Goal: Transaction & Acquisition: Purchase product/service

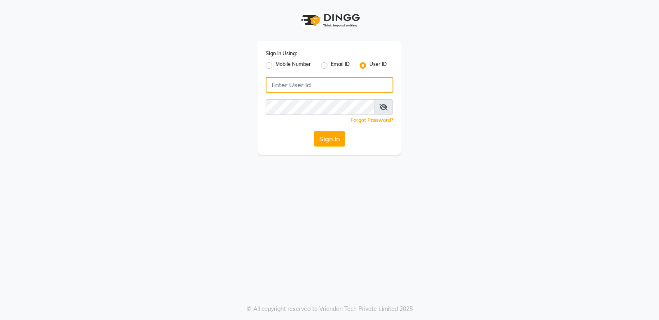
type input "bellaglamourra123"
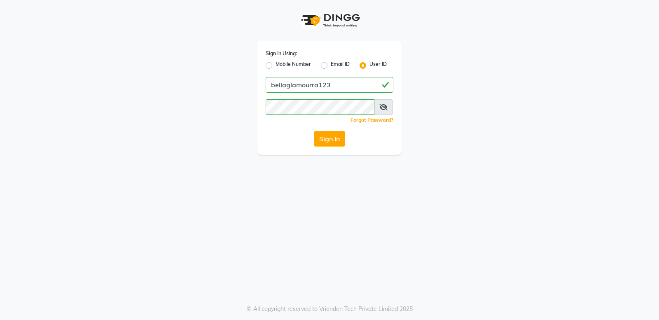
click at [384, 107] on icon at bounding box center [383, 107] width 8 height 7
click at [332, 140] on button "Sign In" at bounding box center [329, 139] width 31 height 16
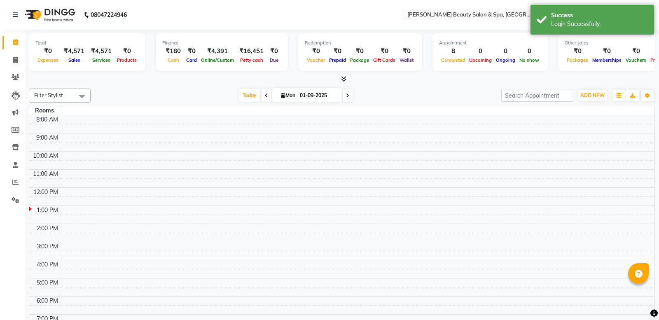
select select "en"
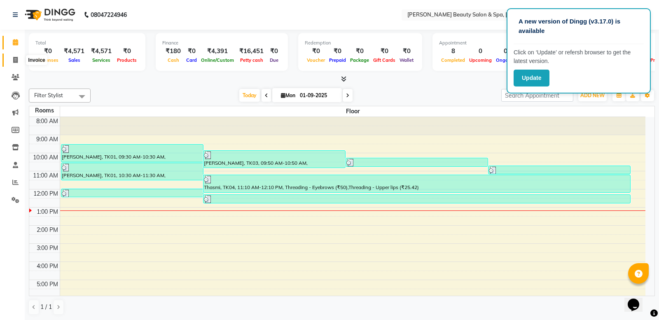
click at [11, 57] on span at bounding box center [15, 60] width 14 height 9
select select "service"
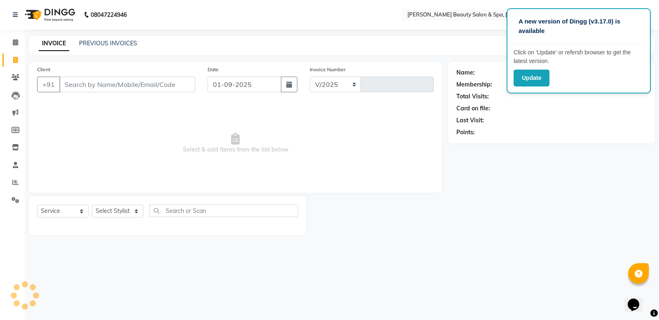
select select "7524"
type input "2365"
click at [109, 46] on link "PREVIOUS INVOICES" at bounding box center [108, 43] width 58 height 7
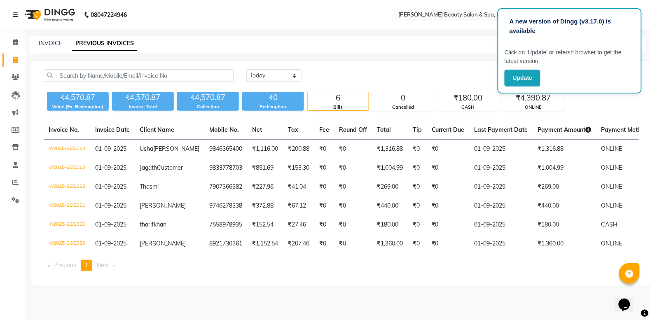
click at [44, 37] on div "INVOICE PREVIOUS INVOICES" at bounding box center [337, 45] width 617 height 19
drag, startPoint x: 44, startPoint y: 37, endPoint x: 44, endPoint y: 21, distance: 16.5
click at [44, 21] on app-home "08047224946 Select Location × Bella Glamourra Beauty Salon & Spa, Eenchakkal, P…" at bounding box center [325, 149] width 650 height 298
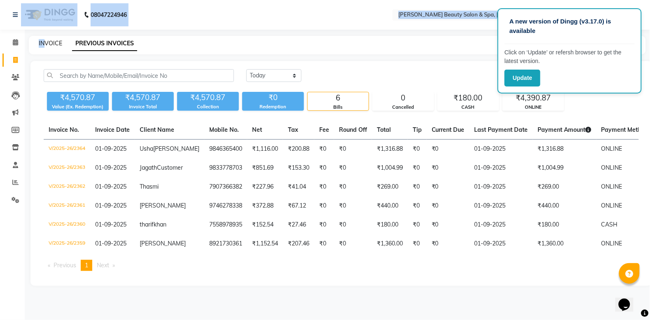
click at [51, 44] on link "INVOICE" at bounding box center [50, 43] width 23 height 7
select select "service"
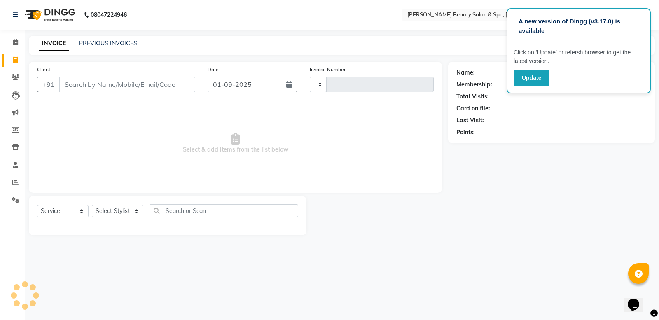
type input "2365"
select select "7524"
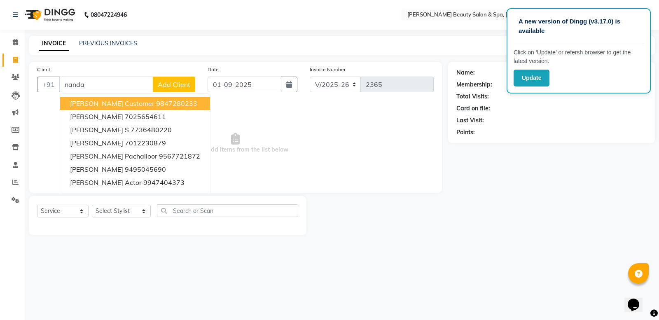
click at [112, 104] on span "[PERSON_NAME] Customer" at bounding box center [112, 103] width 84 height 8
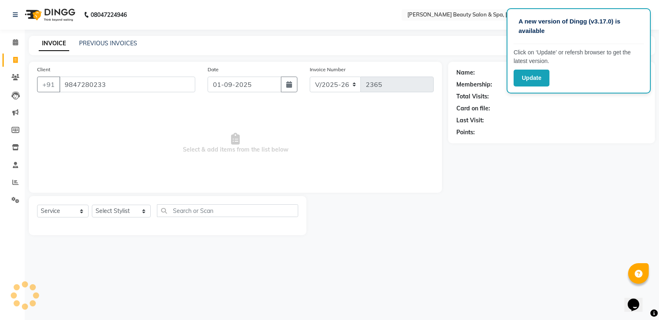
type input "9847280233"
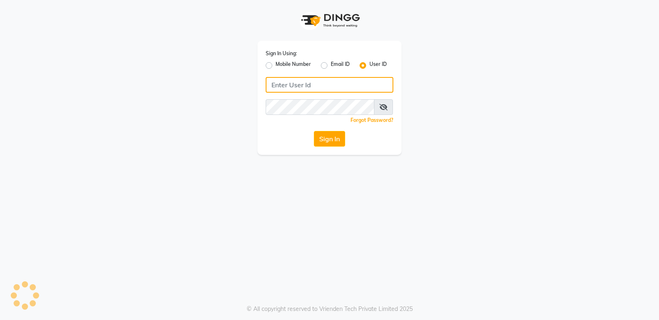
type input "bellaglamourra123"
click at [333, 136] on button "Sign In" at bounding box center [329, 139] width 31 height 16
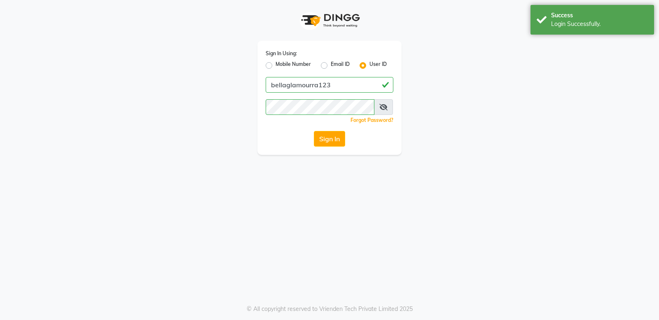
click at [333, 136] on button "Sign In" at bounding box center [329, 139] width 31 height 16
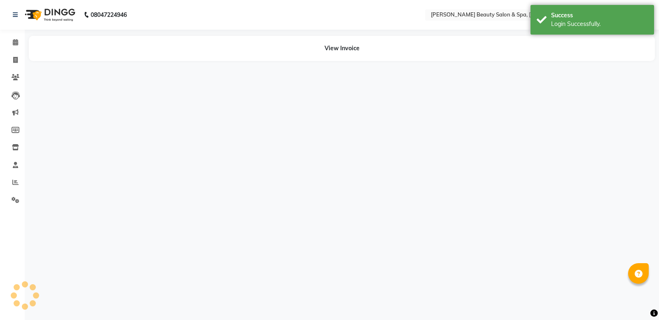
select select "en"
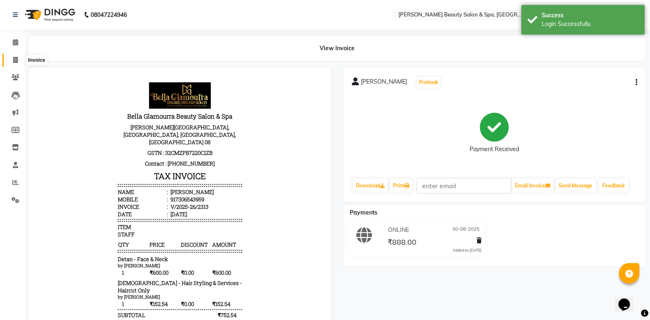
click at [16, 57] on icon at bounding box center [15, 60] width 5 height 6
select select "service"
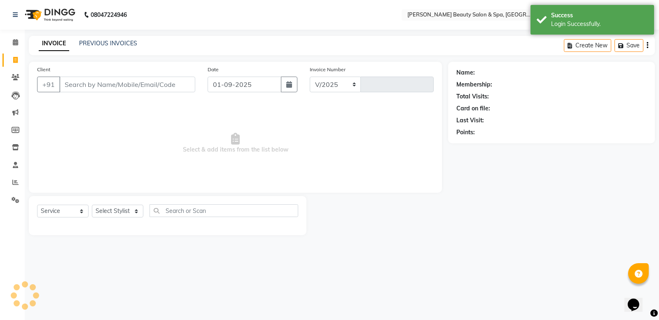
select select "7524"
type input "2365"
click at [72, 85] on input "Client" at bounding box center [127, 85] width 136 height 16
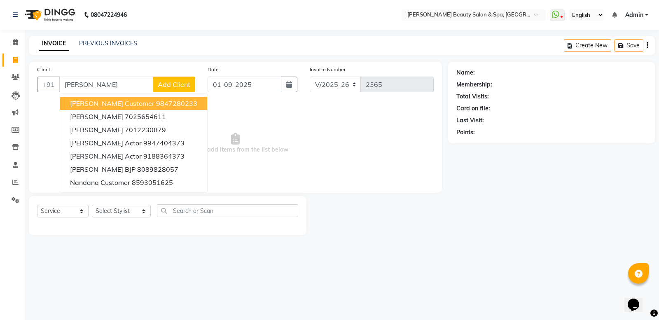
click at [93, 102] on span "[PERSON_NAME] Customer" at bounding box center [112, 103] width 84 height 8
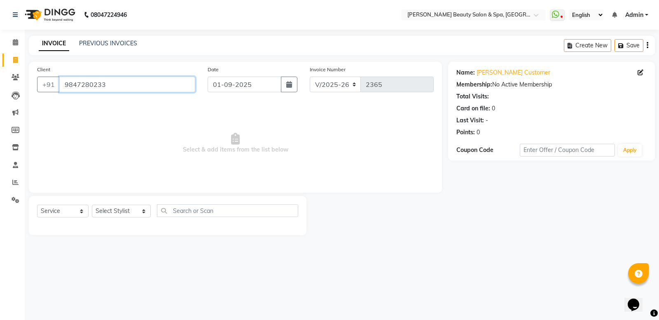
click at [114, 87] on input "9847280233" at bounding box center [127, 85] width 136 height 16
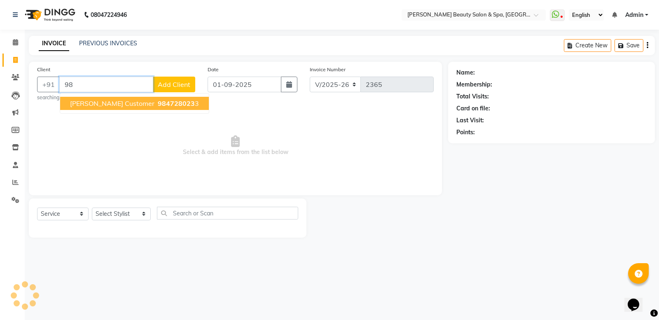
type input "9"
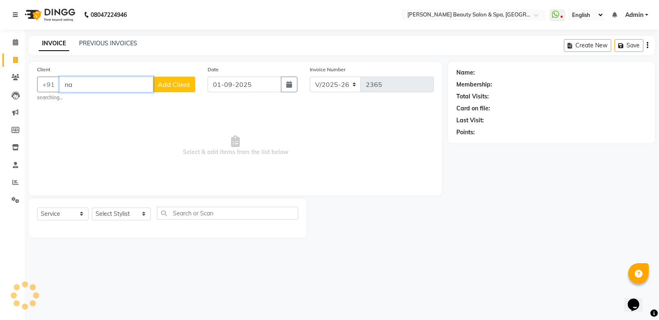
type input "n"
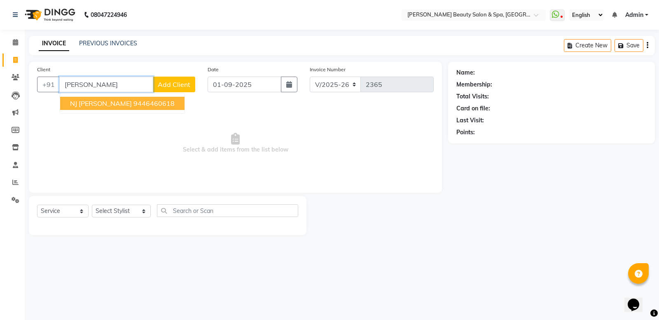
click at [122, 110] on ngb-typeahead-window "NJ Nandini 9446460618" at bounding box center [122, 103] width 125 height 21
click at [143, 106] on ngb-highlight "9446460618" at bounding box center [153, 103] width 41 height 8
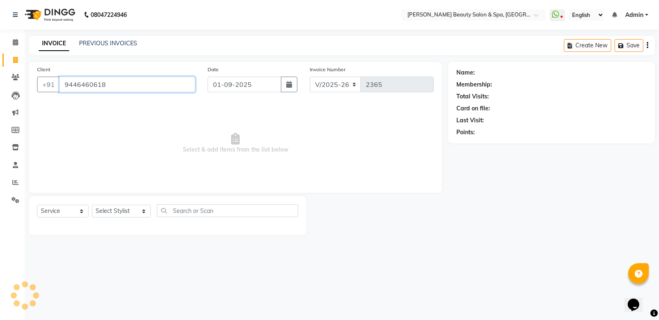
type input "9446460618"
select select "1: Object"
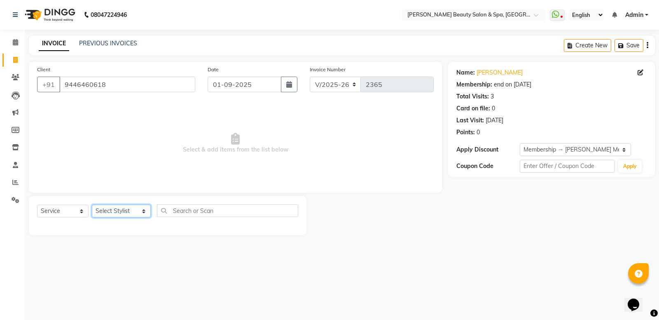
click at [126, 214] on select "Select Stylist Admin [PERSON_NAME] [PERSON_NAME] [PERSON_NAME] [PERSON_NAME] [P…" at bounding box center [121, 211] width 59 height 13
select select "89094"
click at [92, 205] on select "Select Stylist Admin [PERSON_NAME] [PERSON_NAME] [PERSON_NAME] [PERSON_NAME] [P…" at bounding box center [121, 211] width 59 height 13
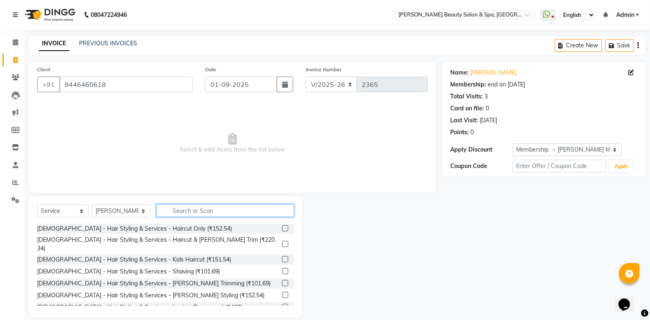
click at [172, 213] on input "text" at bounding box center [225, 210] width 138 height 13
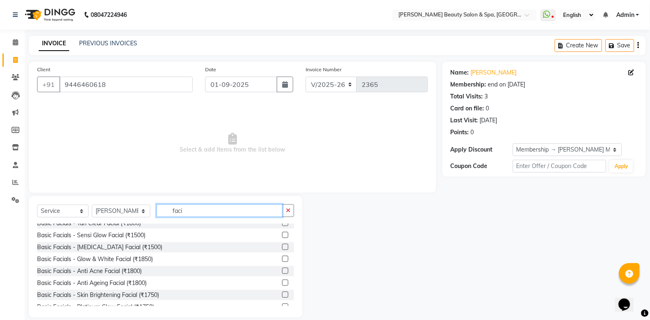
scroll to position [103, 0]
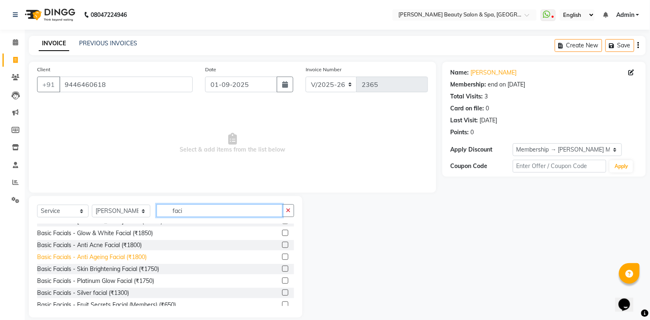
type input "faci"
click at [99, 258] on div "Basic Facials - Anti Ageing Facial (₹1800)" at bounding box center [92, 257] width 110 height 9
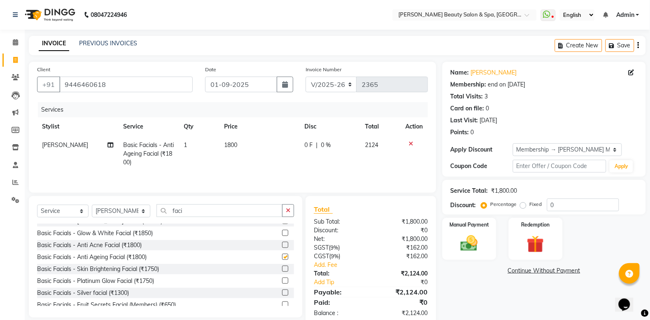
checkbox input "false"
click at [186, 209] on input "faci" at bounding box center [219, 210] width 126 height 13
type input "f"
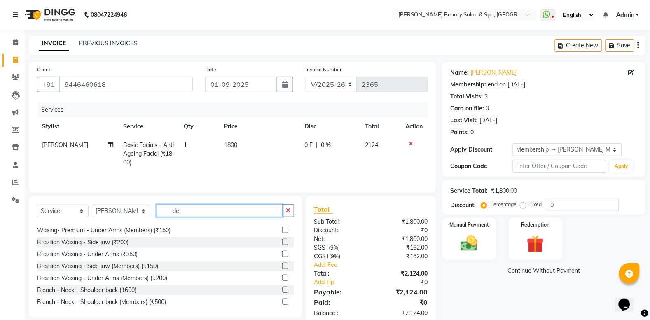
scroll to position [0, 0]
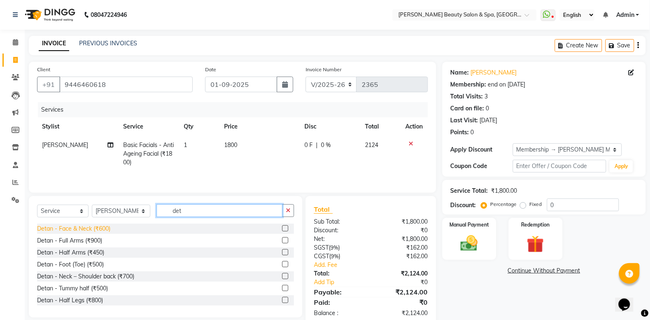
type input "det"
click at [97, 227] on div "Detan - Face & Neck (₹600)" at bounding box center [73, 228] width 73 height 9
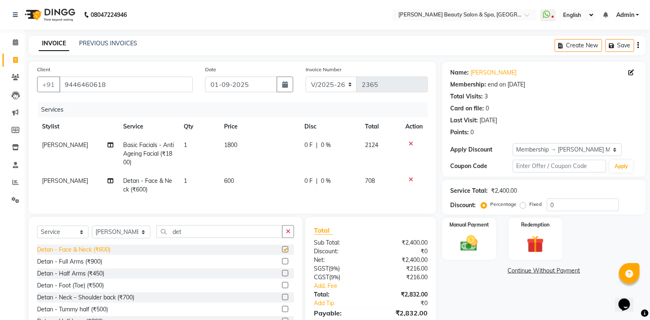
checkbox input "false"
click at [203, 238] on input "det" at bounding box center [219, 231] width 126 height 13
type input "d"
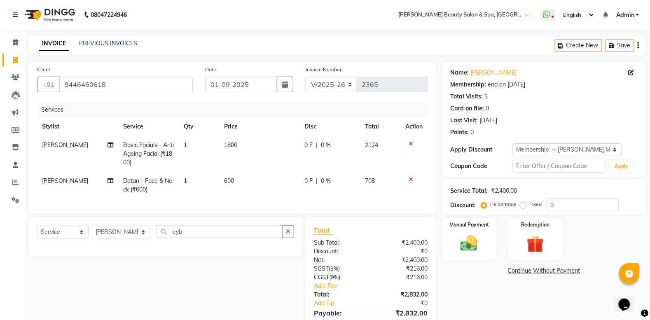
click at [412, 142] on icon at bounding box center [411, 144] width 5 height 6
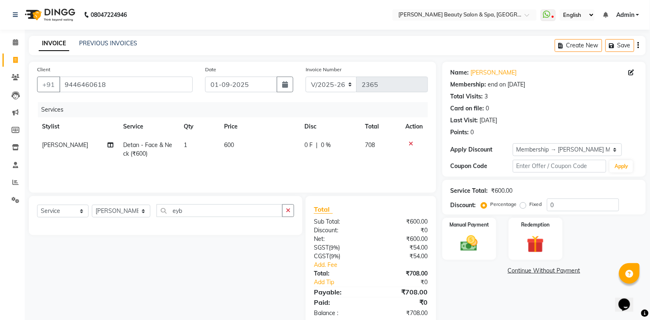
click at [410, 143] on icon at bounding box center [411, 144] width 5 height 6
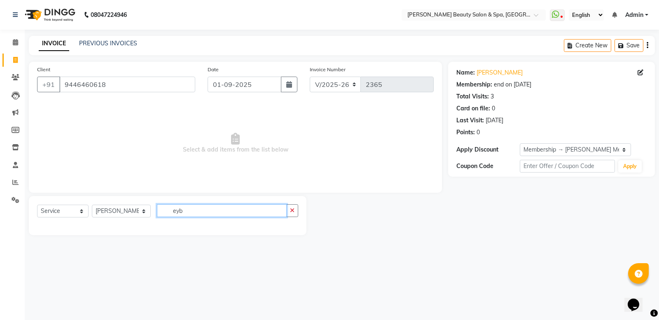
click at [179, 209] on input "eyb" at bounding box center [222, 210] width 130 height 13
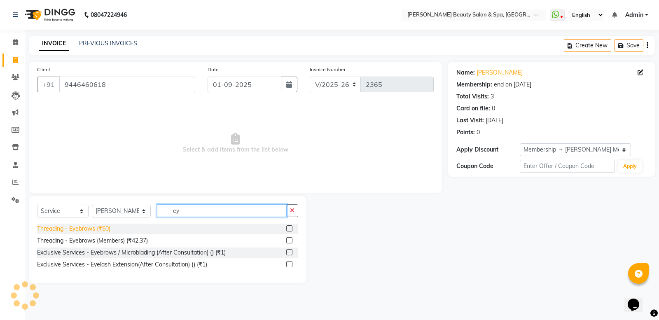
type input "ey"
click at [77, 229] on div "Threading - Eyebrows (₹50)" at bounding box center [73, 228] width 73 height 9
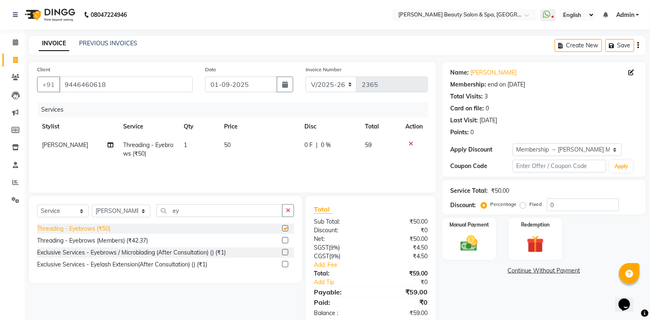
checkbox input "false"
click at [174, 210] on input "ey" at bounding box center [219, 210] width 126 height 13
type input "e"
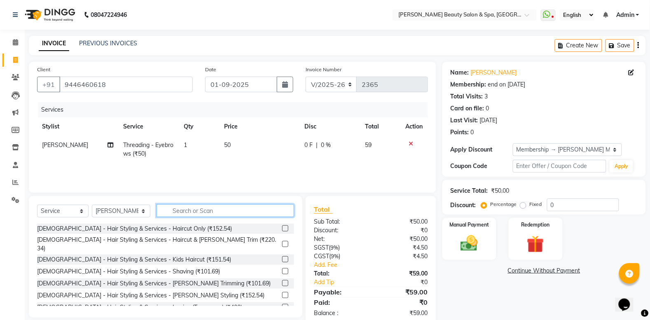
click at [189, 208] on input "text" at bounding box center [225, 210] width 138 height 13
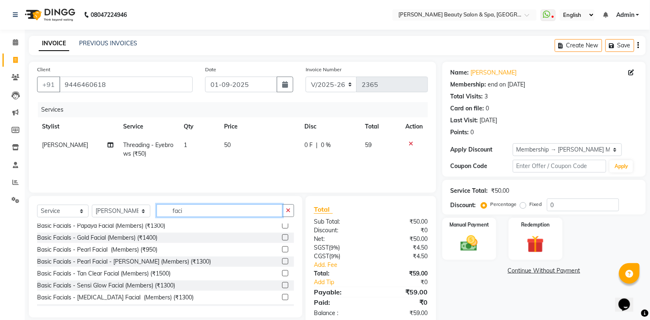
scroll to position [257, 0]
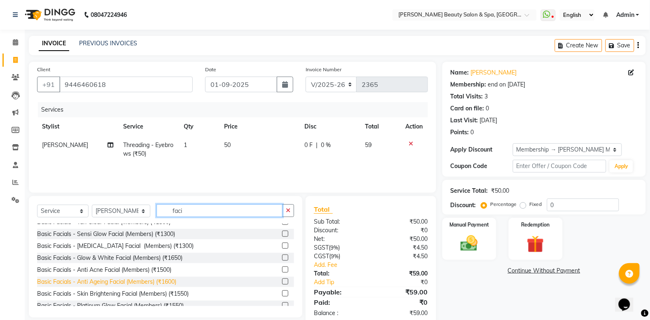
type input "faci"
click at [157, 280] on div "Basic Facials - Anti Ageing Facial (Members) (₹1600)" at bounding box center [106, 281] width 139 height 9
checkbox input "false"
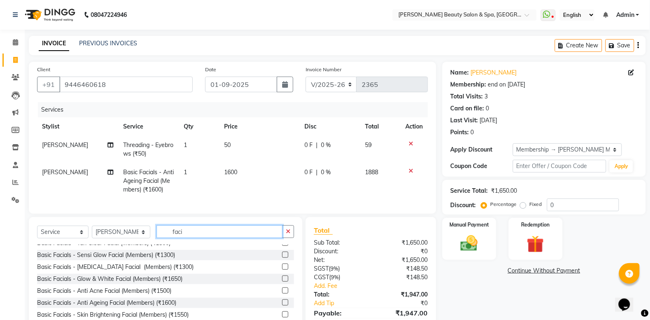
click at [184, 238] on input "faci" at bounding box center [219, 231] width 126 height 13
type input "f"
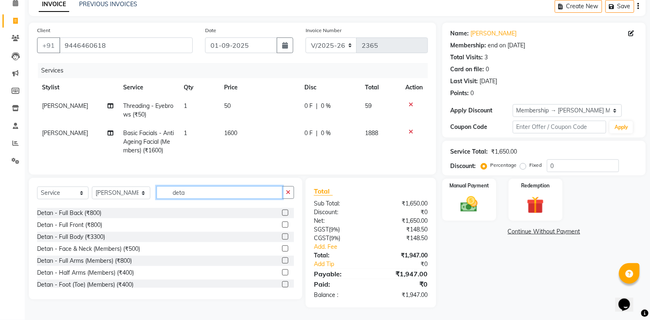
scroll to position [77, 0]
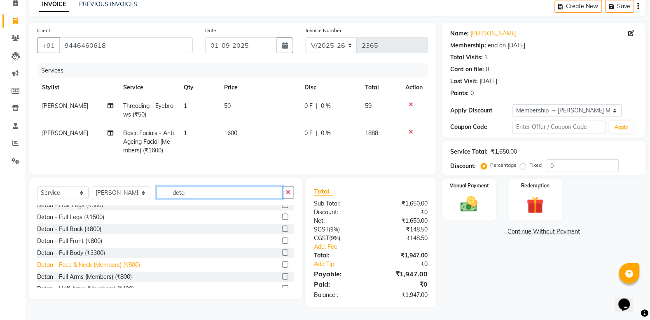
type input "deta"
click at [135, 268] on div "Detan - Face & Neck (Members) (₹500)" at bounding box center [88, 265] width 103 height 9
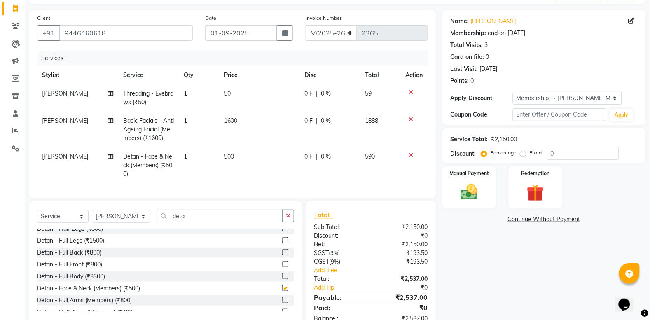
checkbox input "false"
click at [185, 222] on input "deta" at bounding box center [219, 216] width 126 height 13
type input "d"
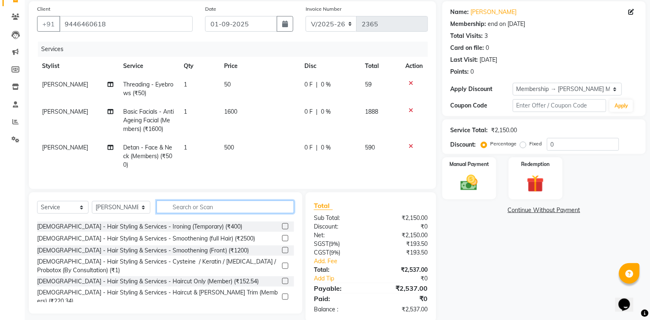
scroll to position [92, 0]
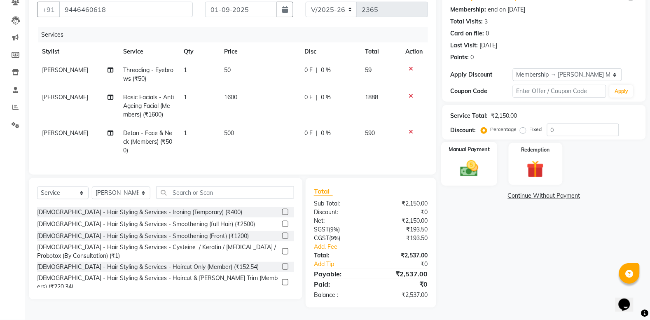
click at [472, 158] on img at bounding box center [468, 168] width 29 height 21
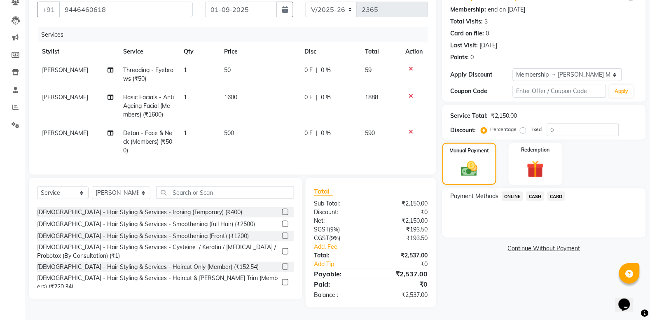
click at [538, 191] on span "CASH" at bounding box center [535, 195] width 18 height 9
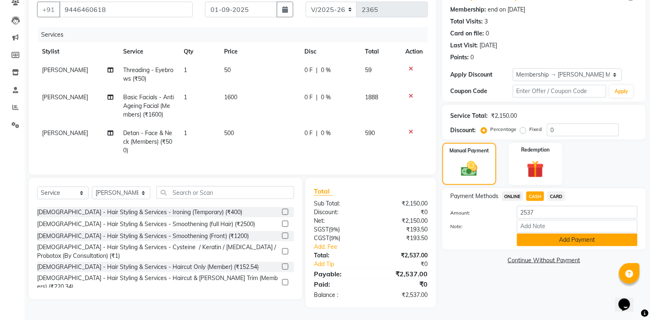
click at [571, 233] on button "Add Payment" at bounding box center [577, 239] width 121 height 13
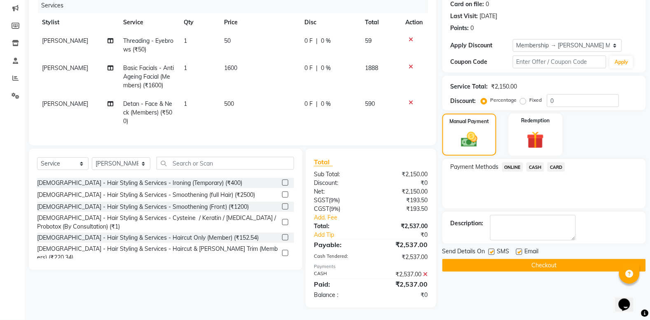
scroll to position [121, 0]
click at [577, 259] on button "Checkout" at bounding box center [543, 265] width 203 height 13
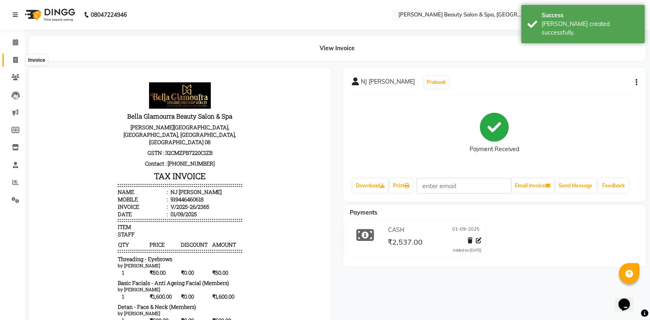
click at [11, 61] on span at bounding box center [15, 60] width 14 height 9
select select "service"
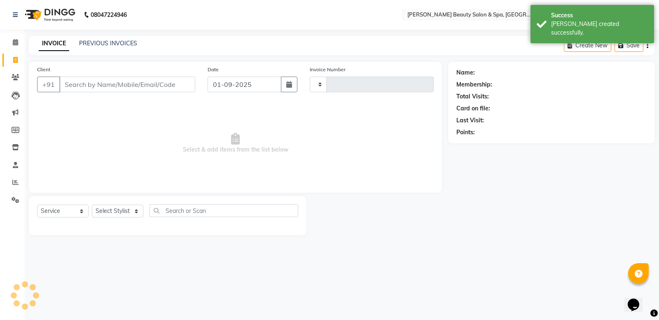
type input "2366"
select select "7524"
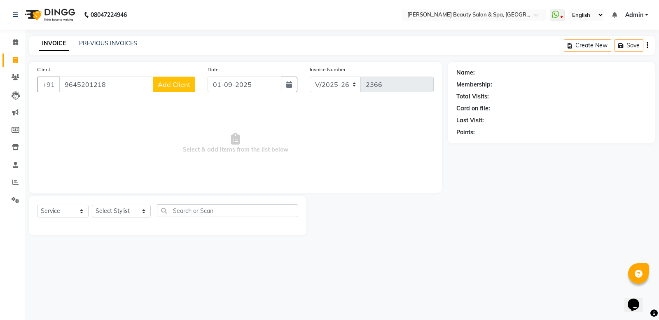
type input "9645201218"
click at [177, 80] on span "Add Client" at bounding box center [174, 84] width 33 height 8
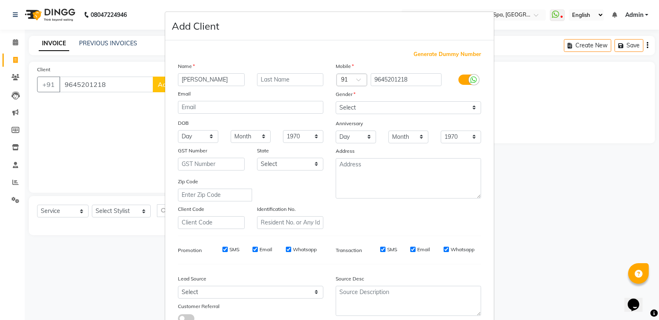
type input "naziya"
click at [351, 105] on select "Select [DEMOGRAPHIC_DATA] [DEMOGRAPHIC_DATA] Other Prefer Not To Say" at bounding box center [408, 107] width 145 height 13
select select "[DEMOGRAPHIC_DATA]"
click at [336, 101] on select "Select [DEMOGRAPHIC_DATA] [DEMOGRAPHIC_DATA] Other Prefer Not To Say" at bounding box center [408, 107] width 145 height 13
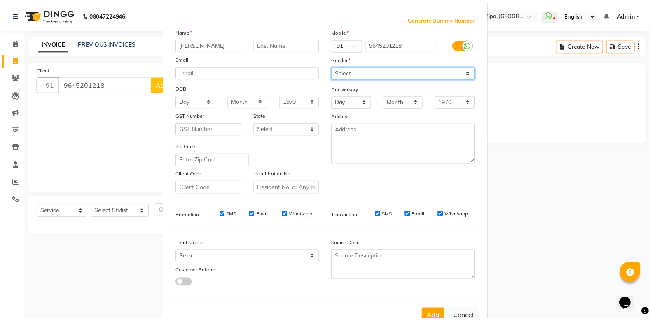
scroll to position [57, 0]
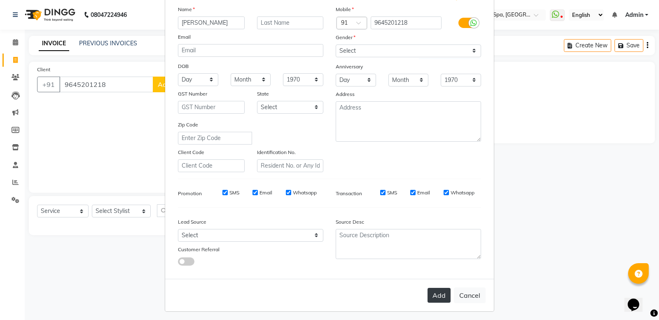
click at [443, 289] on button "Add" at bounding box center [438, 295] width 23 height 15
select select
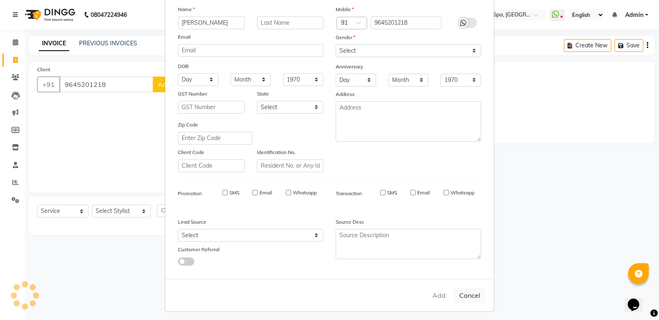
select select
checkbox input "false"
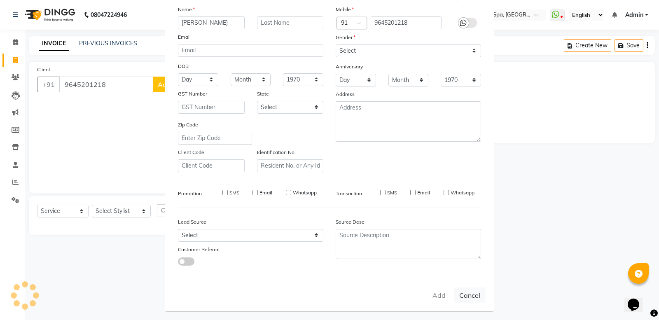
checkbox input "false"
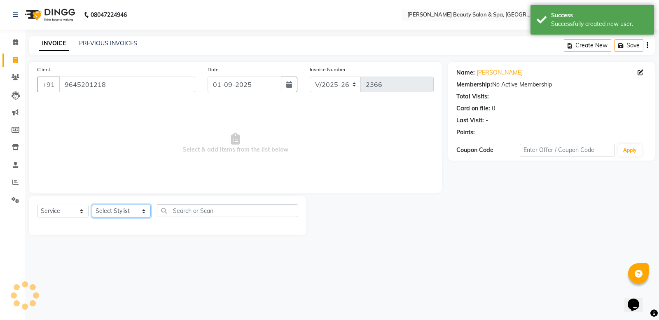
click at [129, 208] on select "Select Stylist Admin [PERSON_NAME] [PERSON_NAME] [PERSON_NAME] [PERSON_NAME] [P…" at bounding box center [121, 211] width 59 height 13
select select "67142"
click at [92, 205] on select "Select Stylist Admin [PERSON_NAME] [PERSON_NAME] [PERSON_NAME] [PERSON_NAME] [P…" at bounding box center [121, 211] width 59 height 13
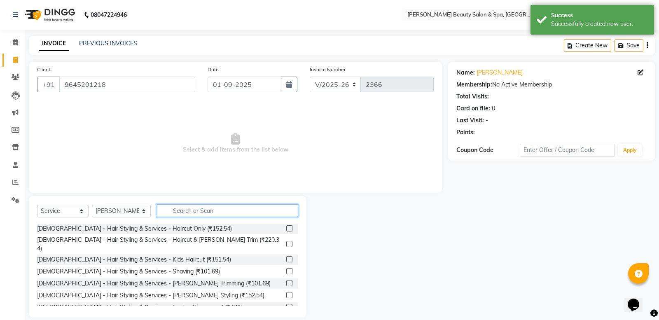
click at [182, 209] on input "text" at bounding box center [227, 210] width 141 height 13
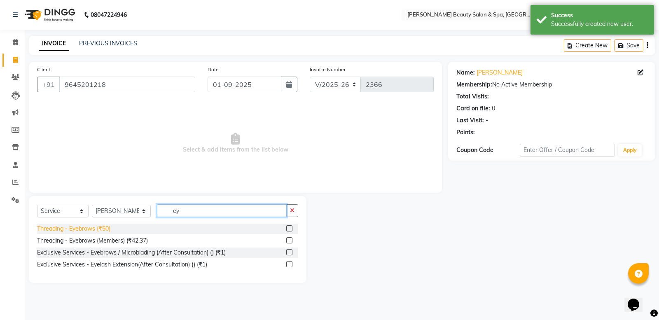
type input "ey"
click at [94, 232] on div "Threading - Eyebrows (₹50)" at bounding box center [73, 228] width 73 height 9
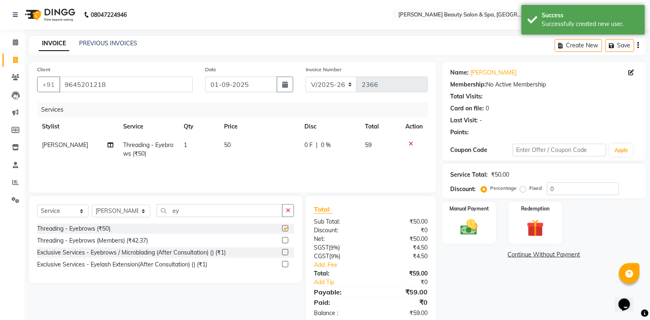
checkbox input "false"
click at [178, 214] on input "ey" at bounding box center [219, 210] width 126 height 13
type input "e"
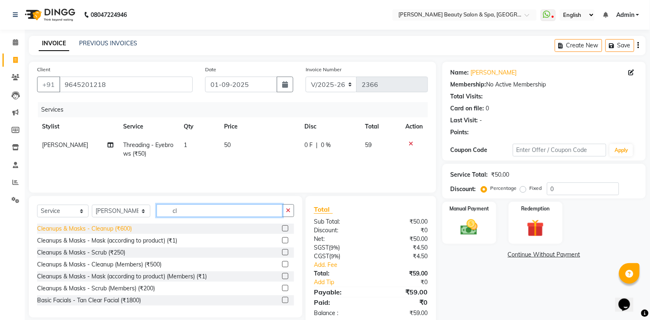
type input "cl"
click at [119, 228] on div "Cleanups & Masks - Cleanup (₹600)" at bounding box center [84, 228] width 95 height 9
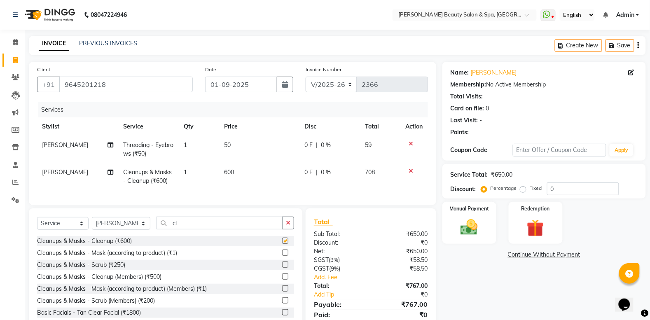
checkbox input "false"
click at [188, 229] on input "cl" at bounding box center [219, 223] width 126 height 13
type input "c"
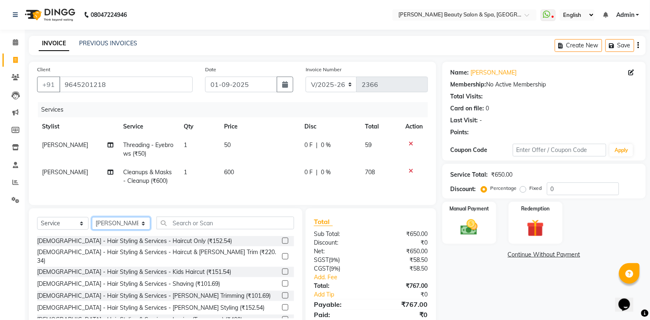
click at [134, 230] on select "Select Stylist Admin [PERSON_NAME] [PERSON_NAME] [PERSON_NAME] [PERSON_NAME] [P…" at bounding box center [121, 223] width 58 height 13
select select "89094"
click at [92, 230] on select "Select Stylist Admin [PERSON_NAME] [PERSON_NAME] [PERSON_NAME] [PERSON_NAME] [P…" at bounding box center [121, 223] width 58 height 13
click at [190, 229] on input "text" at bounding box center [225, 223] width 138 height 13
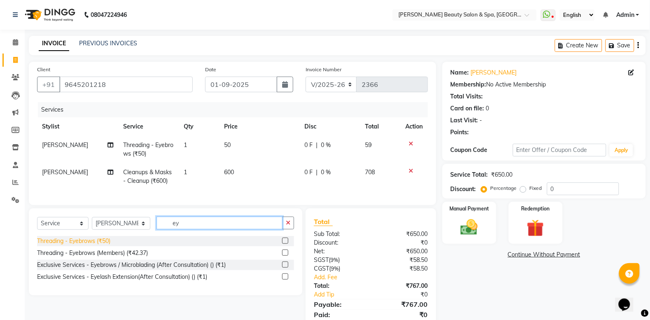
type input "ey"
click at [110, 245] on div "Threading - Eyebrows (₹50)" at bounding box center [73, 241] width 73 height 9
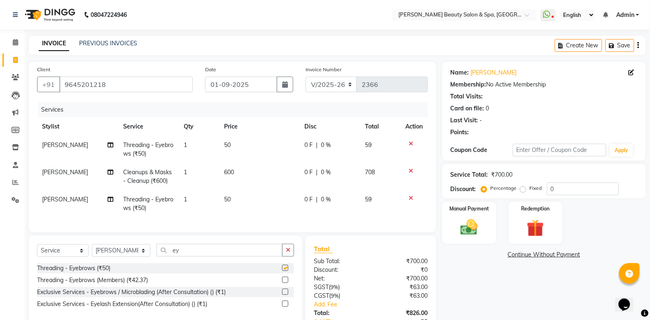
checkbox input "false"
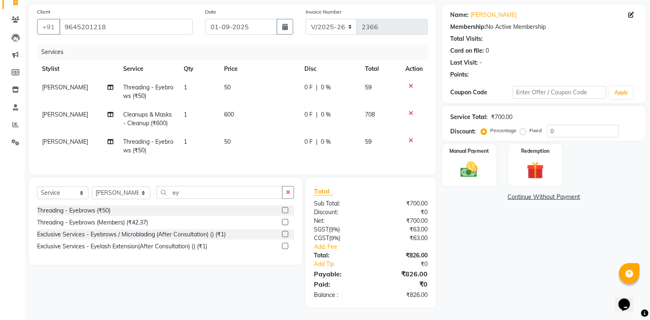
scroll to position [75, 0]
click at [473, 165] on div "Manual Payment" at bounding box center [469, 165] width 56 height 44
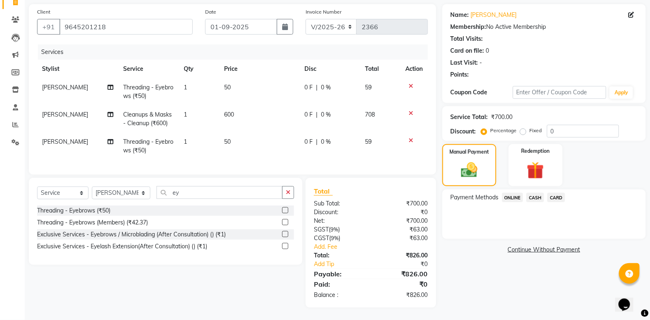
click at [516, 193] on span "ONLINE" at bounding box center [512, 197] width 21 height 9
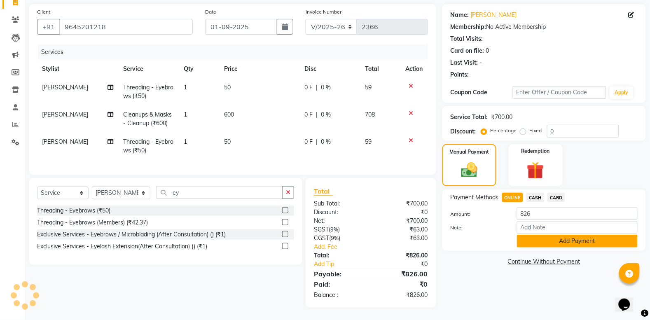
click at [540, 235] on button "Add Payment" at bounding box center [577, 241] width 121 height 13
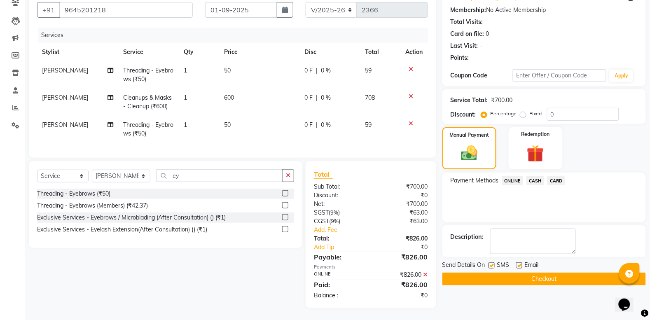
click at [528, 276] on button "Checkout" at bounding box center [543, 279] width 203 height 13
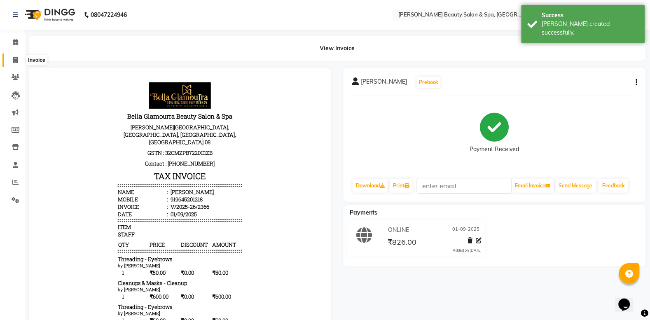
click at [19, 63] on span at bounding box center [15, 60] width 14 height 9
select select "service"
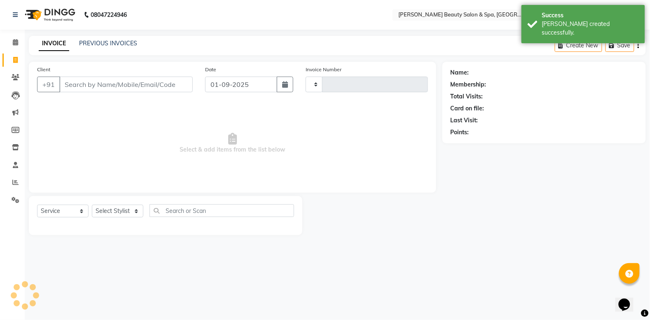
type input "2367"
select select "7524"
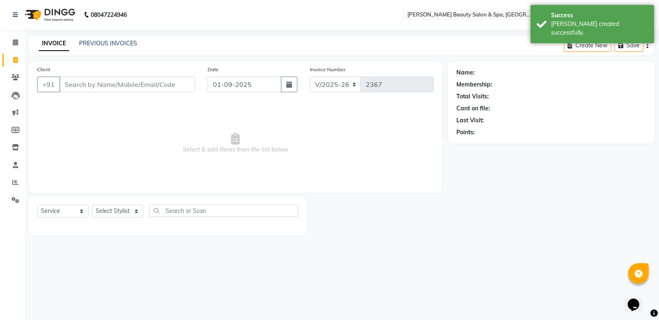
click at [81, 83] on input "Client" at bounding box center [127, 85] width 136 height 16
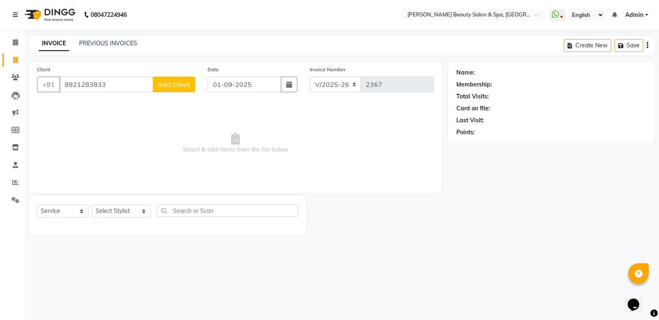
type input "8921283833"
click at [179, 82] on span "Add Client" at bounding box center [174, 84] width 33 height 8
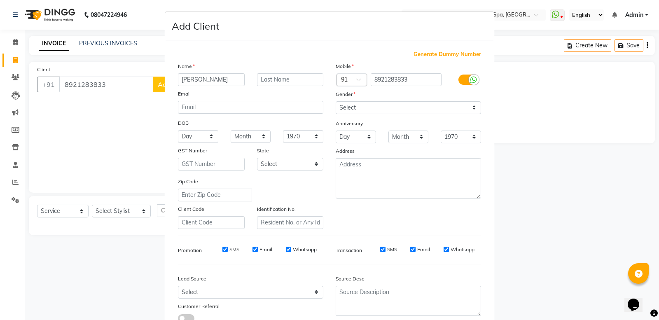
type input "vignesh"
click at [347, 110] on select "Select [DEMOGRAPHIC_DATA] [DEMOGRAPHIC_DATA] Other Prefer Not To Say" at bounding box center [408, 107] width 145 height 13
select select "[DEMOGRAPHIC_DATA]"
click at [336, 101] on select "Select [DEMOGRAPHIC_DATA] [DEMOGRAPHIC_DATA] Other Prefer Not To Say" at bounding box center [408, 107] width 145 height 13
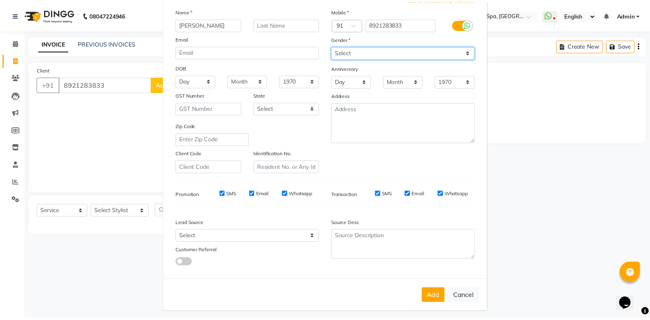
scroll to position [57, 0]
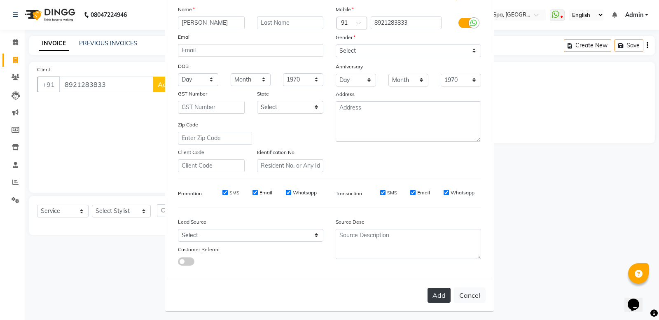
click at [438, 290] on button "Add" at bounding box center [438, 295] width 23 height 15
select select
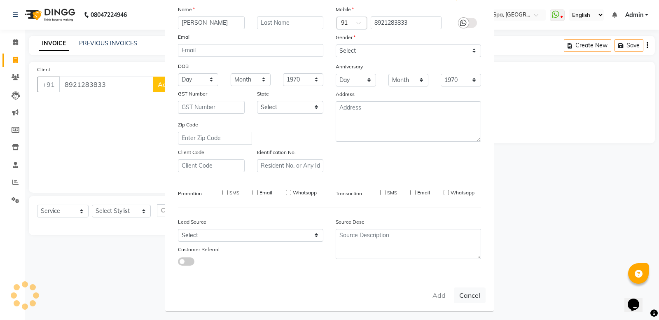
select select
checkbox input "false"
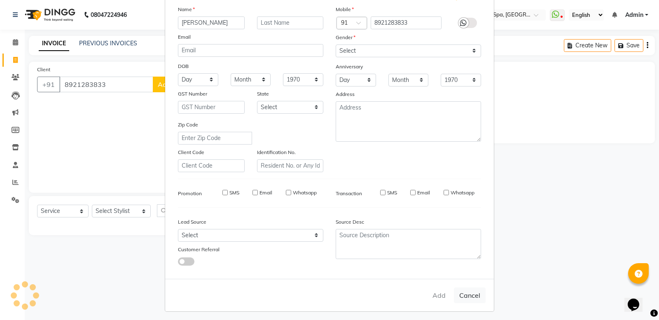
checkbox input "false"
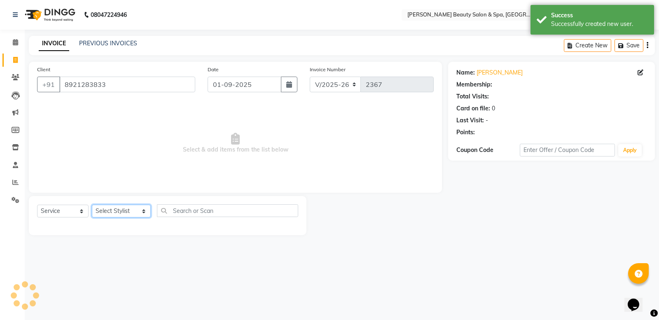
click at [116, 207] on select "Select Stylist Admin [PERSON_NAME] [PERSON_NAME] [PERSON_NAME] [PERSON_NAME] [P…" at bounding box center [121, 211] width 59 height 13
select select "83646"
click at [92, 205] on select "Select Stylist Admin [PERSON_NAME] [PERSON_NAME] [PERSON_NAME] [PERSON_NAME] [P…" at bounding box center [121, 211] width 59 height 13
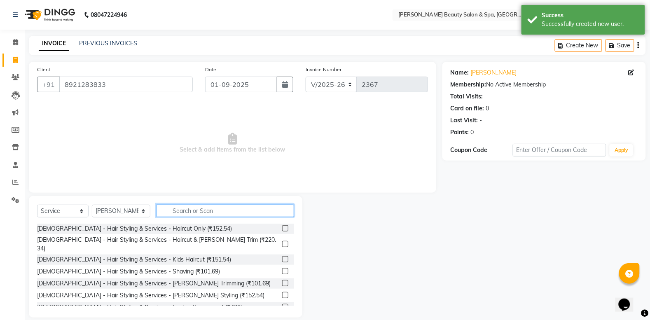
click at [165, 210] on input "text" at bounding box center [225, 210] width 138 height 13
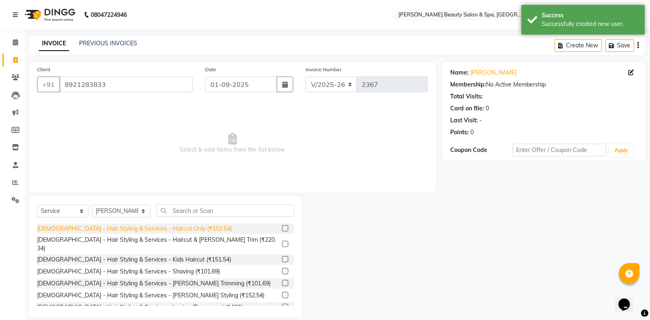
click at [183, 227] on div "[DEMOGRAPHIC_DATA] - Hair Styling & Services - Haircut Only (₹152.54)" at bounding box center [134, 228] width 195 height 9
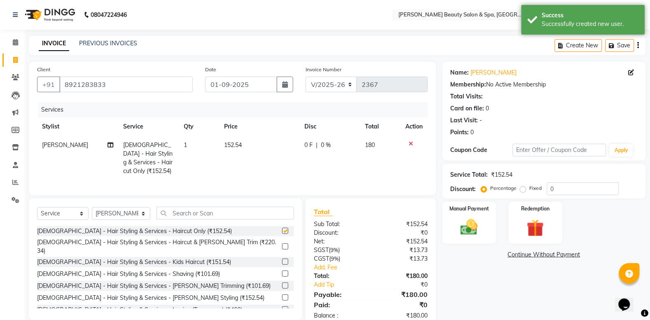
checkbox input "false"
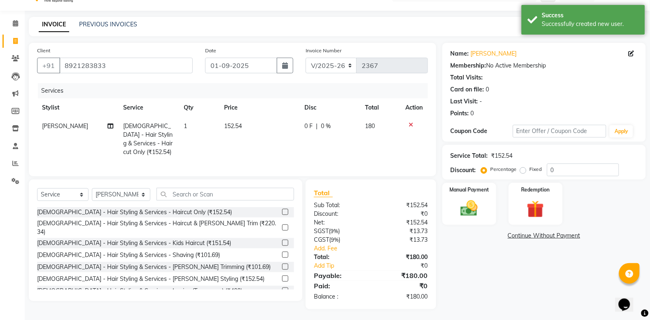
scroll to position [29, 0]
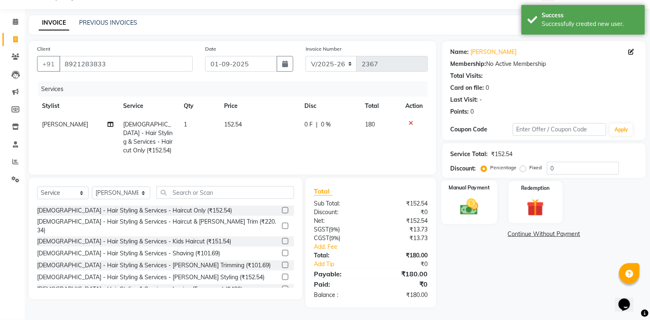
click at [490, 193] on div "Manual Payment" at bounding box center [469, 202] width 56 height 44
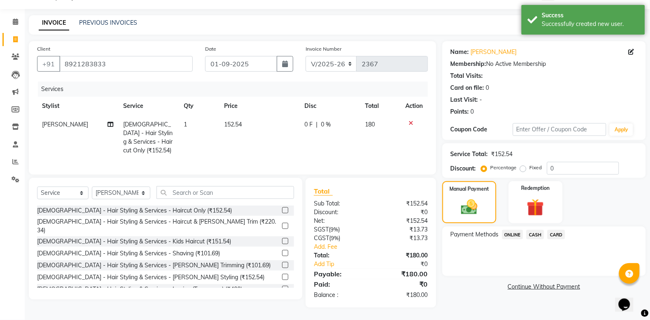
click at [522, 230] on span "ONLINE" at bounding box center [512, 234] width 21 height 9
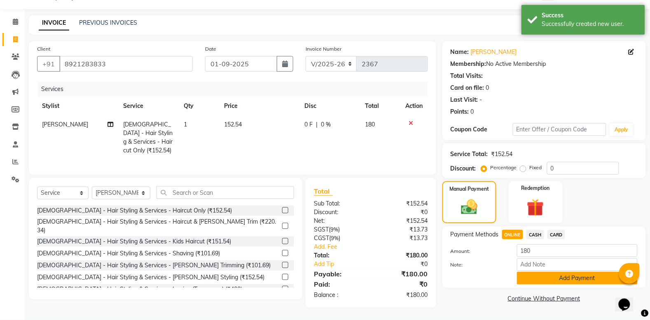
click at [564, 272] on button "Add Payment" at bounding box center [577, 278] width 121 height 13
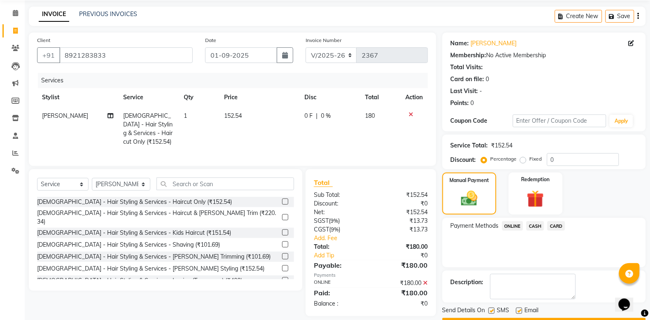
scroll to position [52, 0]
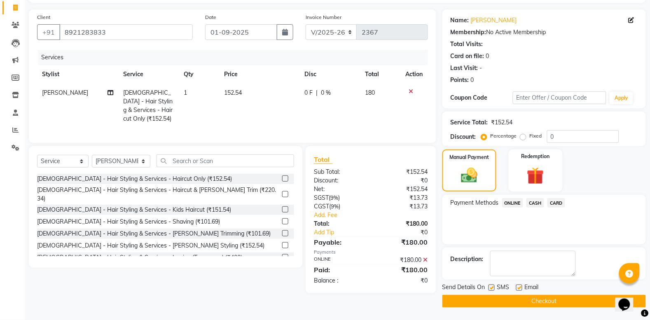
click at [569, 297] on button "Checkout" at bounding box center [543, 301] width 203 height 13
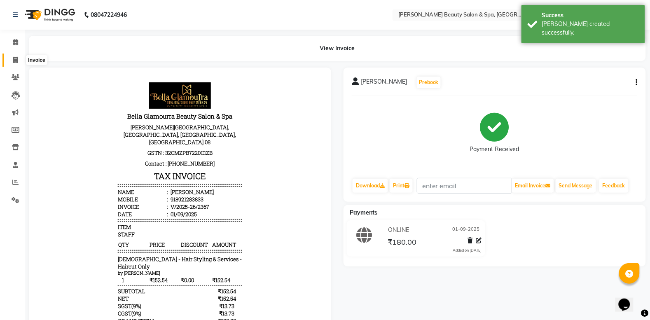
click at [16, 57] on icon at bounding box center [15, 60] width 5 height 6
select select "service"
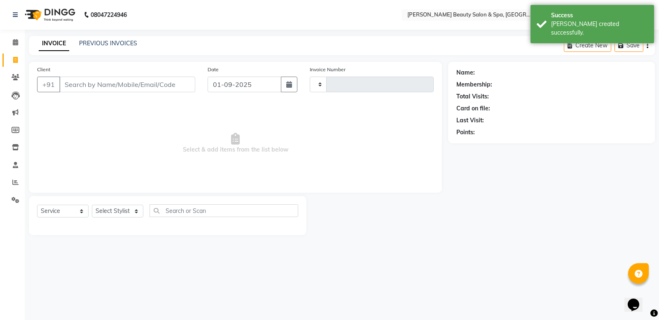
type input "2368"
select select "7524"
click at [79, 82] on input "Client" at bounding box center [127, 85] width 136 height 16
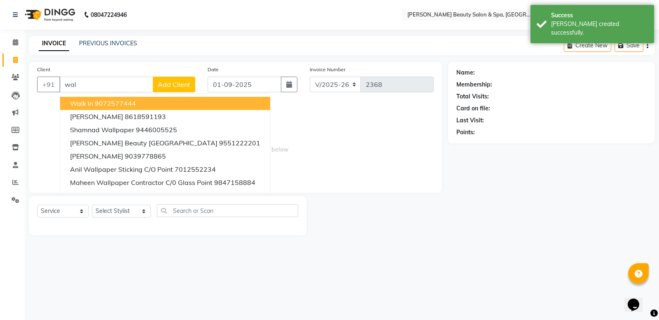
click at [83, 106] on span "Walk In" at bounding box center [81, 103] width 23 height 8
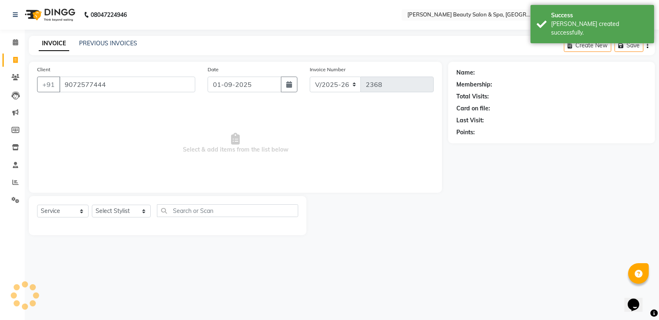
type input "9072577444"
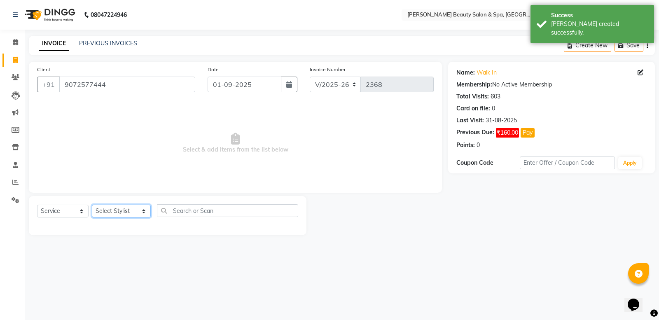
click at [139, 207] on select "Select Stylist Admin [PERSON_NAME] [PERSON_NAME] [PERSON_NAME] [PERSON_NAME] [P…" at bounding box center [121, 211] width 59 height 13
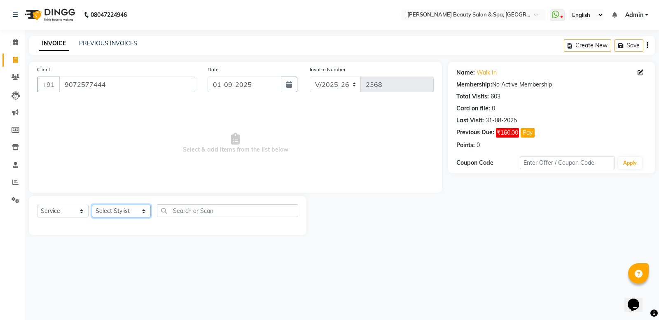
select select "89094"
click at [92, 205] on select "Select Stylist Admin [PERSON_NAME] [PERSON_NAME] [PERSON_NAME] [PERSON_NAME] [P…" at bounding box center [121, 211] width 59 height 13
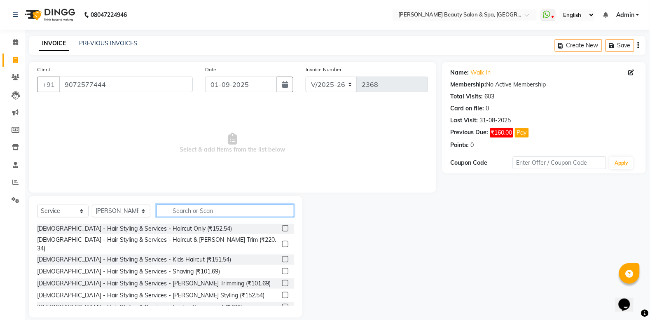
click at [191, 214] on input "text" at bounding box center [225, 210] width 138 height 13
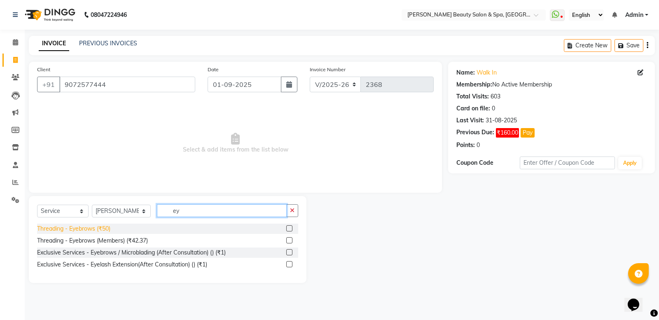
type input "ey"
click at [101, 232] on div "Threading - Eyebrows (₹50)" at bounding box center [73, 228] width 73 height 9
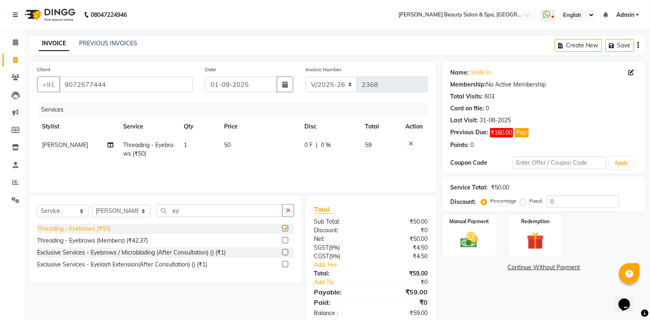
checkbox input "false"
drag, startPoint x: 200, startPoint y: 205, endPoint x: 200, endPoint y: 213, distance: 8.3
click at [200, 213] on input "ey" at bounding box center [219, 210] width 126 height 13
type input "e"
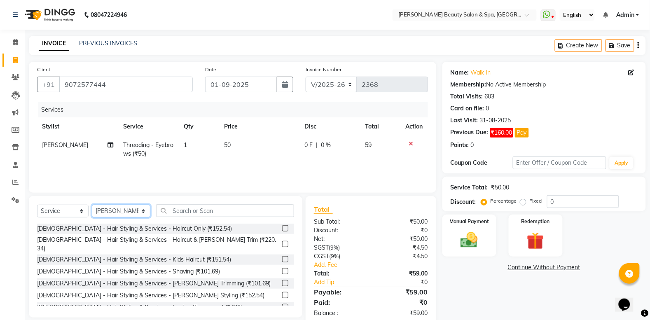
click at [128, 212] on select "Select Stylist Admin [PERSON_NAME] [PERSON_NAME] [PERSON_NAME] [PERSON_NAME] [P…" at bounding box center [121, 211] width 58 height 13
click at [249, 42] on div "INVOICE PREVIOUS INVOICES Create New Save" at bounding box center [337, 45] width 617 height 19
click at [409, 142] on icon at bounding box center [411, 144] width 5 height 6
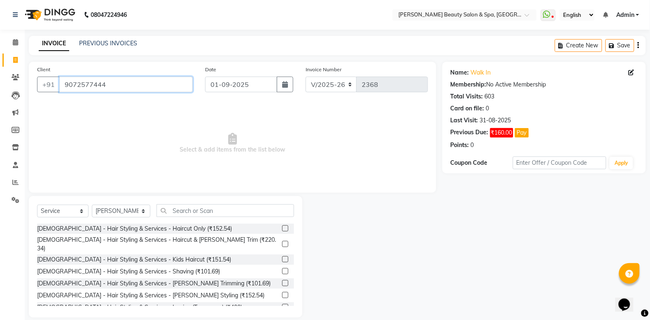
click at [132, 85] on input "9072577444" at bounding box center [125, 85] width 133 height 16
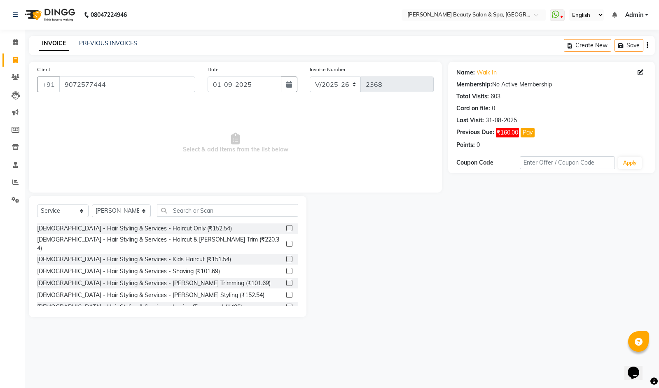
click at [375, 245] on div at bounding box center [377, 256] width 142 height 121
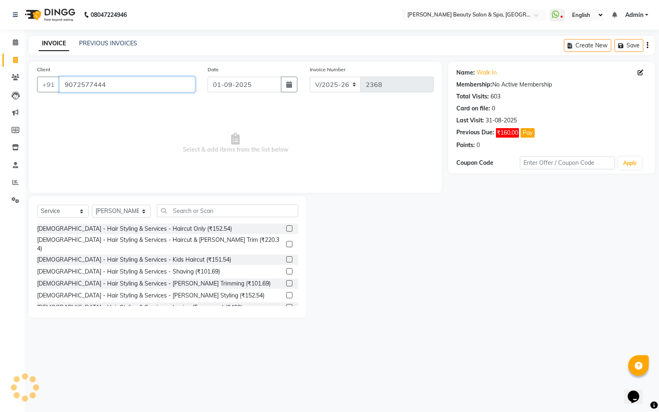
click at [167, 89] on input "9072577444" at bounding box center [127, 85] width 136 height 16
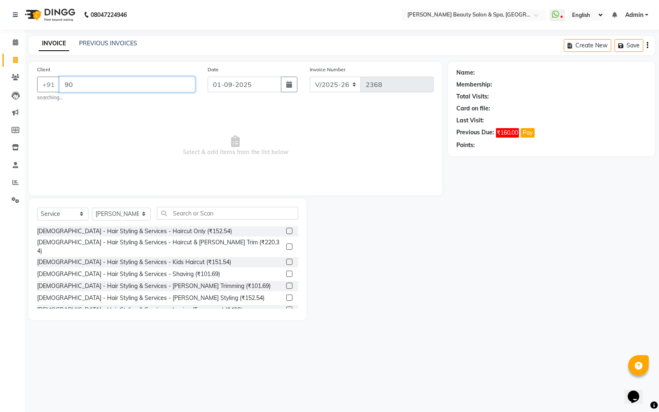
type input "9"
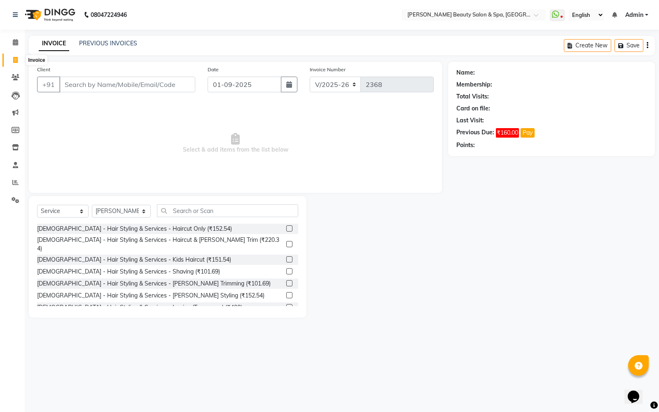
click at [18, 58] on span at bounding box center [15, 60] width 14 height 9
click at [10, 41] on span at bounding box center [15, 42] width 14 height 9
click at [12, 75] on icon at bounding box center [16, 77] width 8 height 6
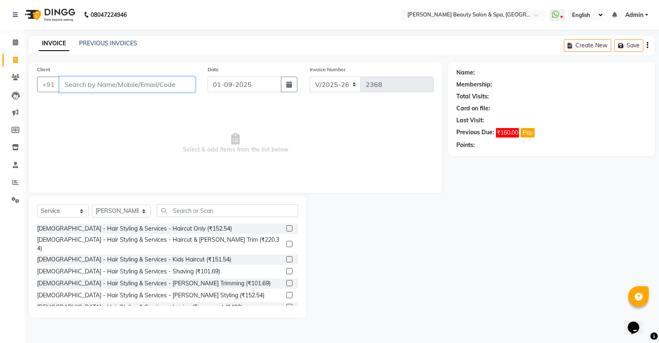
click at [135, 91] on input "Client" at bounding box center [127, 85] width 136 height 16
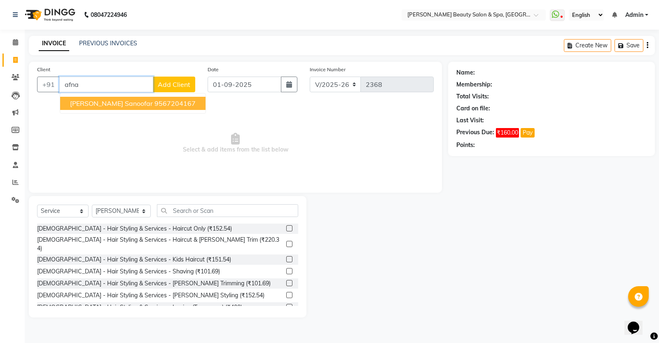
click at [131, 80] on input "afna" at bounding box center [106, 85] width 94 height 16
type input "a"
click at [84, 97] on button "Walk In 9072577444" at bounding box center [103, 103] width 86 height 13
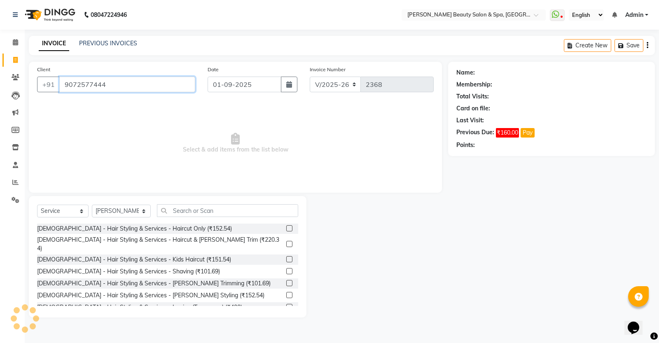
type input "9072577444"
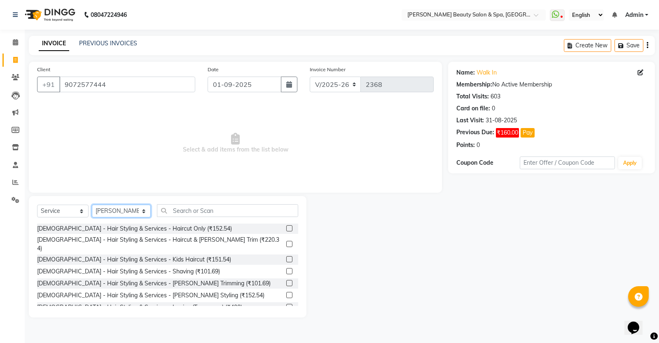
click at [117, 213] on select "Select Stylist Admin [PERSON_NAME] [PERSON_NAME] [PERSON_NAME] [PERSON_NAME] [P…" at bounding box center [121, 211] width 59 height 13
select select "67141"
click at [92, 205] on select "Select Stylist Admin [PERSON_NAME] [PERSON_NAME] [PERSON_NAME] [PERSON_NAME] [P…" at bounding box center [121, 211] width 59 height 13
click at [229, 209] on input "text" at bounding box center [227, 210] width 141 height 13
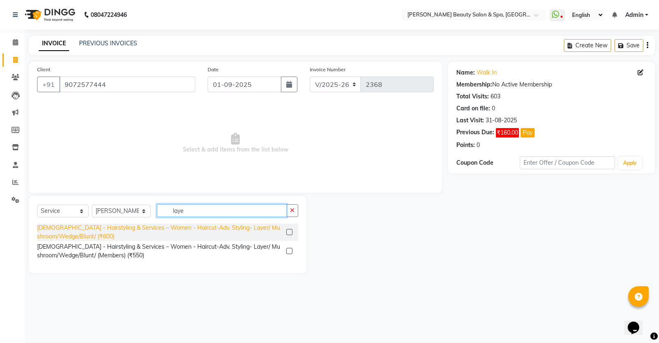
type input "laye"
click at [139, 225] on div "[DEMOGRAPHIC_DATA] - Hairstyling & Services – Women - Haircut-Adv. Styling- Lay…" at bounding box center [160, 232] width 246 height 17
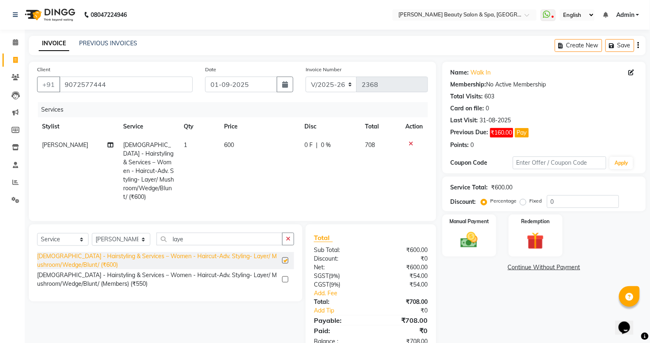
checkbox input "false"
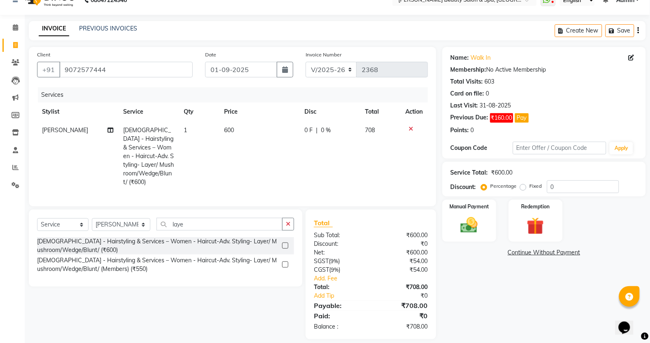
scroll to position [23, 0]
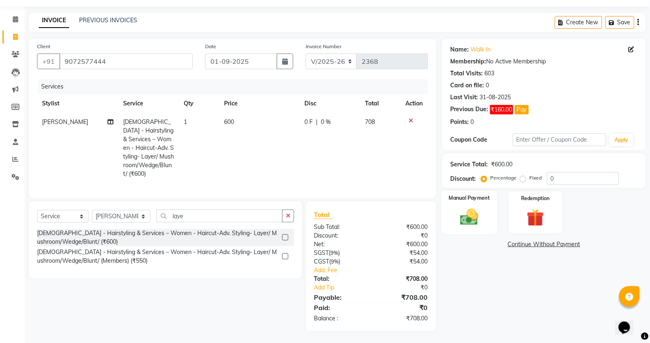
click at [473, 213] on img at bounding box center [468, 217] width 29 height 21
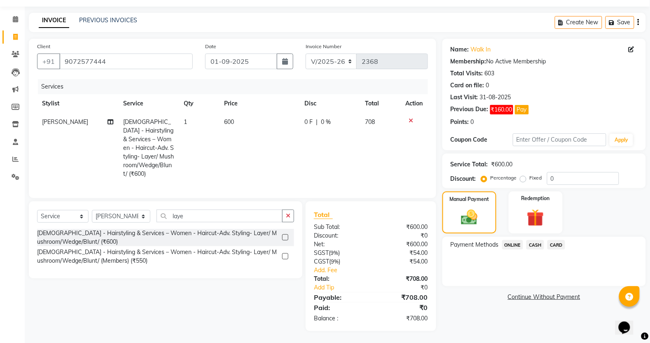
click at [540, 243] on span "CASH" at bounding box center [535, 244] width 18 height 9
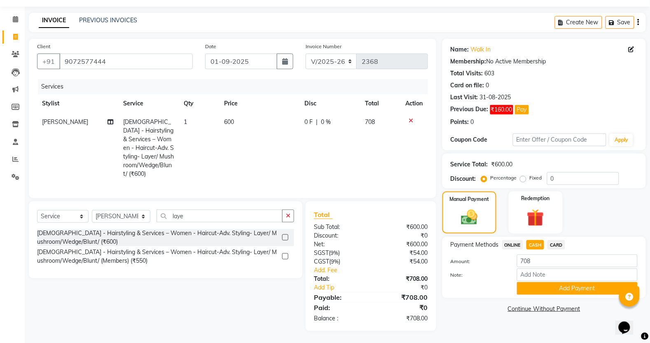
click at [569, 284] on button "Add Payment" at bounding box center [577, 288] width 121 height 13
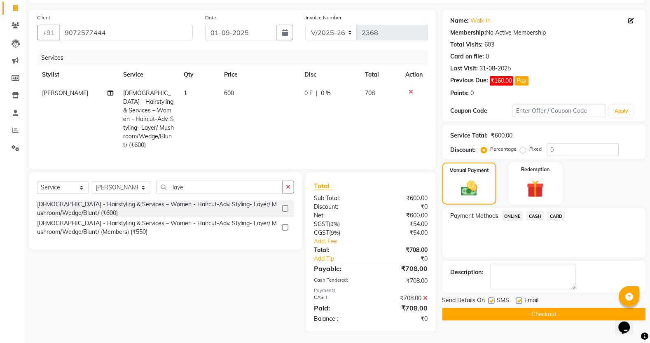
scroll to position [52, 0]
click at [567, 312] on button "Checkout" at bounding box center [543, 314] width 203 height 13
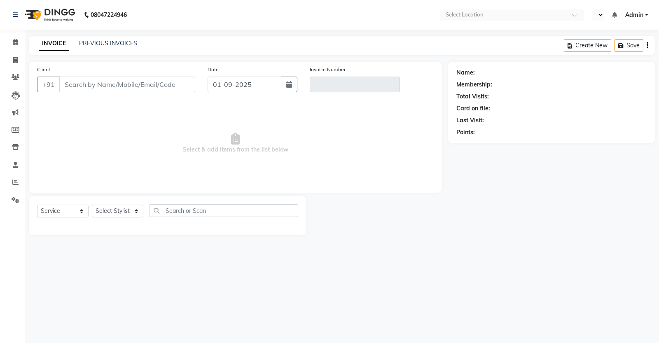
select select "service"
select select "en"
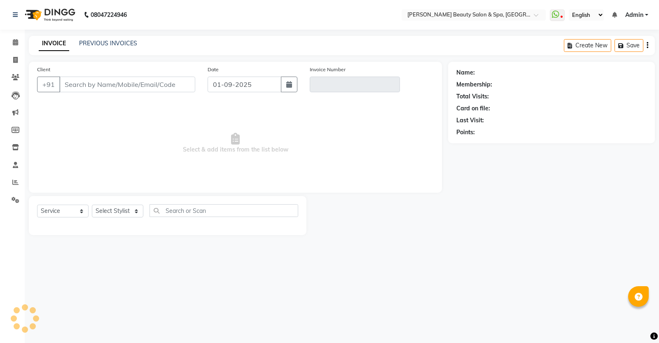
click at [97, 89] on input "Client" at bounding box center [127, 85] width 136 height 16
type input "9447826505"
type input "V/2025-26/2332"
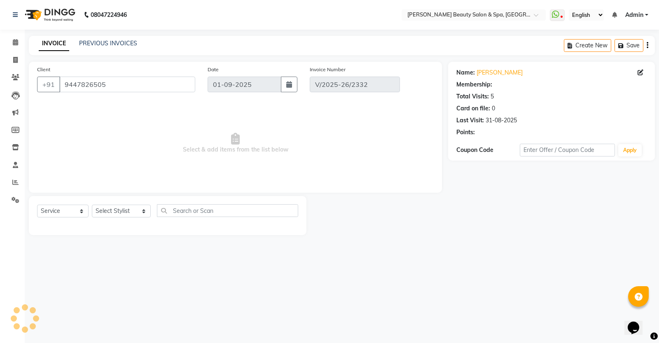
type input "31-08-2025"
select select "select"
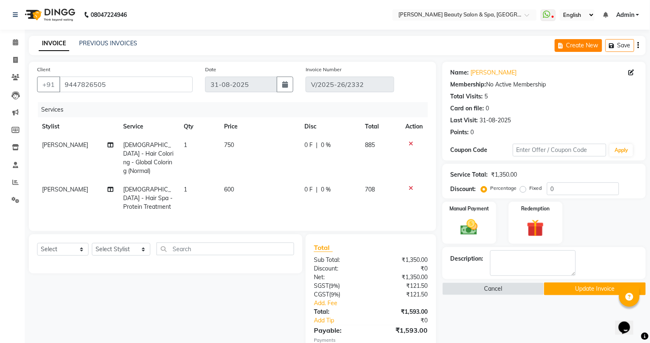
click at [579, 51] on button "Create New" at bounding box center [578, 45] width 47 height 13
select select "service"
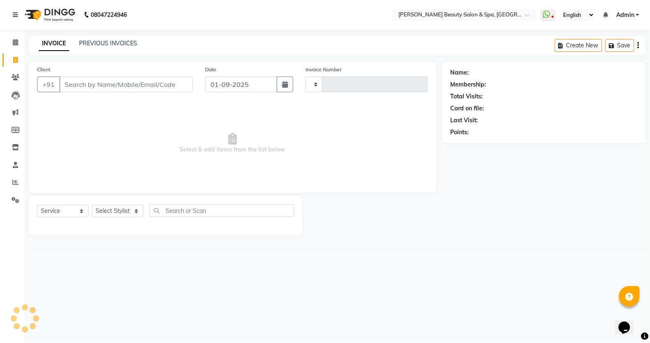
type input "2369"
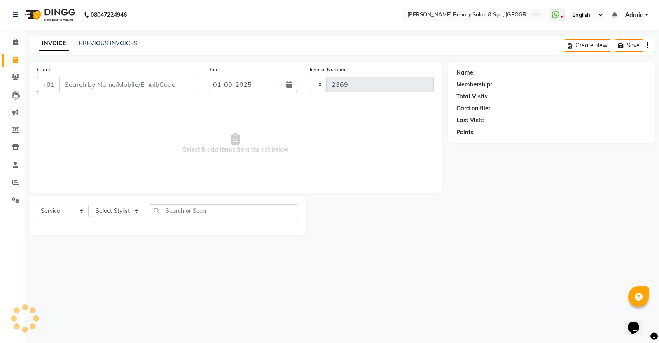
select select "7524"
click at [91, 81] on input "Client" at bounding box center [127, 85] width 136 height 16
click at [101, 81] on input "Client" at bounding box center [127, 85] width 136 height 16
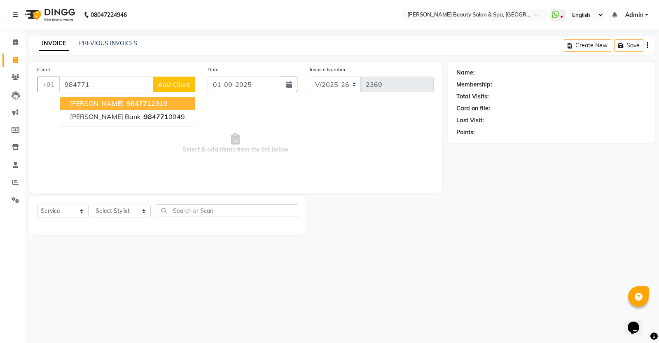
click at [147, 97] on button "Meera NG 984771 2919" at bounding box center [127, 103] width 135 height 13
type input "9847712919"
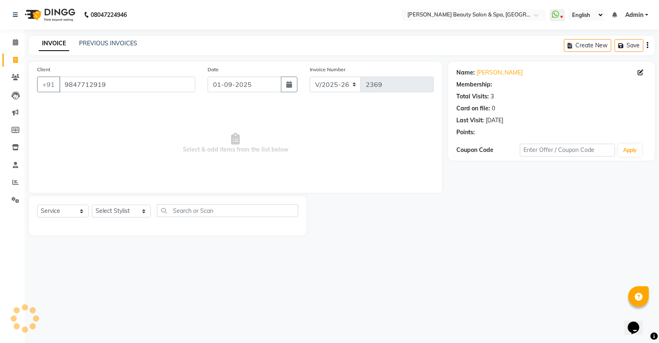
select select "1: Object"
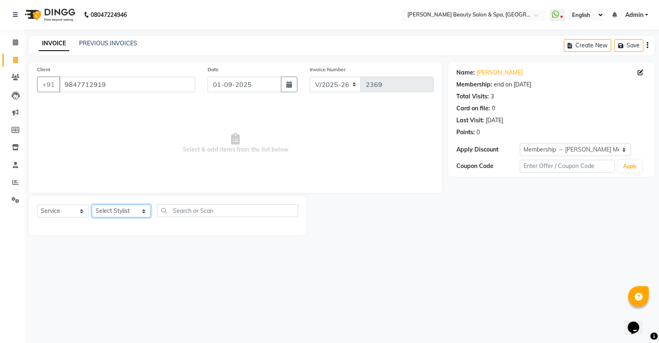
click at [112, 210] on select "Select Stylist Admin [PERSON_NAME] [PERSON_NAME] [PERSON_NAME] [PERSON_NAME] [P…" at bounding box center [121, 211] width 59 height 13
select select "67141"
click at [92, 205] on select "Select Stylist Admin [PERSON_NAME] [PERSON_NAME] [PERSON_NAME] [PERSON_NAME] [P…" at bounding box center [121, 211] width 59 height 13
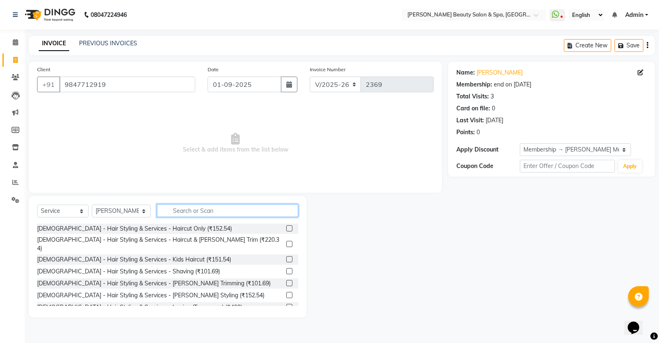
click at [186, 212] on input "text" at bounding box center [227, 210] width 141 height 13
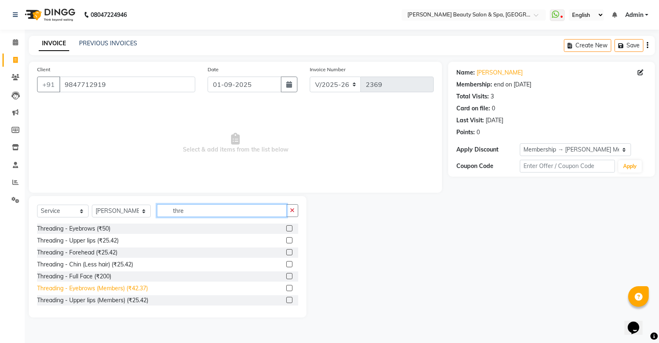
type input "thre"
click at [104, 290] on div "Threading - Eyebrows (Members) (₹42.37)" at bounding box center [92, 288] width 111 height 9
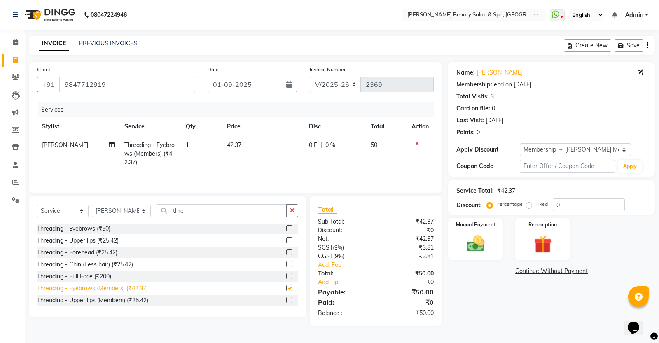
checkbox input "false"
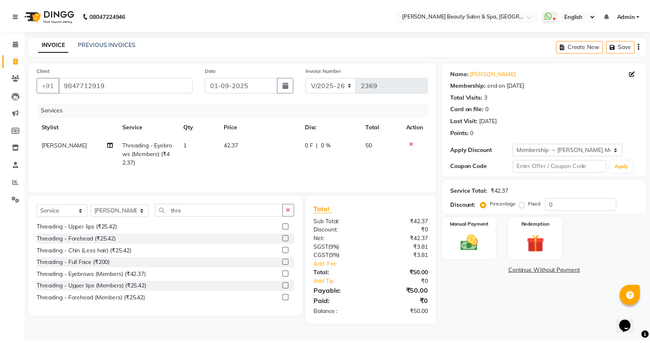
scroll to position [37, 0]
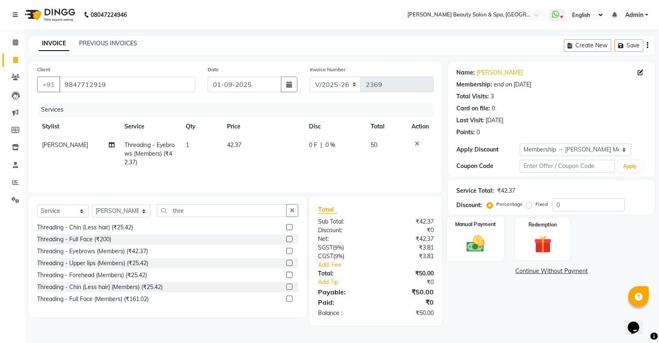
click at [478, 237] on img at bounding box center [476, 243] width 30 height 21
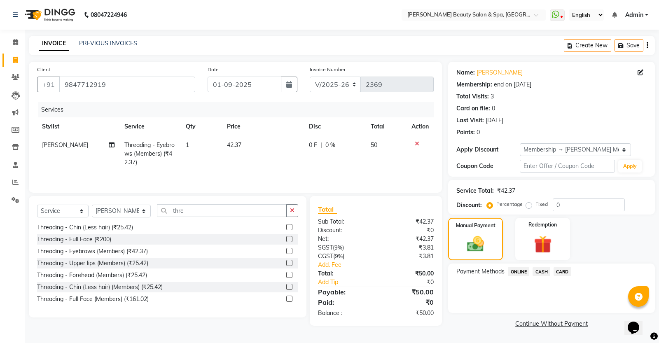
click at [545, 268] on span "CASH" at bounding box center [541, 271] width 18 height 9
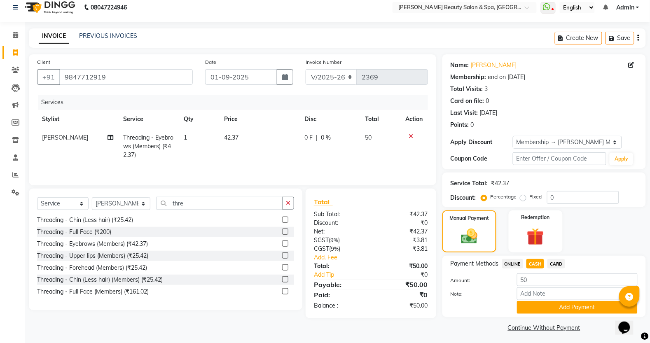
scroll to position [10, 0]
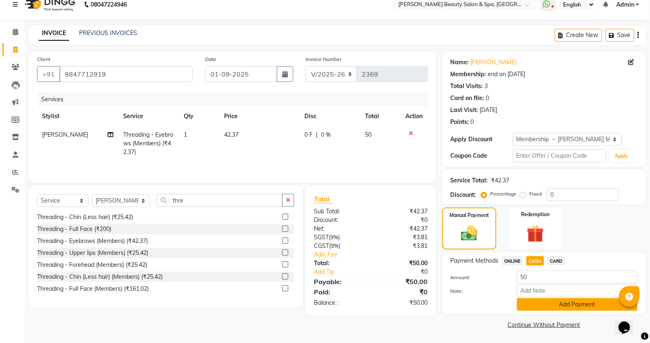
click at [531, 304] on button "Add Payment" at bounding box center [577, 304] width 121 height 13
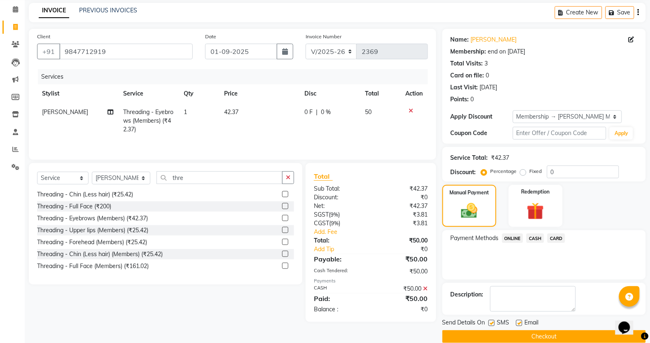
scroll to position [45, 0]
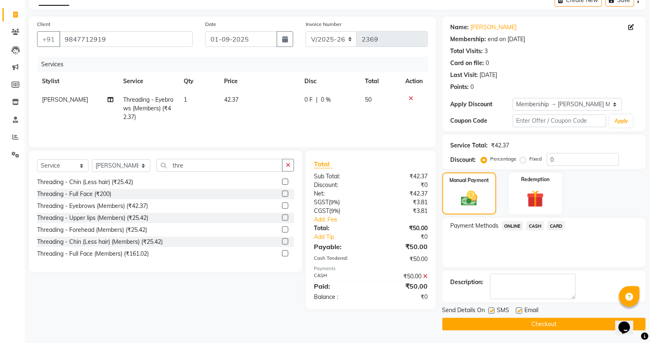
click at [534, 326] on button "Checkout" at bounding box center [543, 324] width 203 height 13
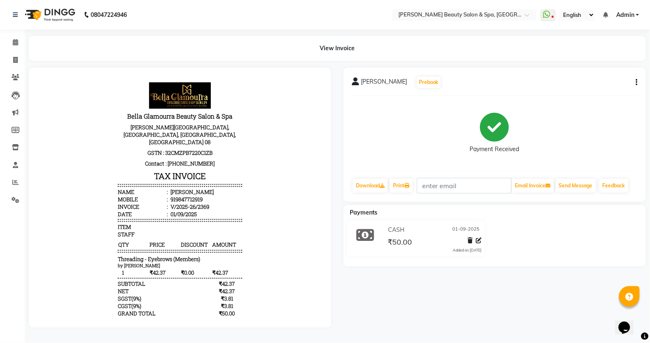
drag, startPoint x: 244, startPoint y: 247, endPoint x: 295, endPoint y: 181, distance: 83.9
click at [242, 231] on body "Bella Glamourra Beauty Salon & Spa Prasanth Tower, Eenchakkal, Perunthanni, Thi…" at bounding box center [179, 228] width 279 height 298
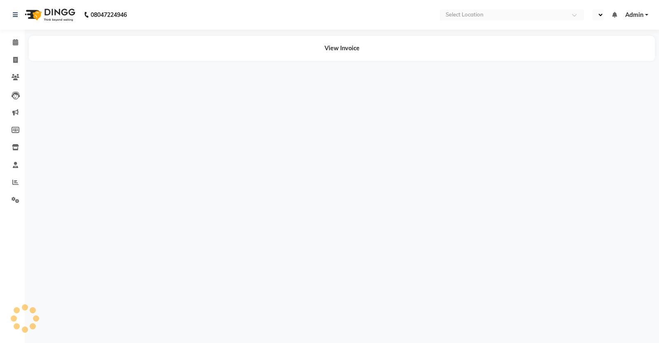
select select "en"
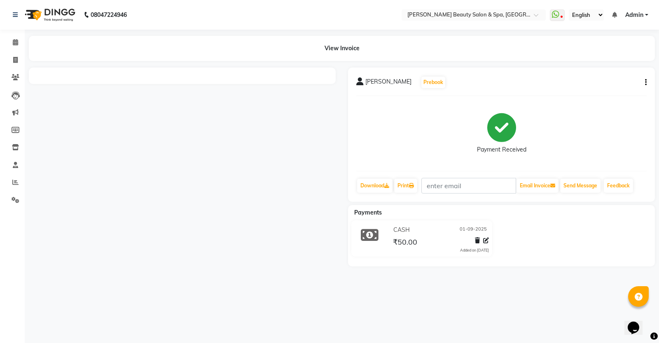
select select "service"
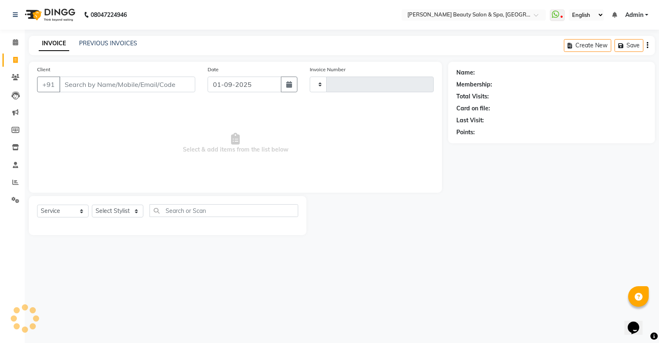
type input "2370"
select select "7524"
click at [121, 82] on input "Client" at bounding box center [127, 85] width 136 height 16
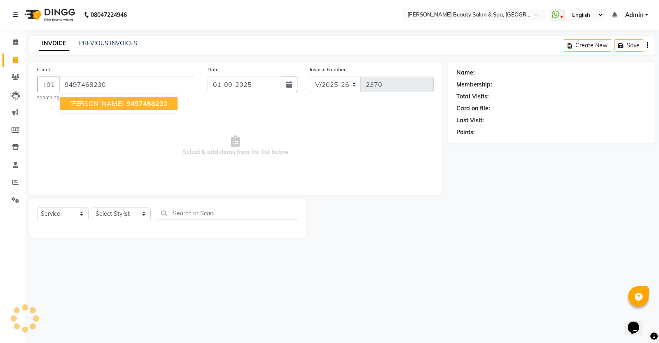
type input "9497468230"
click at [104, 98] on button "Gayathri S Nair 949746823 0" at bounding box center [118, 103] width 117 height 13
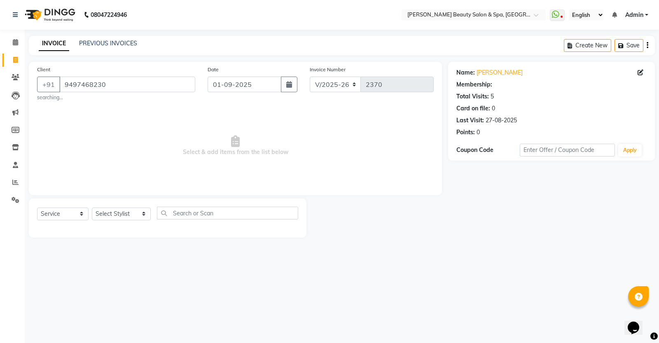
select select "1: Object"
click at [122, 214] on select "Select Stylist Admin [PERSON_NAME] [PERSON_NAME] [PERSON_NAME] [PERSON_NAME] [P…" at bounding box center [121, 213] width 59 height 13
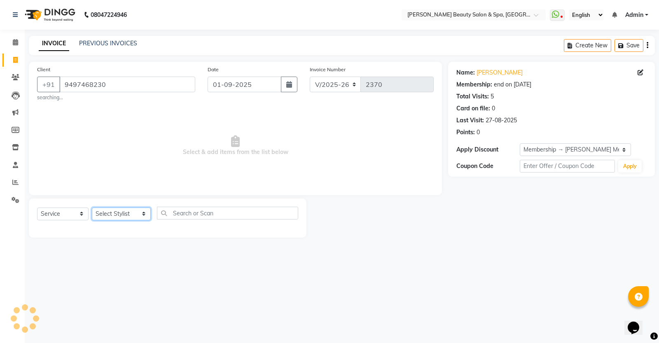
select select "87595"
click at [92, 207] on select "Select Stylist Admin [PERSON_NAME] [PERSON_NAME] [PERSON_NAME] [PERSON_NAME] [P…" at bounding box center [121, 213] width 59 height 13
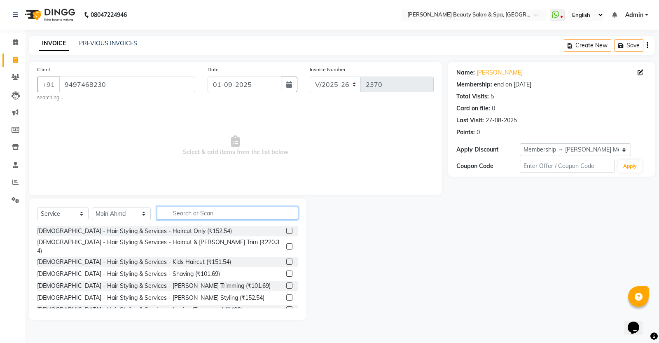
click at [219, 211] on input "text" at bounding box center [227, 213] width 141 height 13
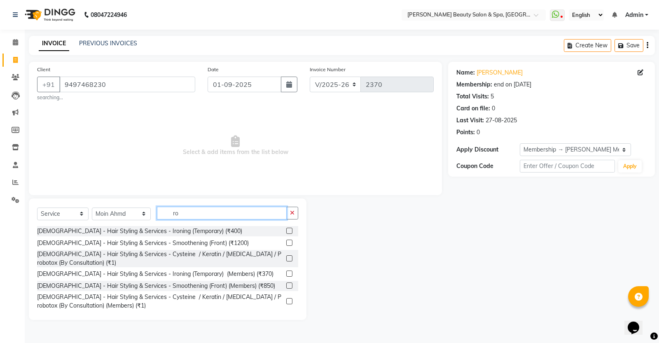
type input "r"
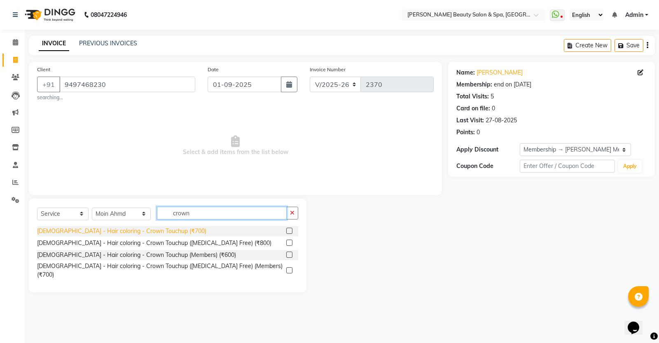
type input "crown"
click at [105, 228] on div "[DEMOGRAPHIC_DATA] - Hair coloring - Crown Touchup (₹700)" at bounding box center [121, 231] width 169 height 9
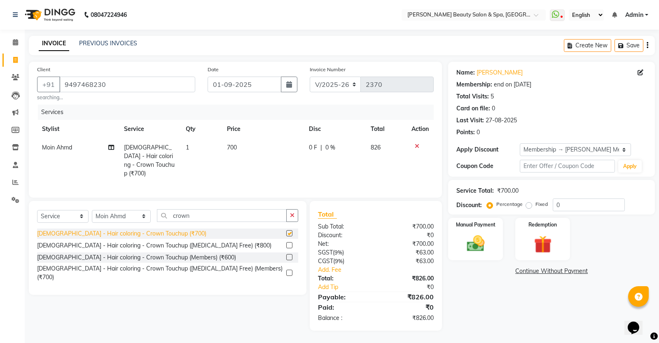
checkbox input "false"
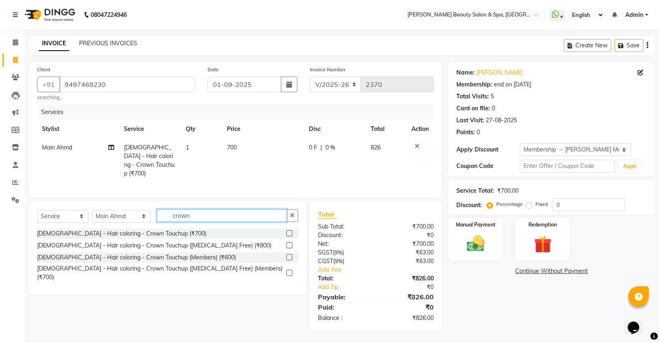
click at [186, 218] on input "crown" at bounding box center [222, 215] width 130 height 13
type input "c"
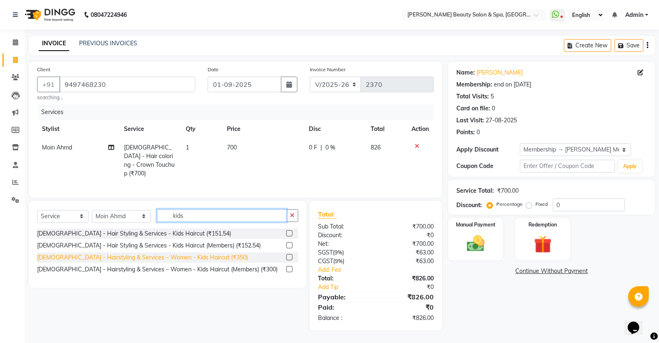
type input "kids"
click at [187, 258] on div "[DEMOGRAPHIC_DATA] - Hairstyling & Services – Women - Kids Haircut (₹350)" at bounding box center [142, 257] width 211 height 9
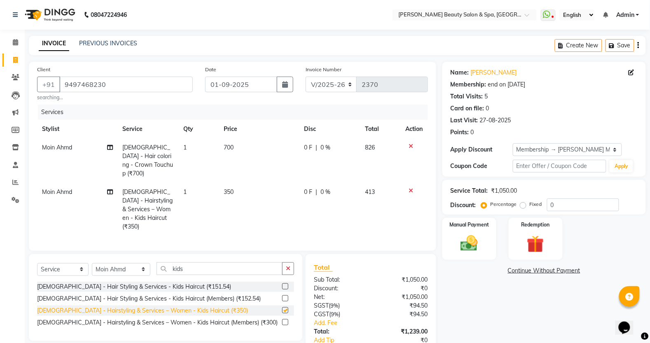
checkbox input "false"
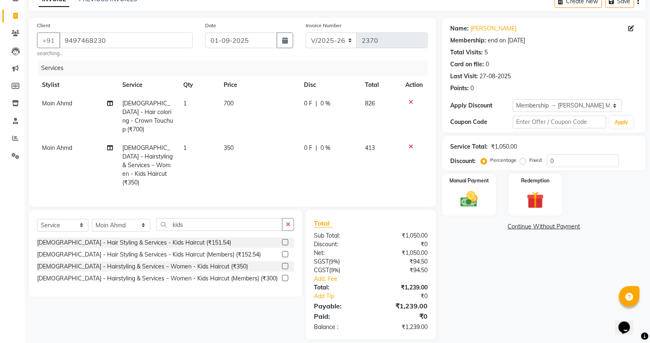
scroll to position [44, 0]
click at [474, 192] on img at bounding box center [468, 199] width 29 height 21
click at [511, 226] on span "ONLINE" at bounding box center [512, 226] width 21 height 9
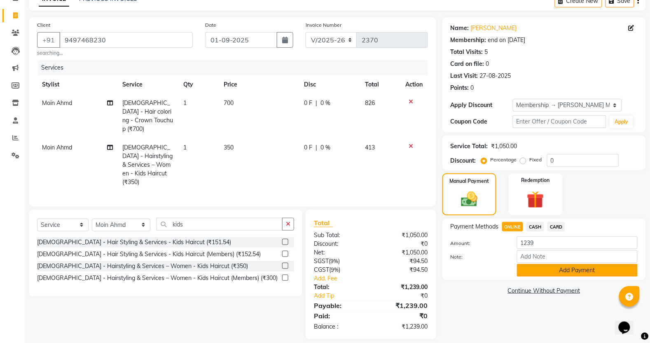
click at [525, 272] on button "Add Payment" at bounding box center [577, 270] width 121 height 13
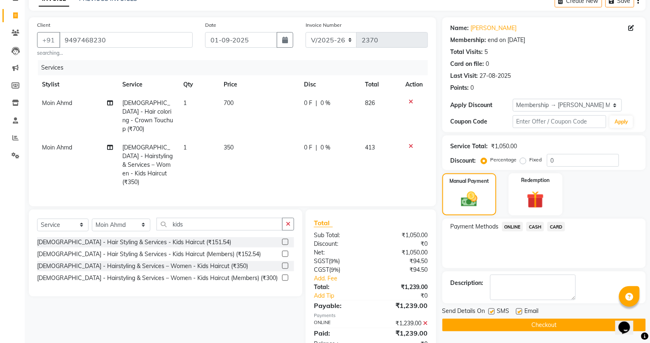
click at [515, 321] on button "Checkout" at bounding box center [543, 325] width 203 height 13
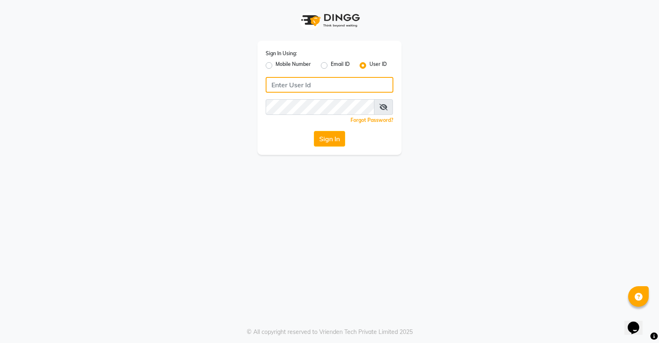
type input "bellaglamourra123"
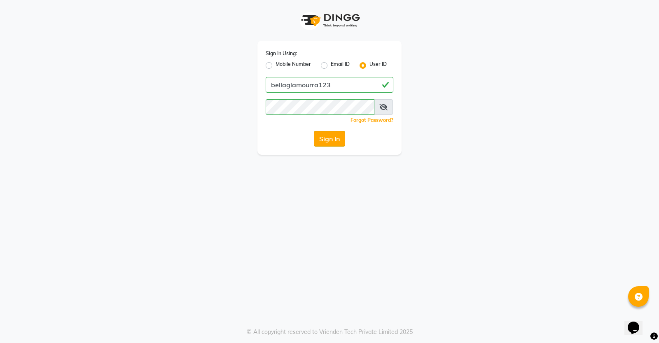
click at [335, 139] on button "Sign In" at bounding box center [329, 139] width 31 height 16
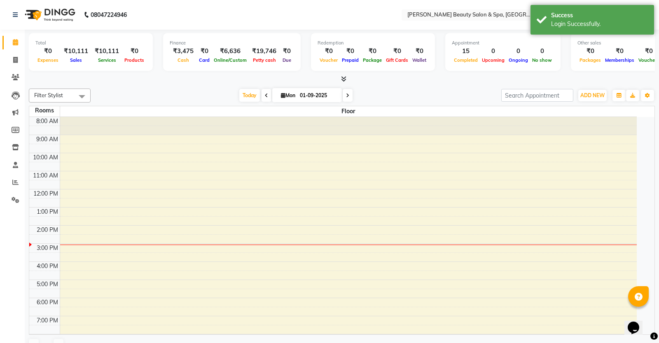
select select "en"
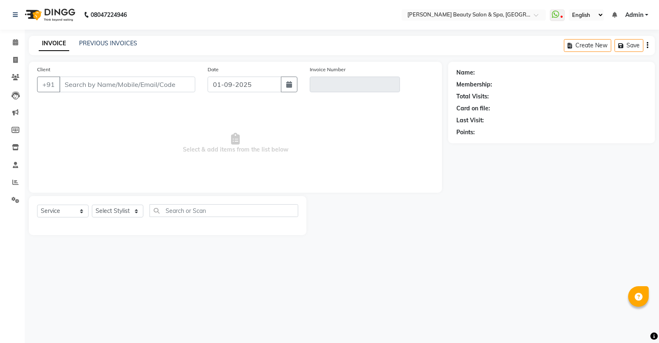
select select "service"
type input "9447826505"
type input "V/2025-26/2332"
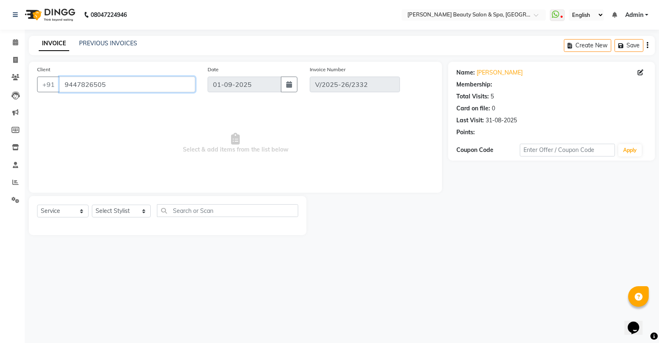
click at [126, 85] on input "9447826505" at bounding box center [127, 85] width 136 height 16
type input "31-08-2025"
select select "select"
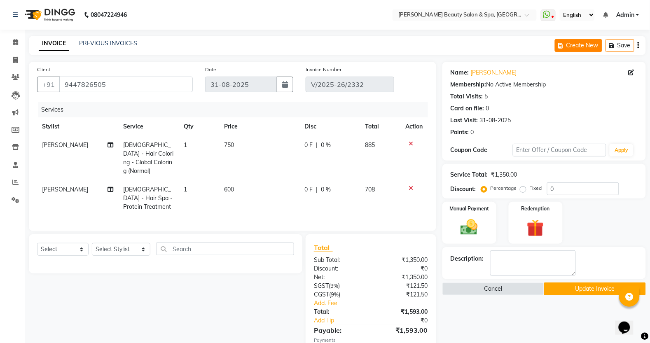
click at [579, 46] on button "Create New" at bounding box center [578, 45] width 47 height 13
select select "service"
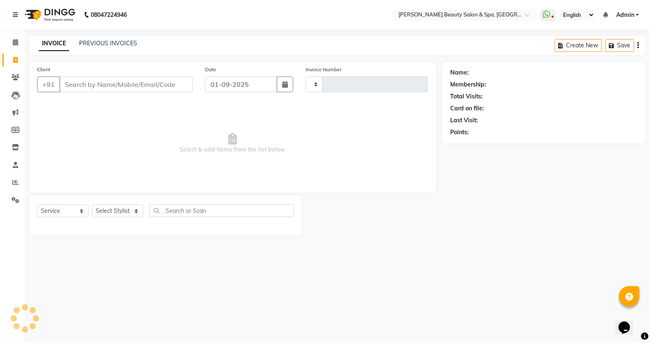
type input "2371"
select select "7524"
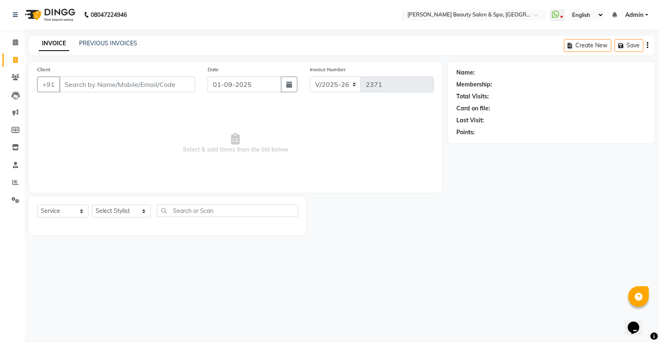
click at [173, 85] on input "Client" at bounding box center [127, 85] width 136 height 16
type input "8547962141"
click at [173, 85] on span "Add Client" at bounding box center [174, 84] width 33 height 8
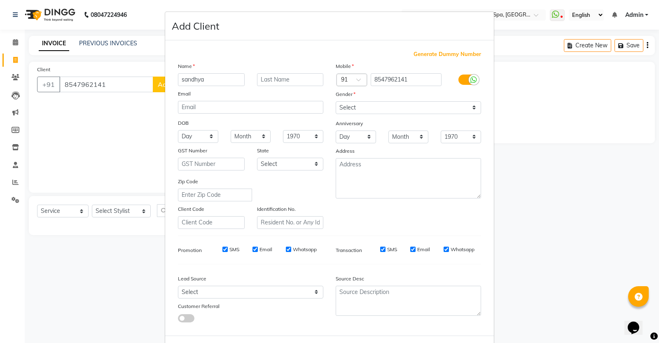
type input "sandhya"
click at [381, 103] on select "Select [DEMOGRAPHIC_DATA] [DEMOGRAPHIC_DATA] Other Prefer Not To Say" at bounding box center [408, 107] width 145 height 13
select select "[DEMOGRAPHIC_DATA]"
click at [336, 101] on select "Select [DEMOGRAPHIC_DATA] [DEMOGRAPHIC_DATA] Other Prefer Not To Say" at bounding box center [408, 107] width 145 height 13
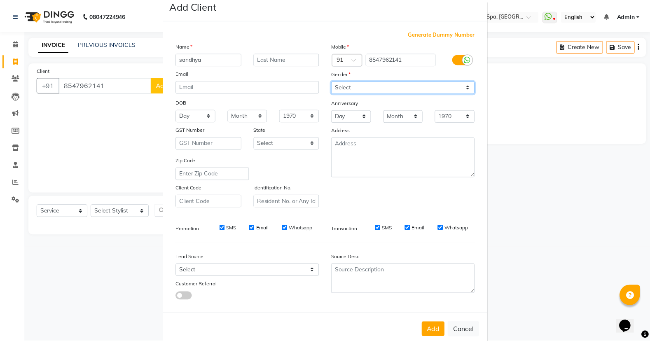
scroll to position [34, 0]
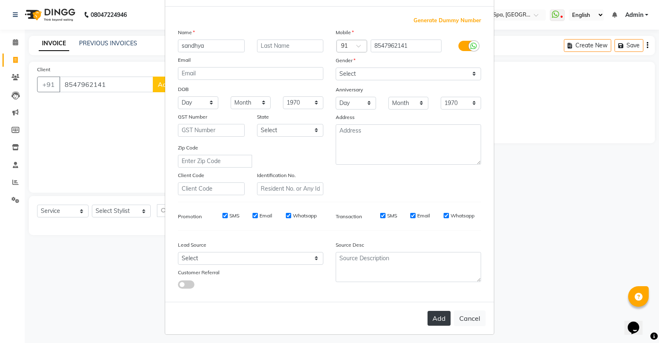
click at [438, 316] on button "Add" at bounding box center [438, 318] width 23 height 15
select select
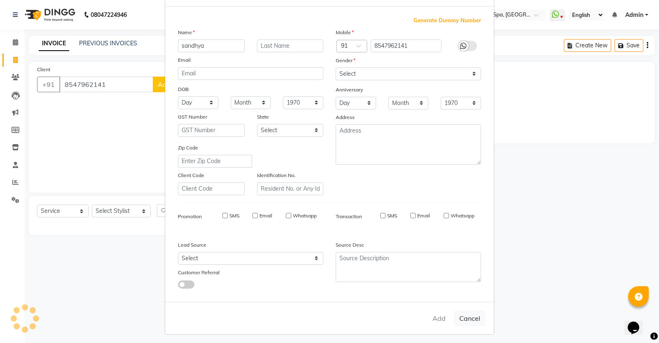
select select
checkbox input "false"
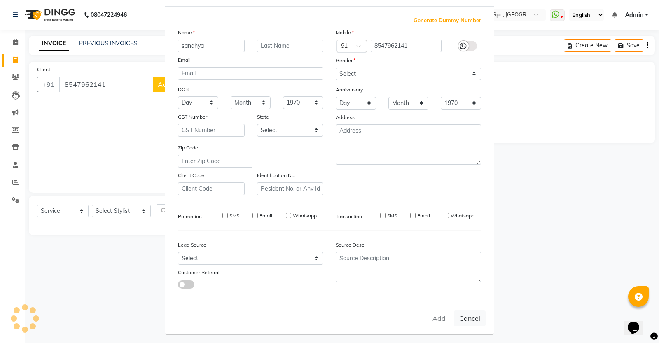
checkbox input "false"
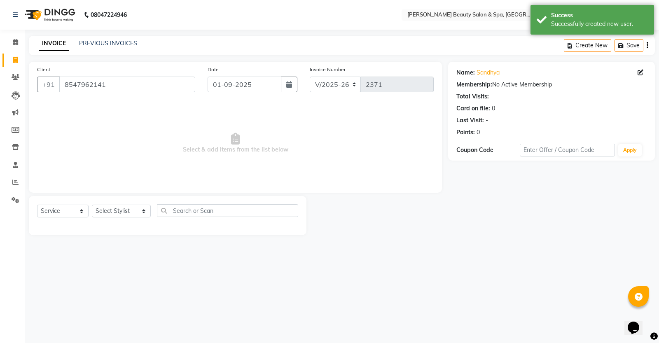
click at [153, 176] on span "Select & add items from the list below" at bounding box center [235, 143] width 396 height 82
click at [104, 212] on select "Select Stylist Admin [PERSON_NAME] [PERSON_NAME] [PERSON_NAME] [PERSON_NAME] [P…" at bounding box center [121, 211] width 59 height 13
select select "67141"
click at [92, 205] on select "Select Stylist Admin [PERSON_NAME] [PERSON_NAME] [PERSON_NAME] [PERSON_NAME] [P…" at bounding box center [121, 211] width 59 height 13
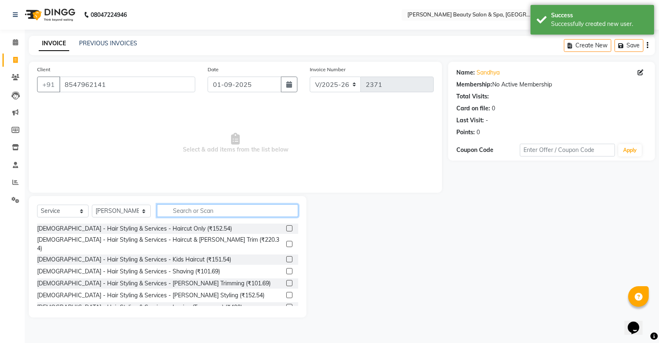
click at [178, 209] on input "text" at bounding box center [227, 210] width 141 height 13
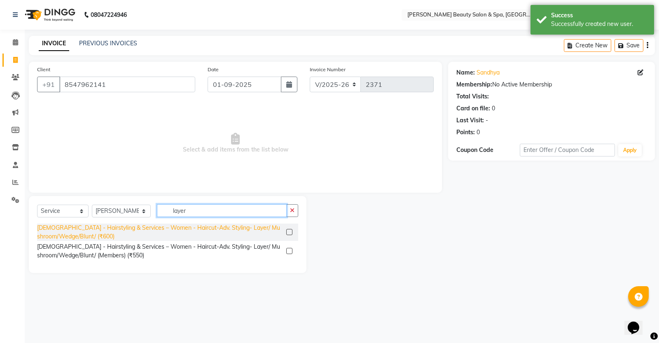
type input "layer"
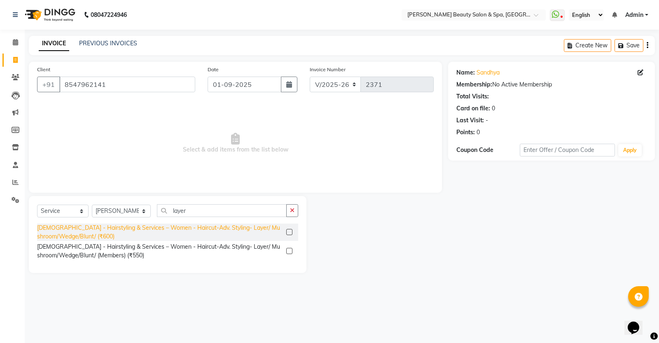
click at [142, 232] on div "[DEMOGRAPHIC_DATA] - Hairstyling & Services – Women - Haircut-Adv. Styling- Lay…" at bounding box center [160, 232] width 246 height 17
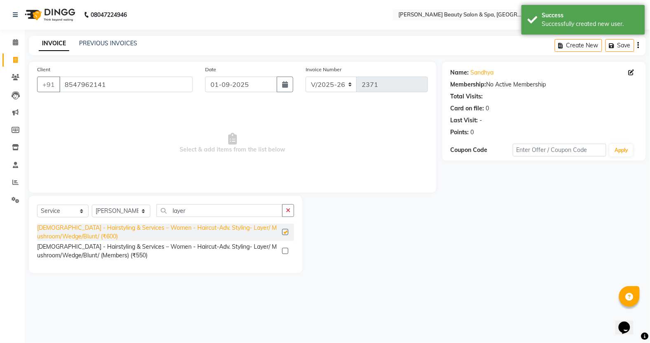
checkbox input "false"
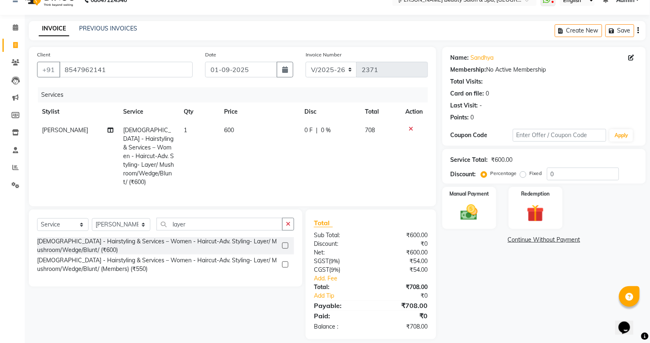
scroll to position [23, 0]
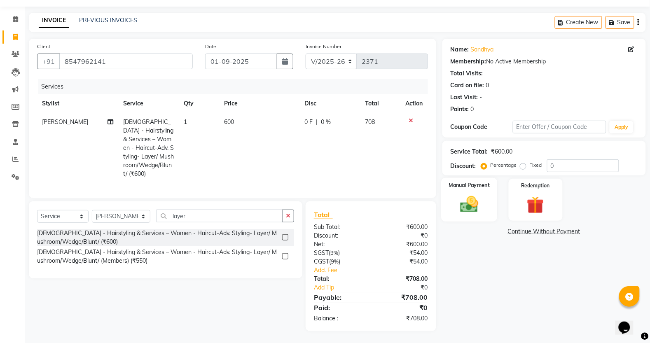
click at [468, 200] on img at bounding box center [468, 204] width 29 height 21
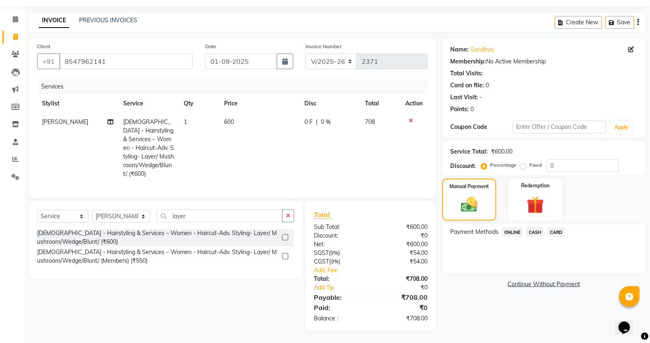
click at [516, 236] on span "ONLINE" at bounding box center [512, 231] width 21 height 9
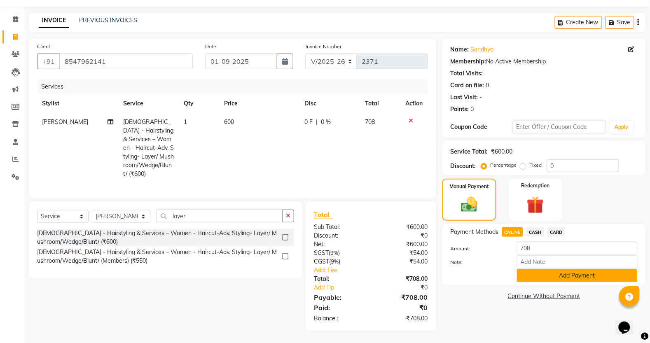
click at [565, 280] on button "Add Payment" at bounding box center [577, 275] width 121 height 13
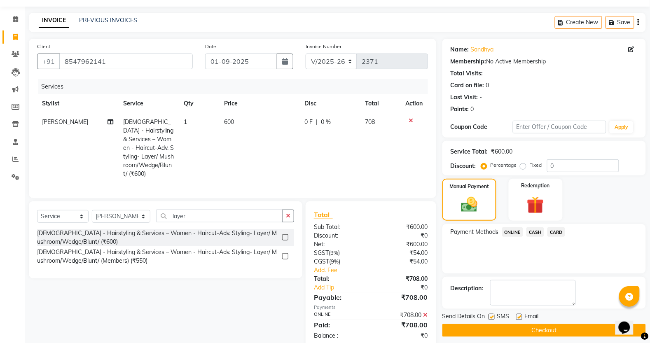
click at [556, 329] on button "Checkout" at bounding box center [543, 330] width 203 height 13
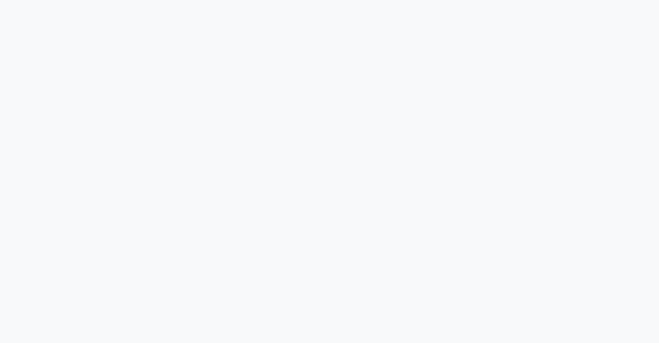
select select "service"
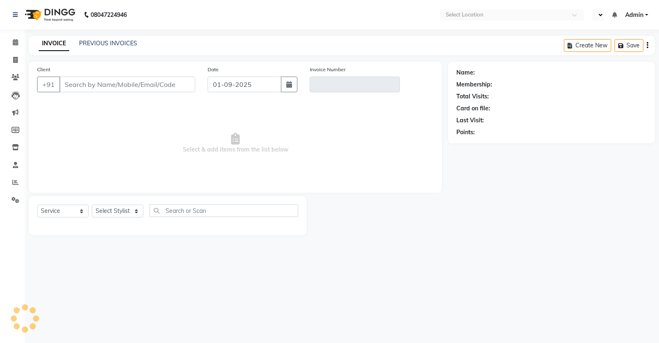
select select "en"
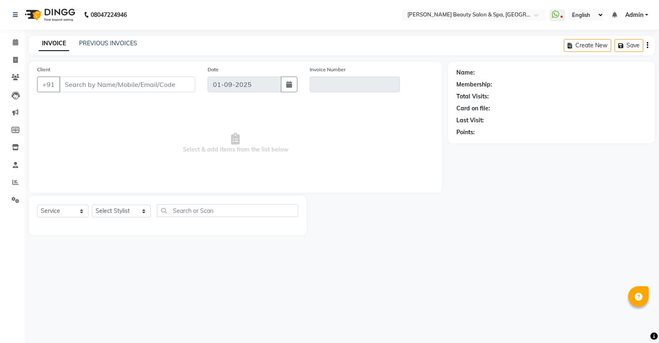
type input "9447826505"
type input "V/2025-26/2332"
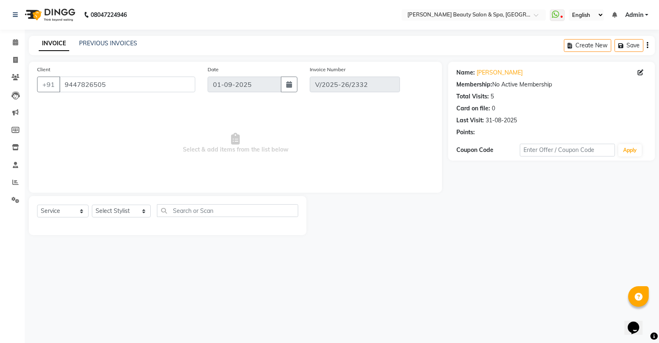
type input "31-08-2025"
select select "select"
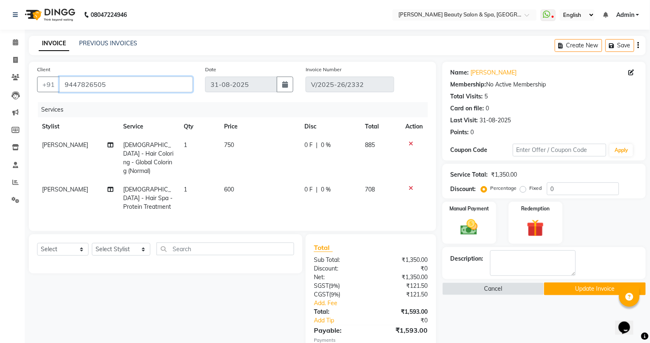
click at [131, 84] on input "9447826505" at bounding box center [125, 85] width 133 height 16
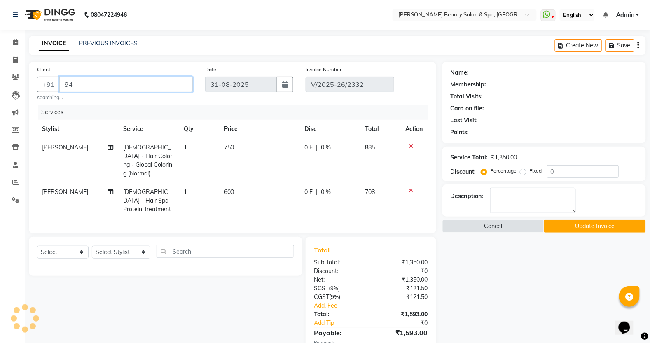
type input "9"
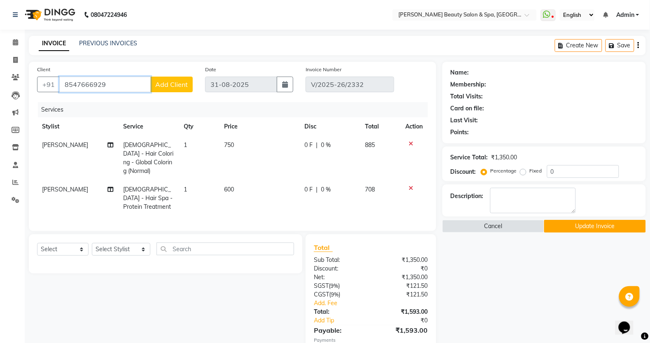
type input "8547666929"
click at [164, 89] on button "Add Client" at bounding box center [171, 85] width 42 height 16
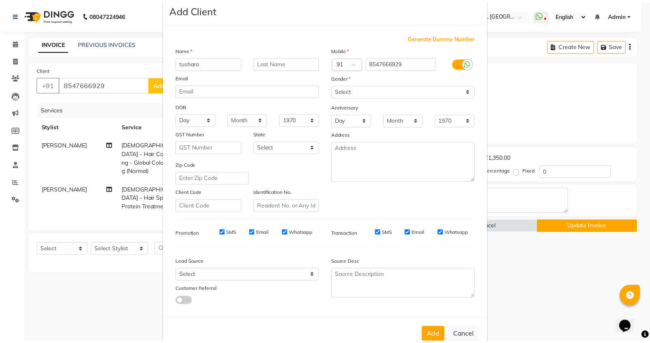
scroll to position [34, 0]
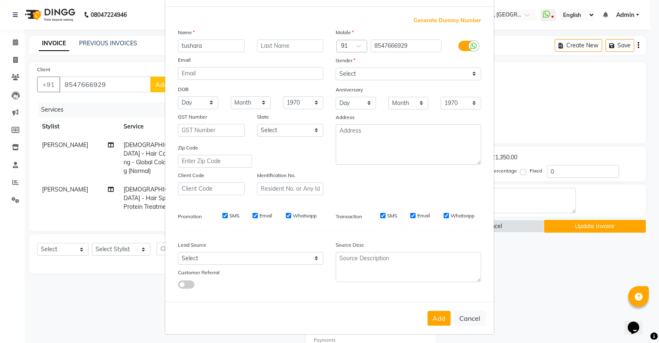
type input "tushara"
click at [402, 68] on select "Select [DEMOGRAPHIC_DATA] [DEMOGRAPHIC_DATA] Other Prefer Not To Say" at bounding box center [408, 74] width 145 height 13
select select "[DEMOGRAPHIC_DATA]"
click at [336, 68] on select "Select [DEMOGRAPHIC_DATA] [DEMOGRAPHIC_DATA] Other Prefer Not To Say" at bounding box center [408, 74] width 145 height 13
click at [431, 307] on div "Add Cancel" at bounding box center [329, 318] width 329 height 33
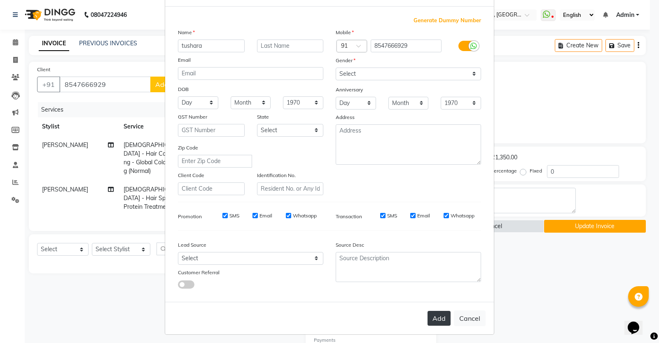
click at [439, 315] on button "Add" at bounding box center [438, 318] width 23 height 15
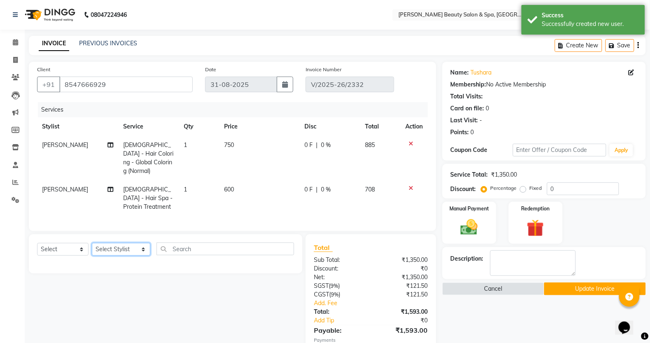
click at [137, 243] on select "Select Stylist Admin [PERSON_NAME] [PERSON_NAME] [PERSON_NAME] [PERSON_NAME] [P…" at bounding box center [121, 249] width 58 height 13
select select "83644"
click at [92, 243] on select "Select Stylist Admin [PERSON_NAME] [PERSON_NAME] [PERSON_NAME] [PERSON_NAME] [P…" at bounding box center [121, 249] width 58 height 13
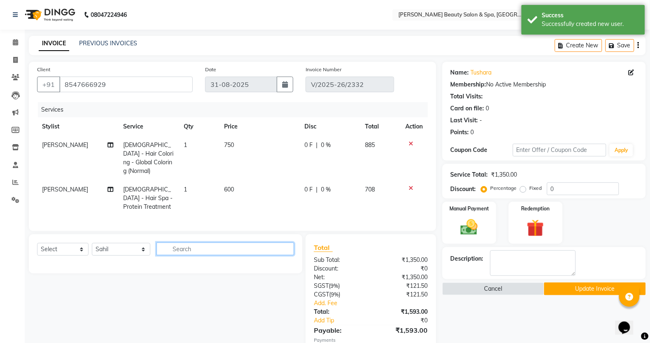
click at [188, 242] on input "text" at bounding box center [225, 248] width 138 height 13
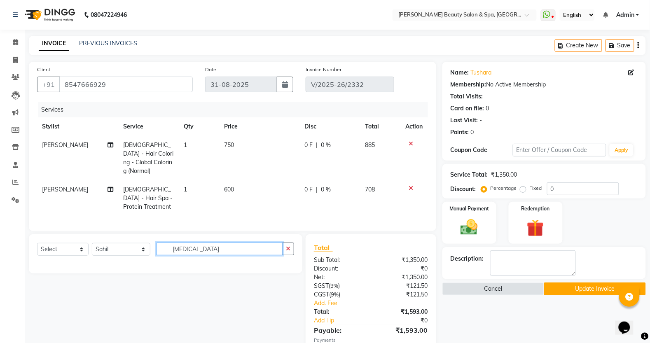
click at [267, 242] on input "botox" at bounding box center [219, 248] width 126 height 13
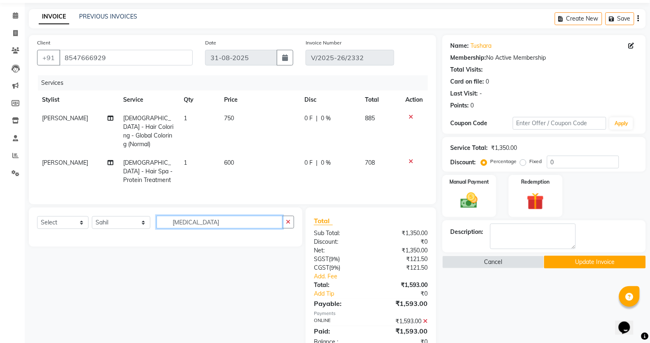
scroll to position [42, 0]
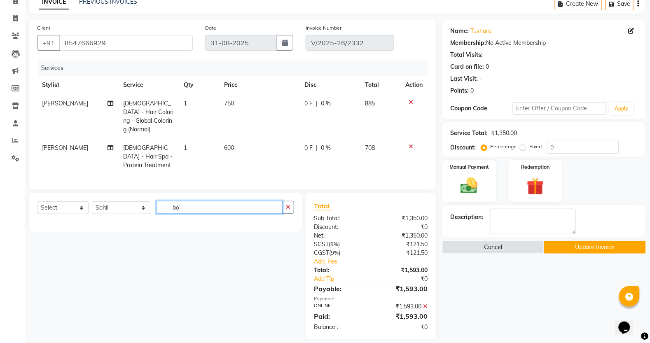
type input "b"
click at [75, 201] on select "Select Service Product Membership Package Voucher Prepaid Gift Card" at bounding box center [62, 207] width 51 height 13
select select "service"
click at [37, 201] on select "Select Service Product Membership Package Voucher Prepaid Gift Card" at bounding box center [62, 207] width 51 height 13
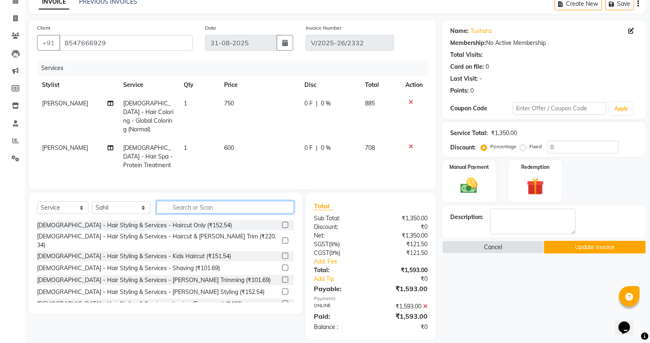
click at [226, 201] on input "text" at bounding box center [225, 207] width 138 height 13
click at [413, 102] on div at bounding box center [414, 102] width 17 height 6
click at [414, 144] on div at bounding box center [414, 147] width 17 height 6
click at [407, 139] on td at bounding box center [414, 157] width 27 height 36
click at [410, 144] on icon at bounding box center [411, 147] width 5 height 6
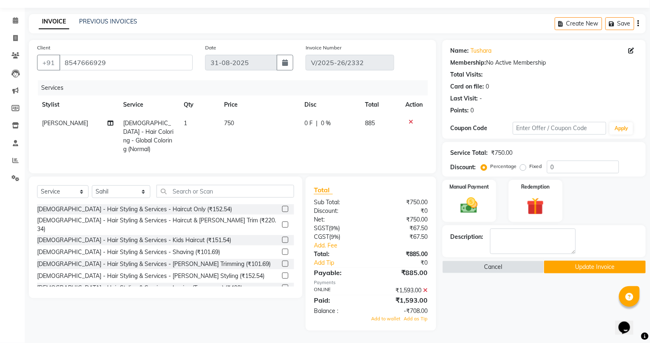
scroll to position [21, 0]
click at [411, 121] on icon at bounding box center [411, 122] width 5 height 6
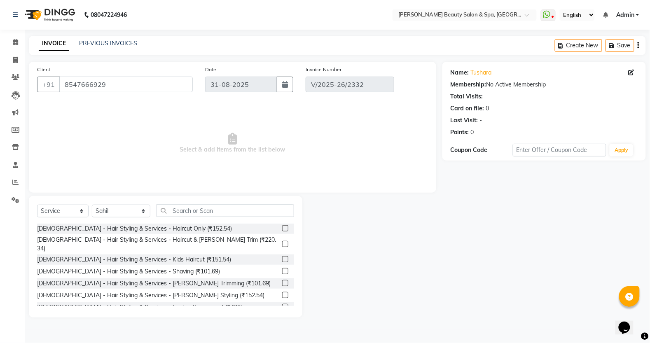
scroll to position [0, 0]
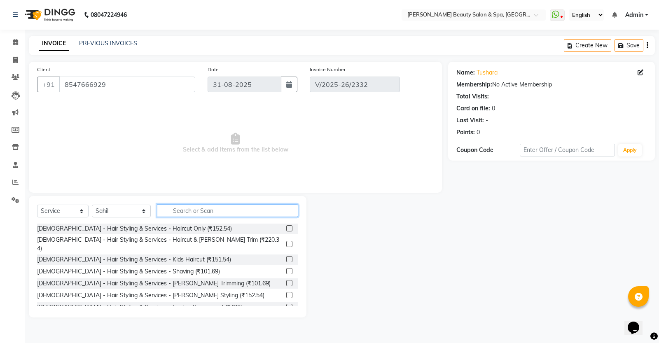
click at [210, 208] on input "text" at bounding box center [227, 210] width 141 height 13
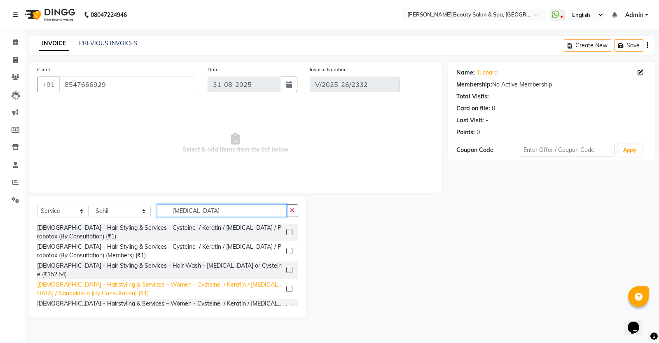
type input "botox"
click at [184, 280] on div "[DEMOGRAPHIC_DATA] - Hairstyling & Services – Women - Cysteine / Keratin / [MED…" at bounding box center [160, 288] width 246 height 17
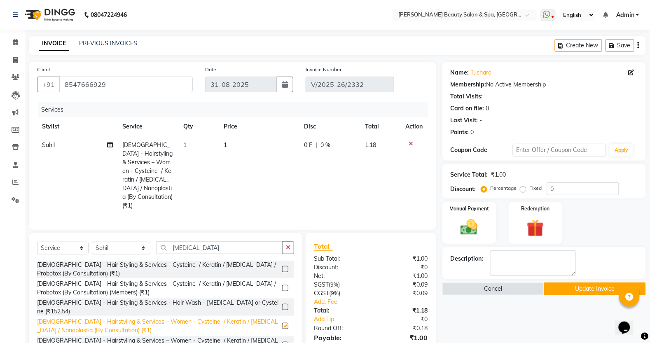
checkbox input "false"
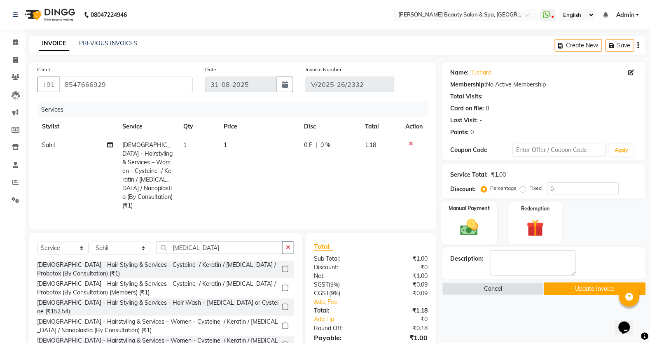
scroll to position [51, 0]
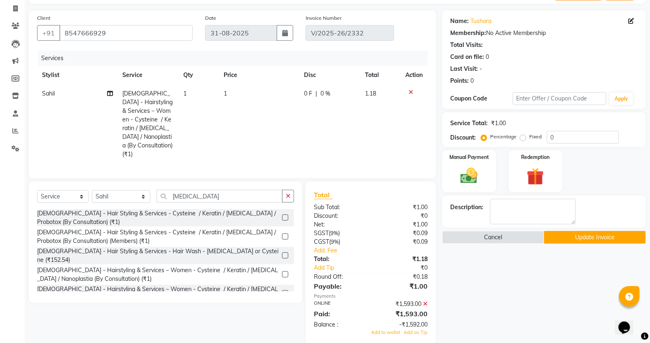
click at [584, 130] on div "Service Total: ₹1.00 Discount: Percentage Fixed 0" at bounding box center [543, 130] width 187 height 28
click at [579, 138] on input "0" at bounding box center [583, 137] width 72 height 13
type input "1"
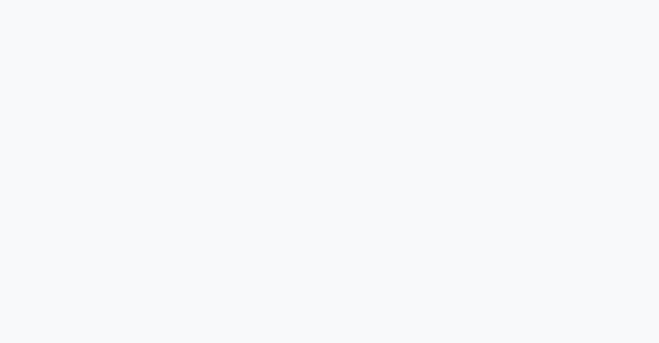
select select "service"
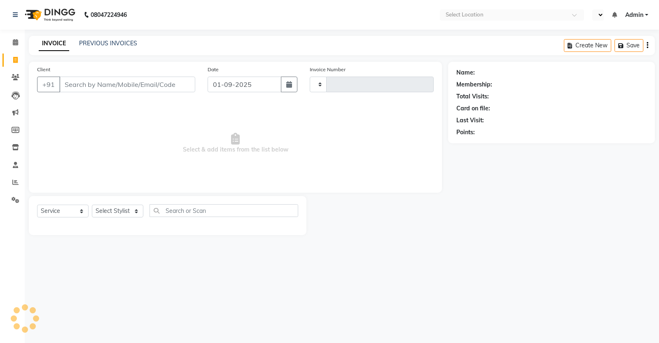
select select "en"
select select "7524"
type input "2372"
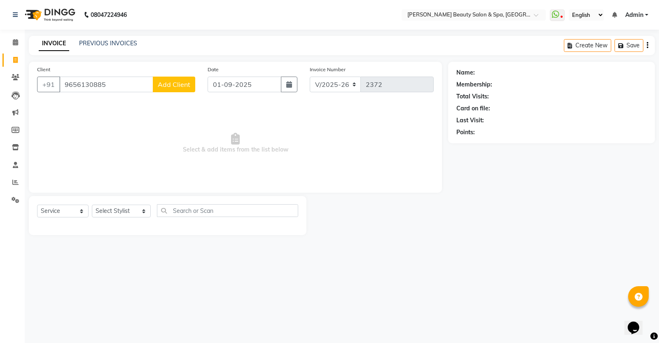
type input "9656130885"
click at [169, 87] on span "Add Client" at bounding box center [174, 84] width 33 height 8
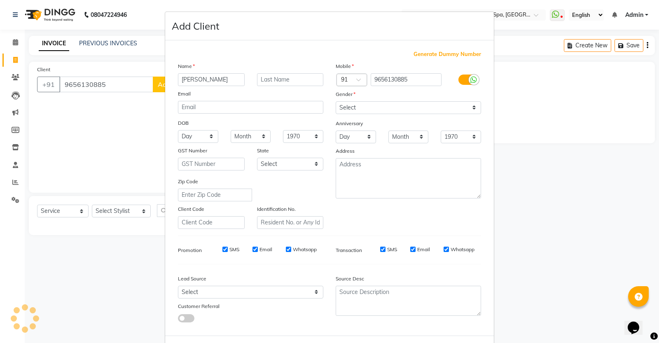
type input "[PERSON_NAME]"
click at [384, 103] on select "Select [DEMOGRAPHIC_DATA] [DEMOGRAPHIC_DATA] Other Prefer Not To Say" at bounding box center [408, 107] width 145 height 13
select select "[DEMOGRAPHIC_DATA]"
click at [336, 101] on select "Select [DEMOGRAPHIC_DATA] [DEMOGRAPHIC_DATA] Other Prefer Not To Say" at bounding box center [408, 107] width 145 height 13
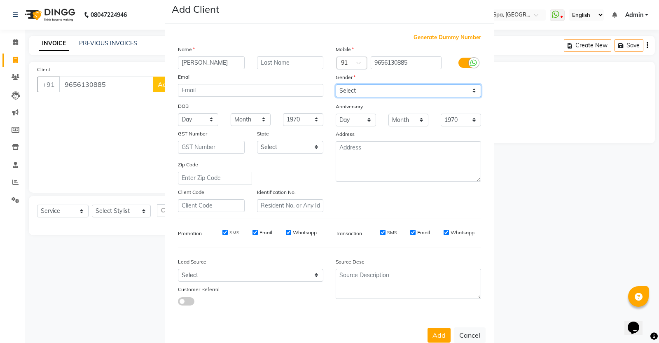
scroll to position [34, 0]
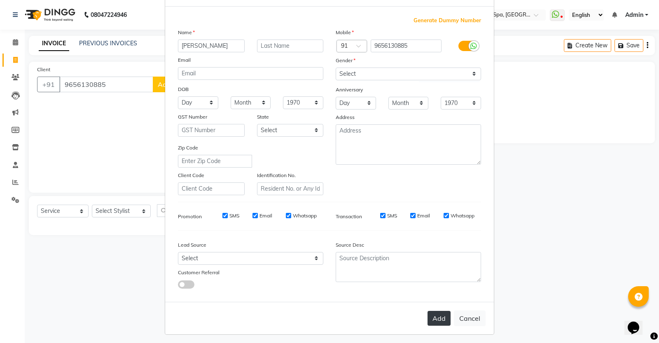
drag, startPoint x: 434, startPoint y: 309, endPoint x: 445, endPoint y: 317, distance: 13.4
click at [445, 317] on button "Add" at bounding box center [438, 318] width 23 height 15
select select
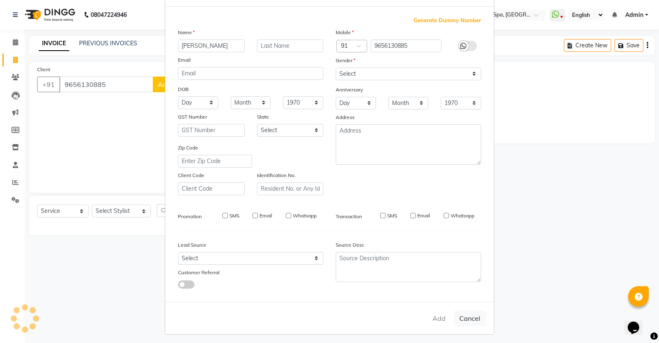
select select
checkbox input "false"
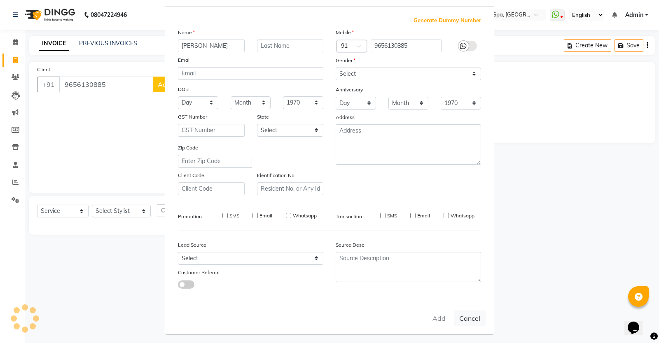
checkbox input "false"
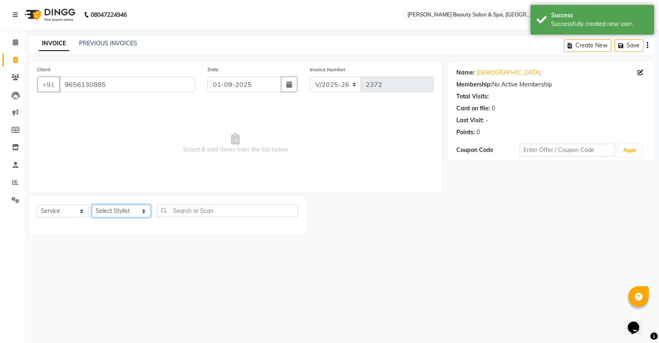
click at [130, 210] on select "Select Stylist Admin [PERSON_NAME] [PERSON_NAME] [PERSON_NAME] [PERSON_NAME] [P…" at bounding box center [121, 211] width 59 height 13
select select "87595"
click at [92, 205] on select "Select Stylist Admin [PERSON_NAME] [PERSON_NAME] [PERSON_NAME] [PERSON_NAME] [P…" at bounding box center [121, 211] width 59 height 13
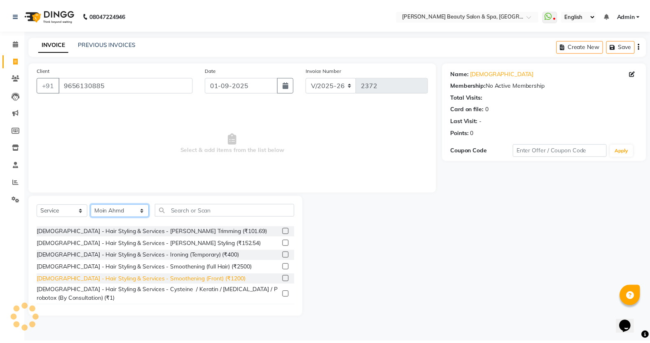
scroll to position [0, 0]
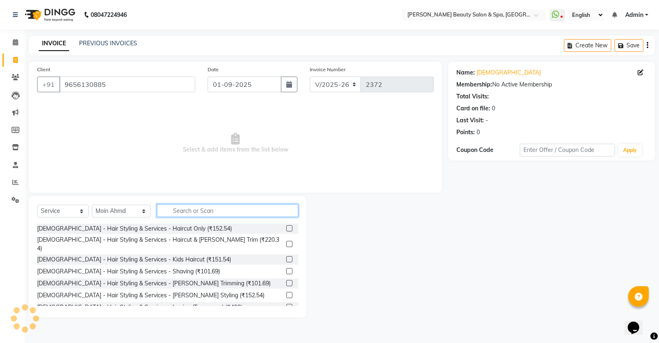
click at [170, 206] on input "text" at bounding box center [227, 210] width 141 height 13
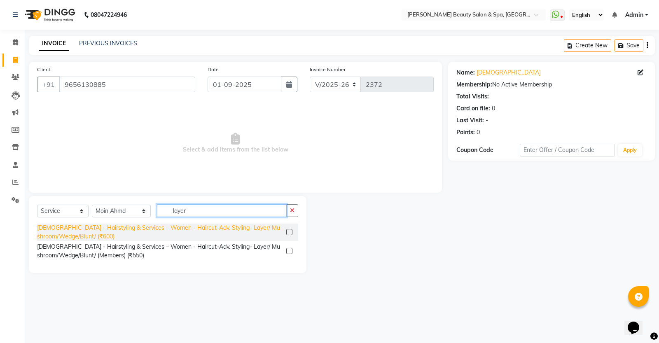
type input "layer"
click at [184, 232] on div "[DEMOGRAPHIC_DATA] - Hairstyling & Services – Women - Haircut-Adv. Styling- Lay…" at bounding box center [160, 232] width 246 height 17
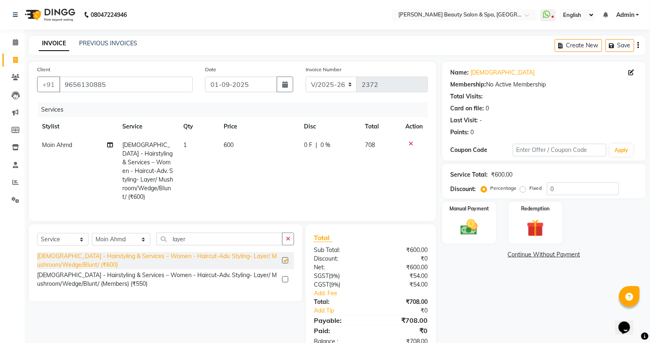
checkbox input "false"
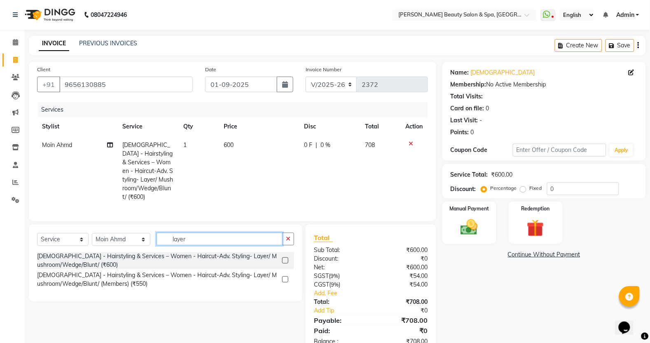
click at [182, 239] on input "layer" at bounding box center [219, 239] width 126 height 13
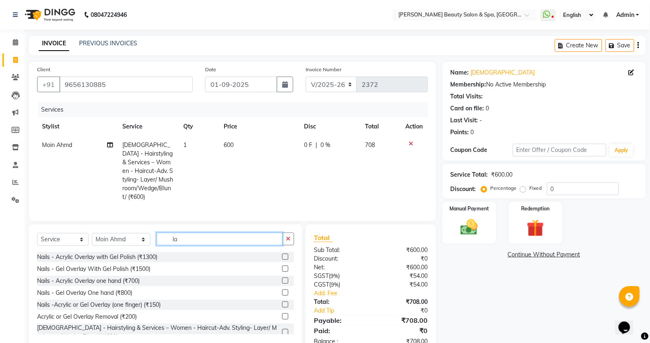
type input "l"
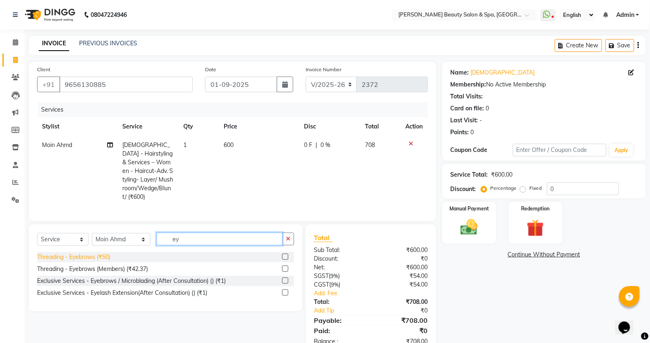
type input "ey"
click at [91, 257] on div "Threading - Eyebrows (₹50)" at bounding box center [73, 257] width 73 height 9
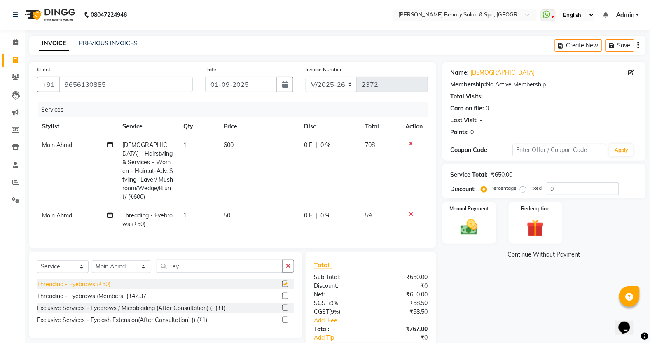
checkbox input "false"
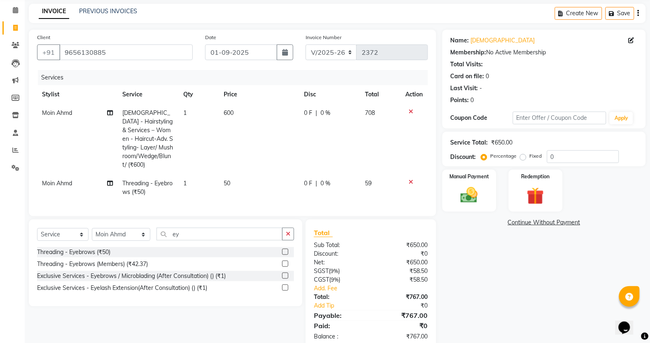
scroll to position [50, 0]
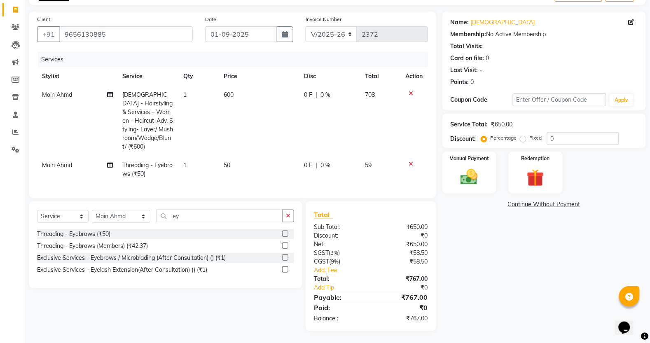
click at [46, 156] on td "Moin Ahmd" at bounding box center [77, 169] width 81 height 27
select select "87595"
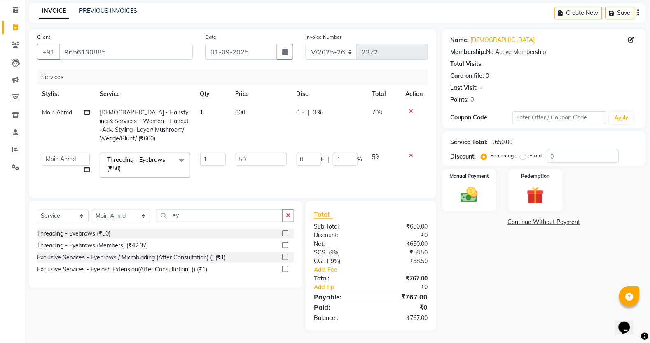
scroll to position [41, 0]
click at [115, 213] on select "Select Stylist Admin [PERSON_NAME] [PERSON_NAME] [PERSON_NAME] [PERSON_NAME] [P…" at bounding box center [121, 216] width 58 height 13
select select "89094"
click at [92, 210] on select "Select Stylist Admin [PERSON_NAME] [PERSON_NAME] [PERSON_NAME] [PERSON_NAME] [P…" at bounding box center [121, 216] width 58 height 13
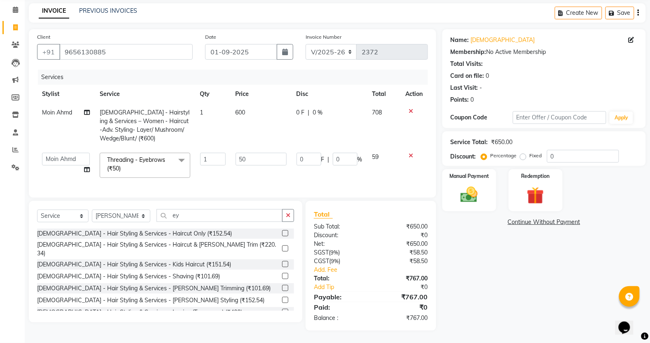
click at [409, 153] on icon at bounding box center [411, 156] width 5 height 6
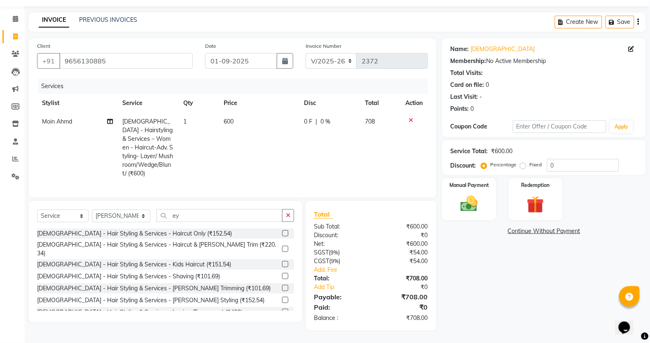
scroll to position [23, 0]
click at [188, 213] on input "ey" at bounding box center [219, 216] width 126 height 13
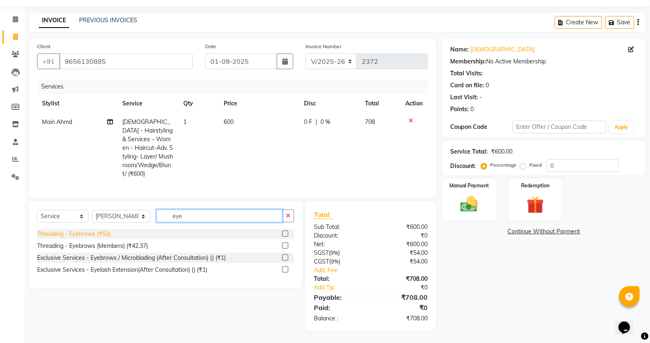
type input "eye"
click at [76, 238] on div "Threading - Eyebrows (₹50)" at bounding box center [73, 234] width 73 height 9
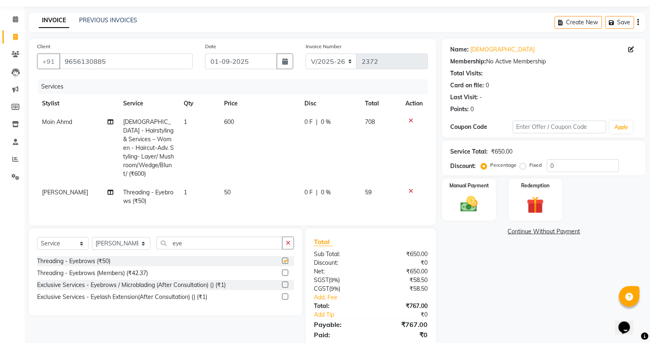
checkbox input "false"
click at [485, 204] on div "Manual Payment" at bounding box center [469, 200] width 56 height 44
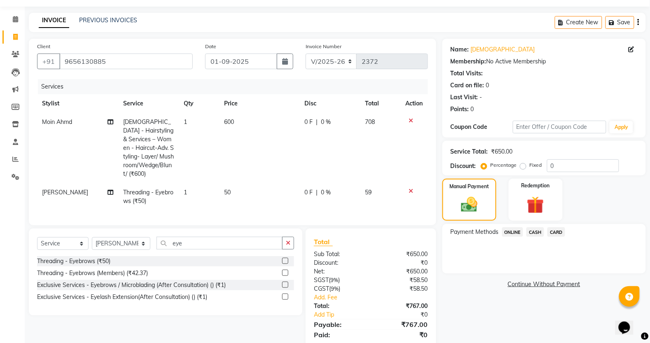
click at [507, 231] on span "ONLINE" at bounding box center [512, 231] width 21 height 9
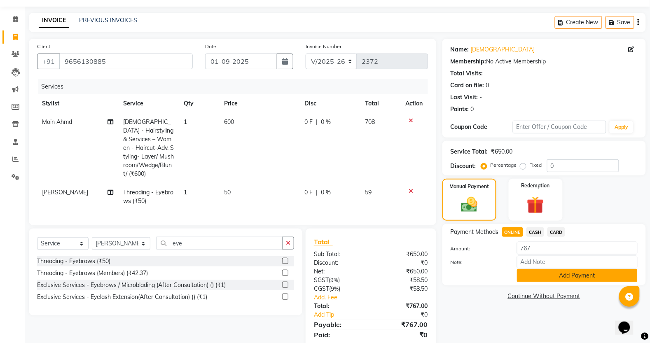
click at [522, 273] on button "Add Payment" at bounding box center [577, 275] width 121 height 13
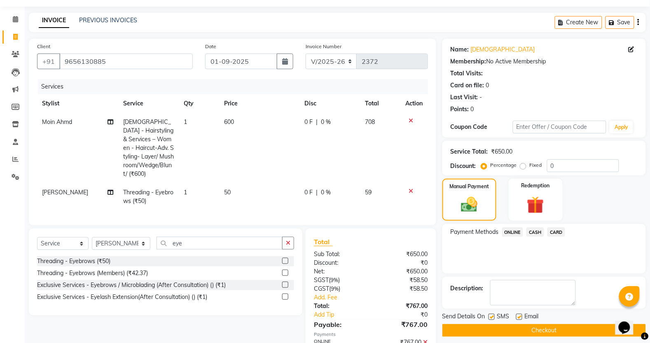
click at [472, 328] on button "Checkout" at bounding box center [543, 330] width 203 height 13
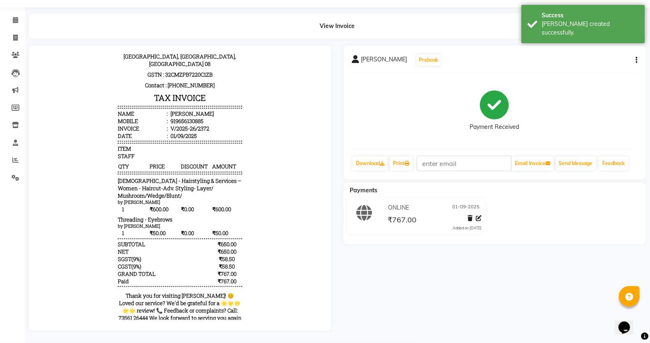
scroll to position [58, 0]
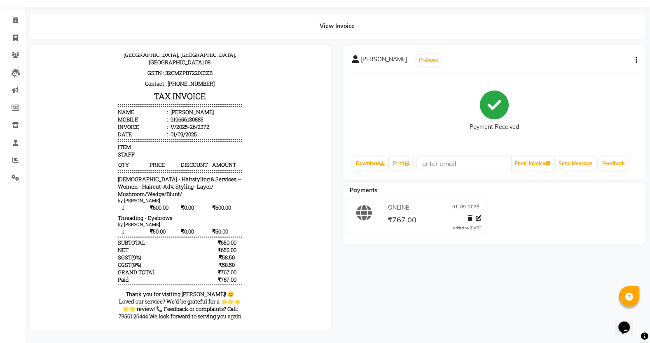
drag, startPoint x: 460, startPoint y: 134, endPoint x: 37, endPoint y: 396, distance: 497.4
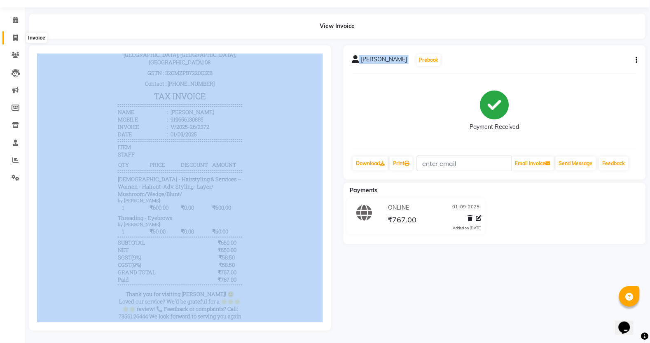
click at [17, 35] on icon at bounding box center [15, 38] width 5 height 6
select select "service"
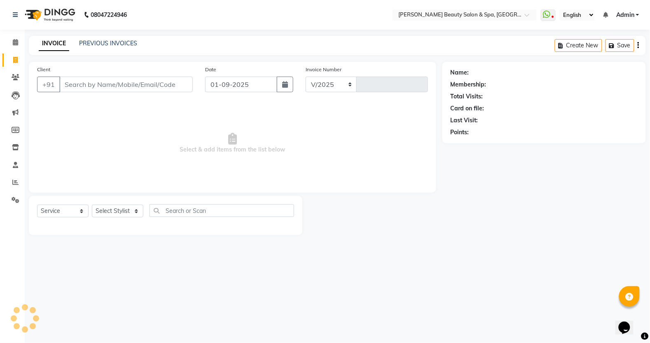
select select "7524"
type input "2373"
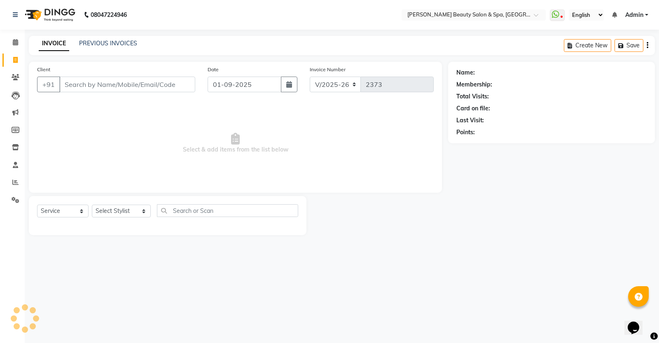
click at [97, 84] on input "Client" at bounding box center [127, 85] width 136 height 16
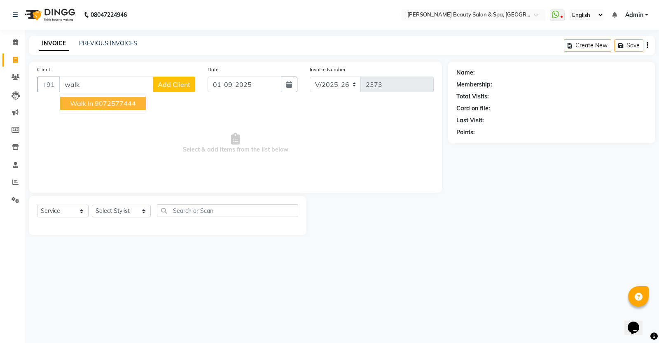
click at [125, 103] on ngb-highlight "9072577444" at bounding box center [115, 103] width 41 height 8
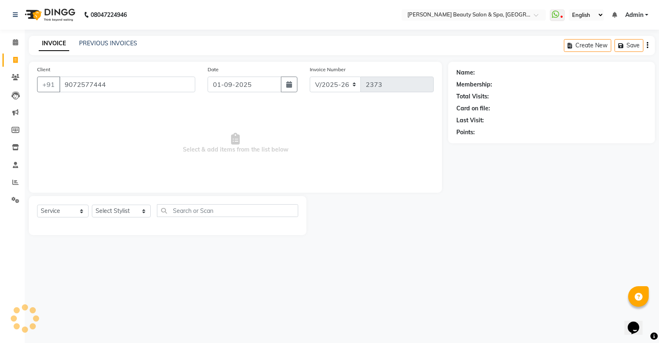
type input "9072577444"
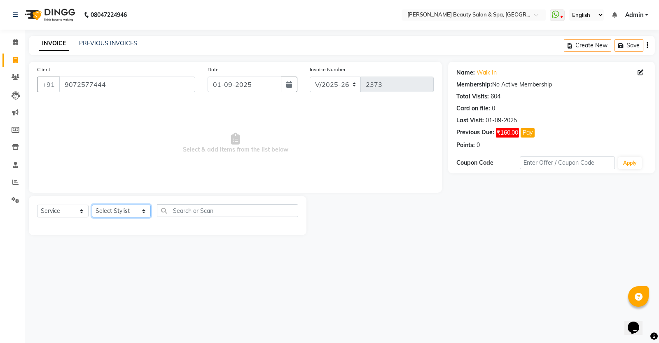
click at [122, 208] on select "Select Stylist Admin [PERSON_NAME] [PERSON_NAME] [PERSON_NAME] [PERSON_NAME] [P…" at bounding box center [121, 211] width 59 height 13
select select "79765"
click at [92, 205] on select "Select Stylist Admin [PERSON_NAME] [PERSON_NAME] [PERSON_NAME] [PERSON_NAME] [P…" at bounding box center [121, 211] width 59 height 13
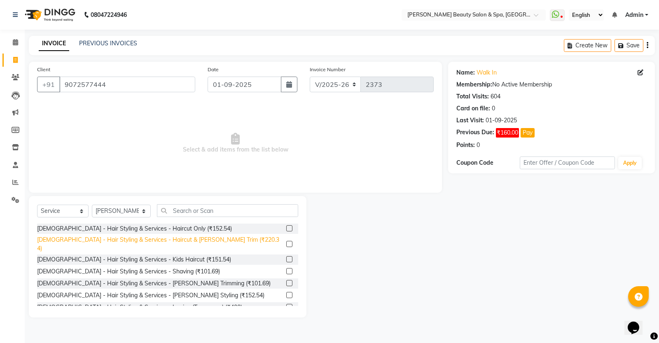
click at [131, 239] on div "[DEMOGRAPHIC_DATA] - Hair Styling & Services - Haircut & [PERSON_NAME] Trim (₹2…" at bounding box center [160, 243] width 246 height 17
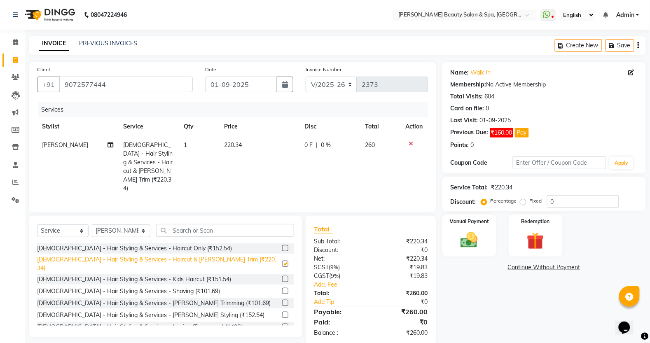
checkbox input "false"
click at [472, 244] on img at bounding box center [468, 240] width 29 height 21
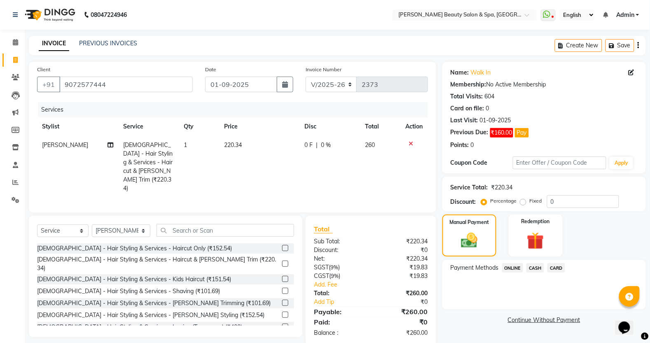
click at [536, 262] on div "Payment Methods ONLINE CASH CARD" at bounding box center [543, 284] width 203 height 49
click at [530, 264] on span "CASH" at bounding box center [535, 267] width 18 height 9
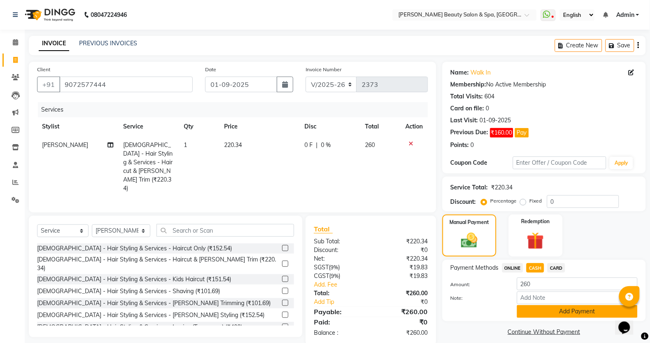
click at [556, 309] on button "Add Payment" at bounding box center [577, 311] width 121 height 13
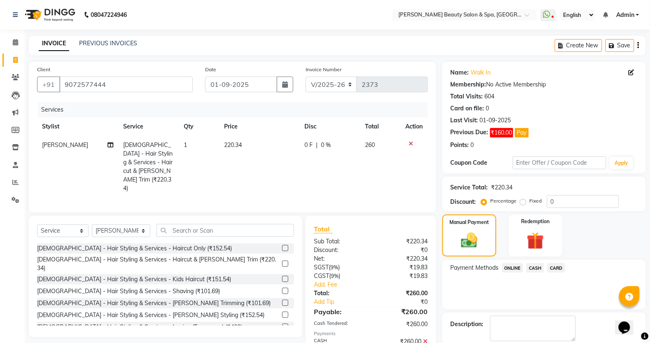
scroll to position [42, 0]
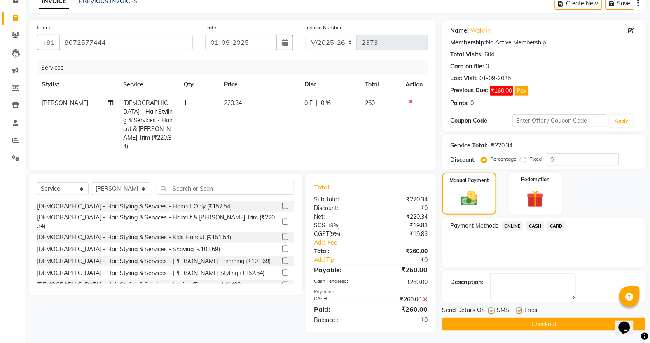
click at [529, 316] on div "Send Details On SMS Email Checkout" at bounding box center [543, 318] width 203 height 25
click at [606, 324] on button "Checkout" at bounding box center [543, 324] width 203 height 13
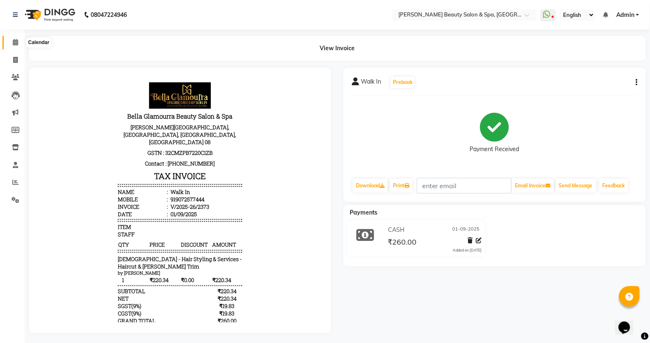
click at [15, 45] on icon at bounding box center [15, 42] width 5 height 6
select select "service"
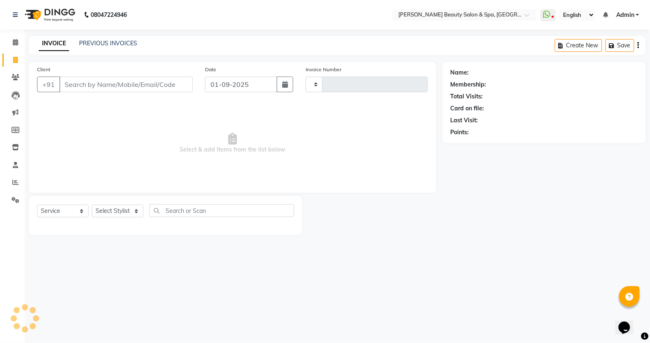
type input "2374"
select select "7524"
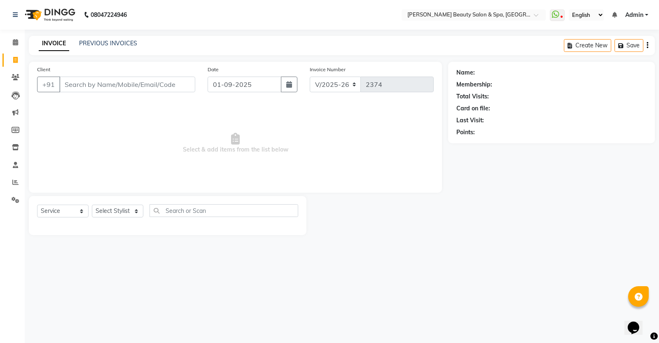
click at [132, 84] on input "Client" at bounding box center [127, 85] width 136 height 16
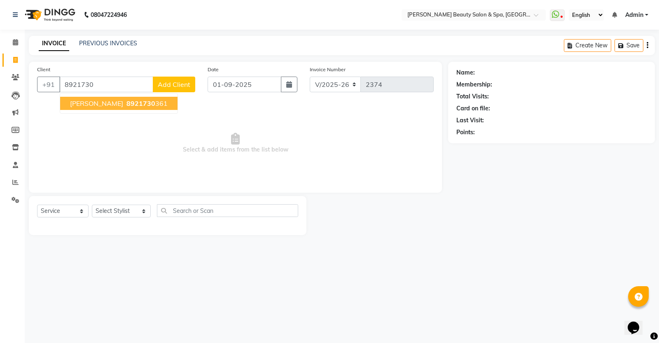
click at [126, 101] on span "8921730" at bounding box center [140, 103] width 29 height 8
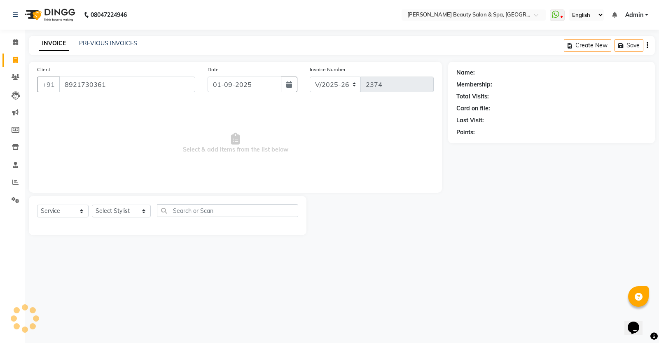
type input "8921730361"
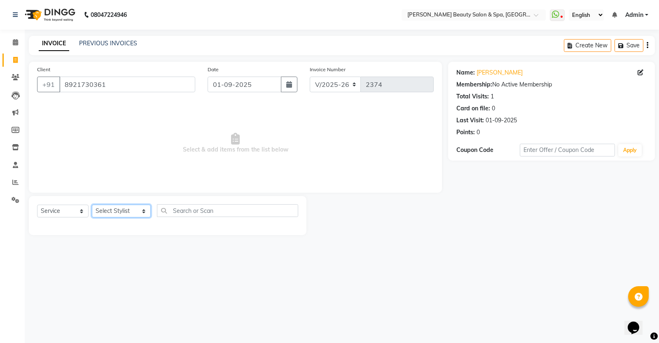
click at [121, 209] on select "Select Stylist Admin [PERSON_NAME] [PERSON_NAME] [PERSON_NAME] [PERSON_NAME] [P…" at bounding box center [121, 211] width 59 height 13
select select "83646"
click at [92, 205] on select "Select Stylist Admin [PERSON_NAME] [PERSON_NAME] [PERSON_NAME] [PERSON_NAME] [P…" at bounding box center [121, 211] width 59 height 13
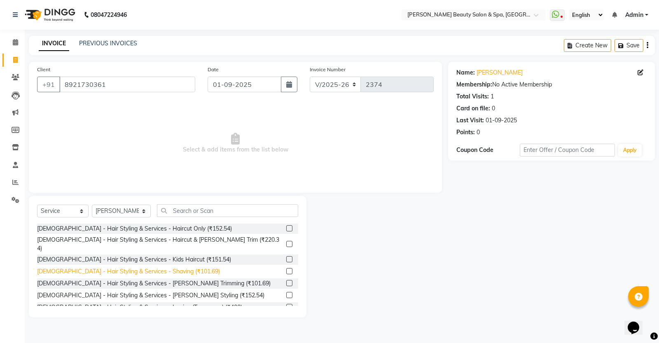
click at [151, 267] on div "[DEMOGRAPHIC_DATA] - Hair Styling & Services - Shaving (₹101.69)" at bounding box center [128, 271] width 183 height 9
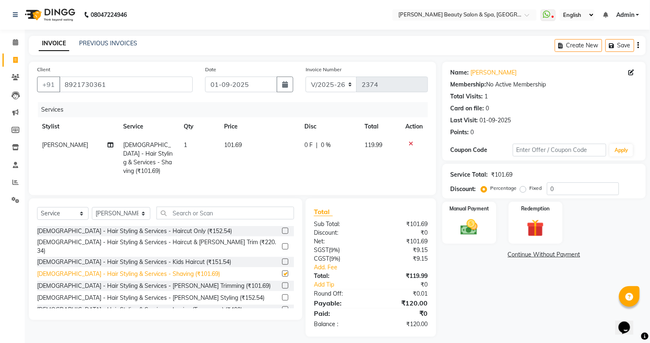
checkbox input "false"
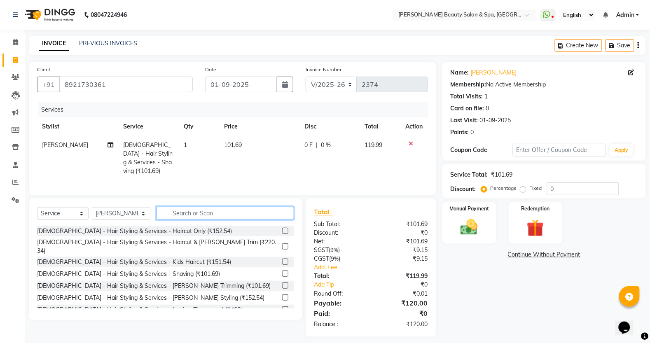
click at [209, 209] on input "text" at bounding box center [225, 213] width 138 height 13
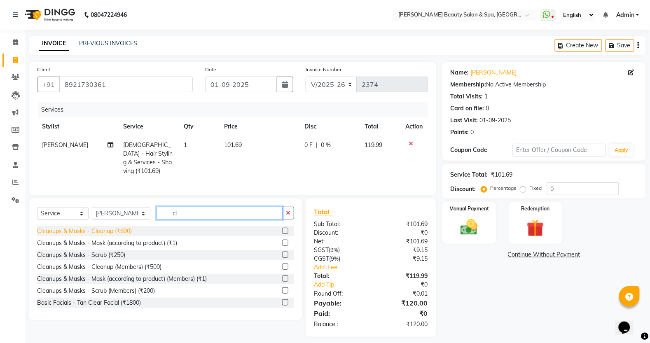
type input "cl"
click at [91, 229] on div "Cleanups & Masks - Cleanup (₹600)" at bounding box center [84, 231] width 95 height 9
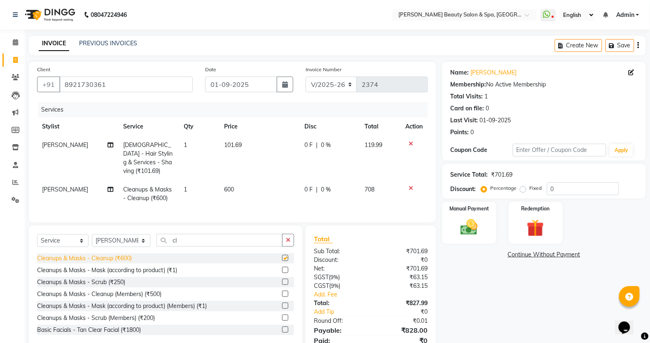
checkbox input "false"
click at [208, 247] on input "cl" at bounding box center [219, 240] width 126 height 13
type input "c"
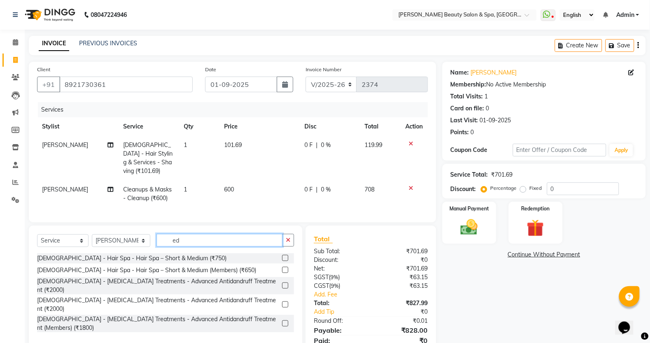
type input "e"
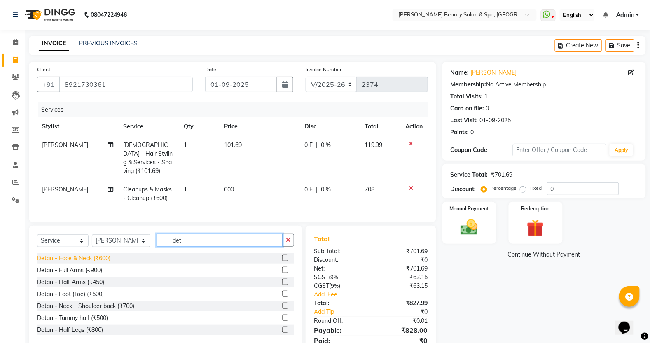
type input "det"
click at [68, 263] on div "Detan - Face & Neck (₹600)" at bounding box center [73, 258] width 73 height 9
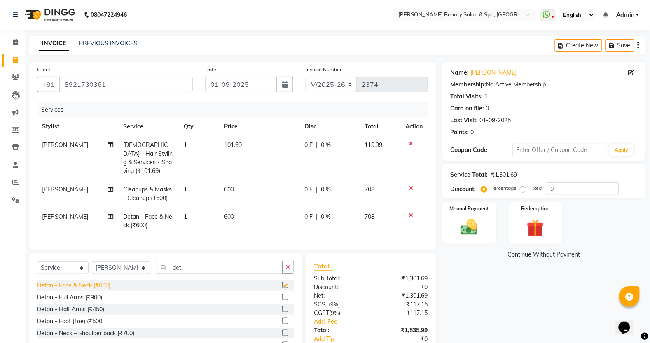
checkbox input "false"
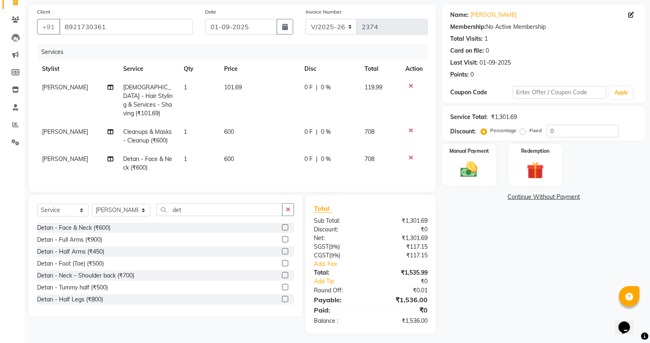
scroll to position [69, 0]
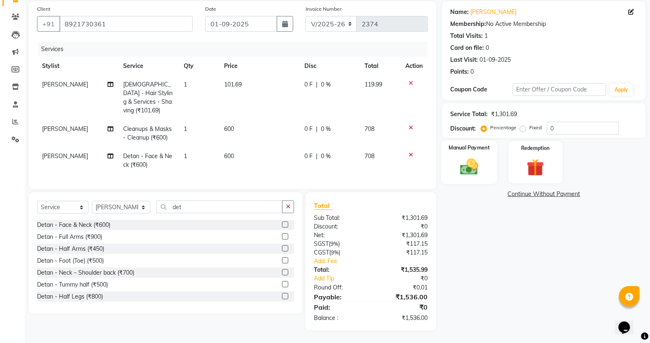
click at [471, 166] on img at bounding box center [468, 166] width 29 height 21
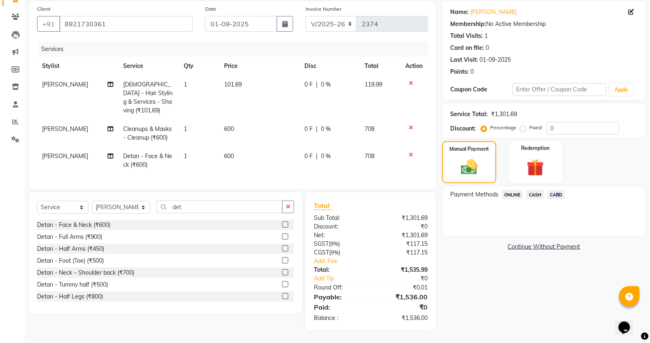
click at [557, 190] on span "CARD" at bounding box center [556, 194] width 18 height 9
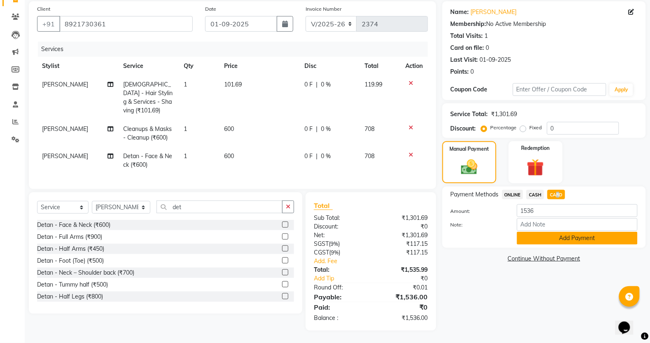
click at [581, 232] on button "Add Payment" at bounding box center [577, 238] width 121 height 13
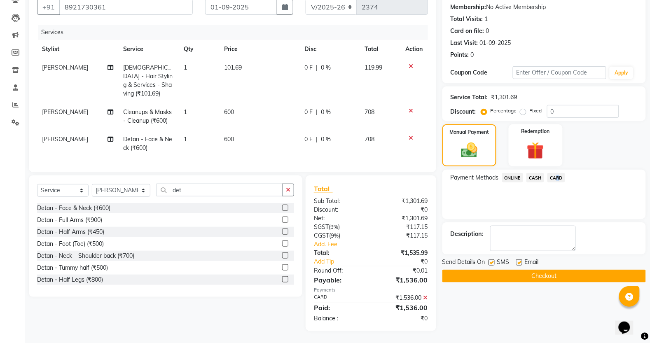
scroll to position [86, 0]
click at [558, 172] on span "CARD" at bounding box center [556, 176] width 18 height 9
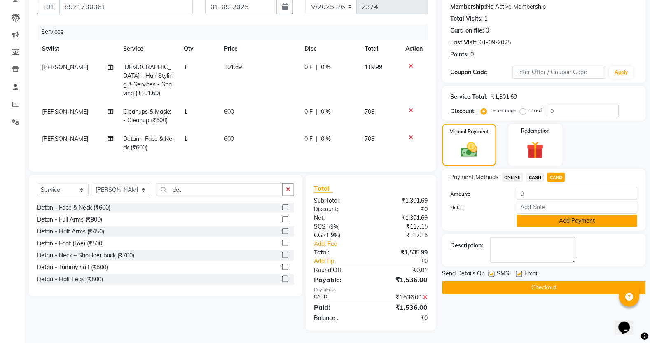
click at [583, 214] on button "Add Payment" at bounding box center [577, 220] width 121 height 13
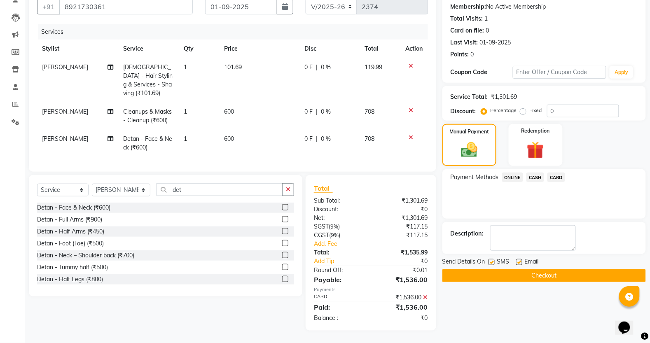
click at [552, 269] on button "Checkout" at bounding box center [543, 275] width 203 height 13
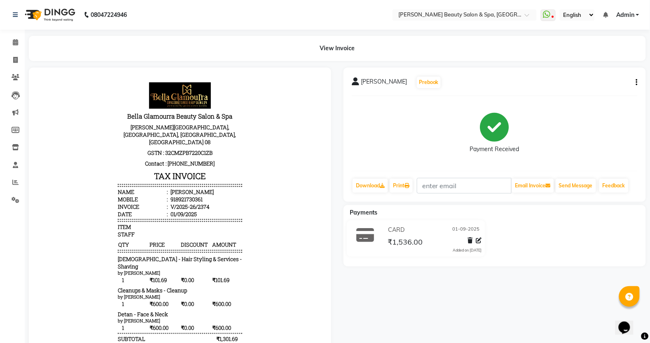
select select "service"
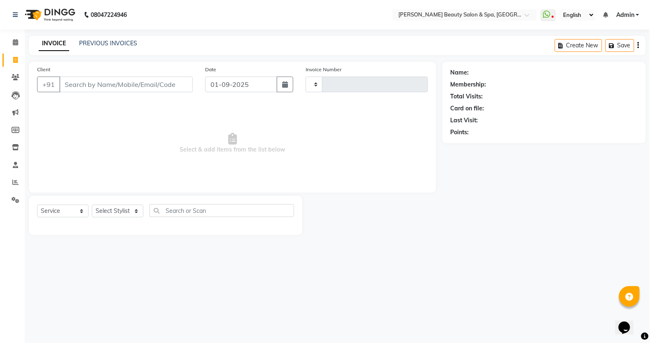
type input "2375"
select select "7524"
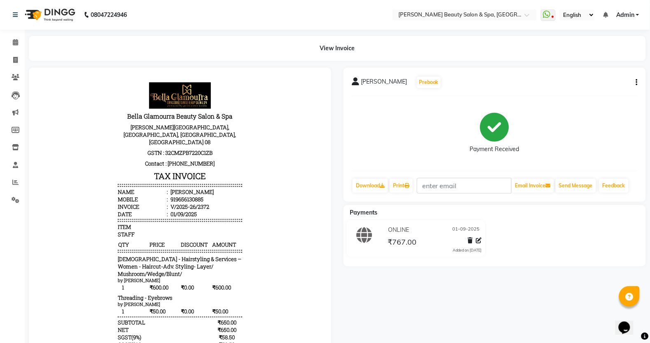
select select "service"
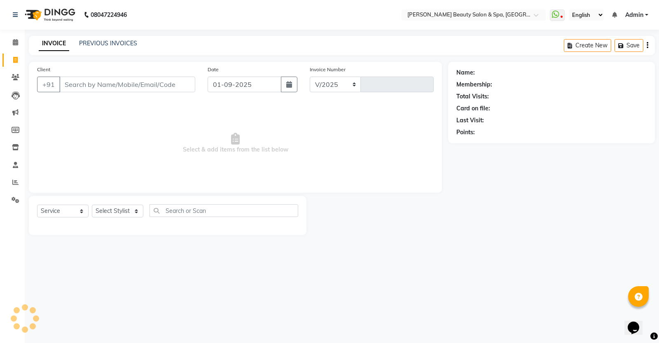
select select "7524"
type input "2375"
click at [111, 89] on input "Client" at bounding box center [127, 85] width 136 height 16
drag, startPoint x: 112, startPoint y: 81, endPoint x: 112, endPoint y: 91, distance: 10.3
click at [112, 91] on input "Client" at bounding box center [127, 85] width 136 height 16
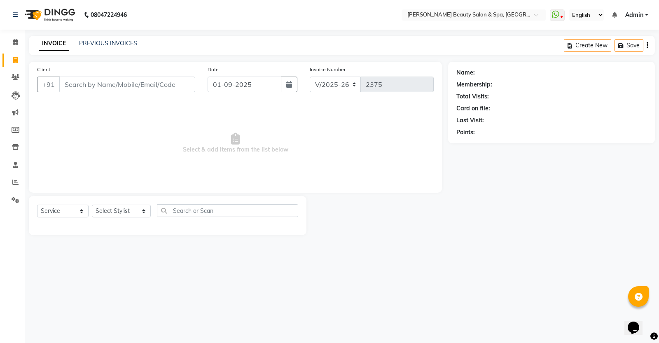
click at [114, 88] on input "Client" at bounding box center [127, 85] width 136 height 16
type input "9633242690"
click at [175, 88] on span "Add Client" at bounding box center [174, 84] width 33 height 8
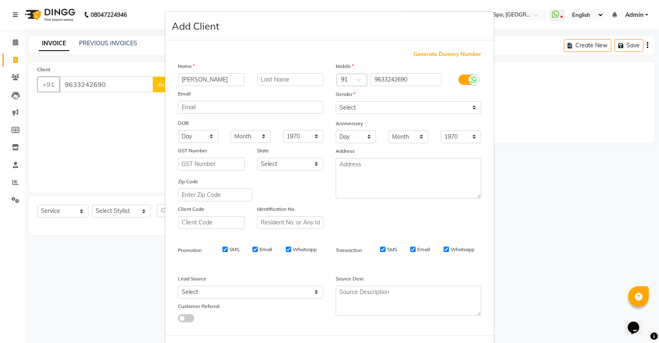
type input "[PERSON_NAME]"
click at [264, 75] on input "text" at bounding box center [290, 79] width 67 height 13
type input "khan"
click at [359, 106] on select "Select [DEMOGRAPHIC_DATA] [DEMOGRAPHIC_DATA] Other Prefer Not To Say" at bounding box center [408, 107] width 145 height 13
select select "[DEMOGRAPHIC_DATA]"
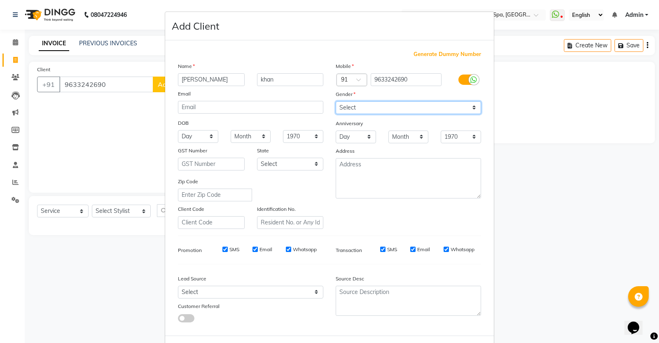
click at [336, 101] on select "Select [DEMOGRAPHIC_DATA] [DEMOGRAPHIC_DATA] Other Prefer Not To Say" at bounding box center [408, 107] width 145 height 13
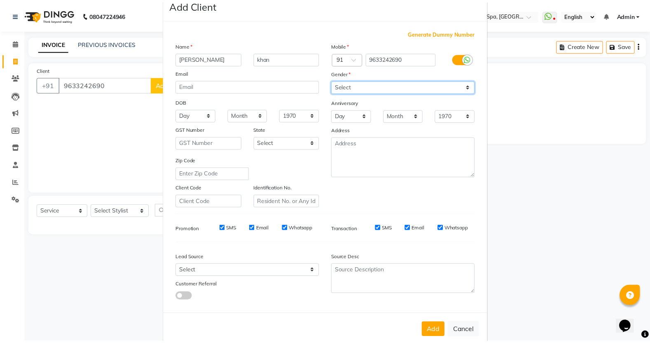
scroll to position [34, 0]
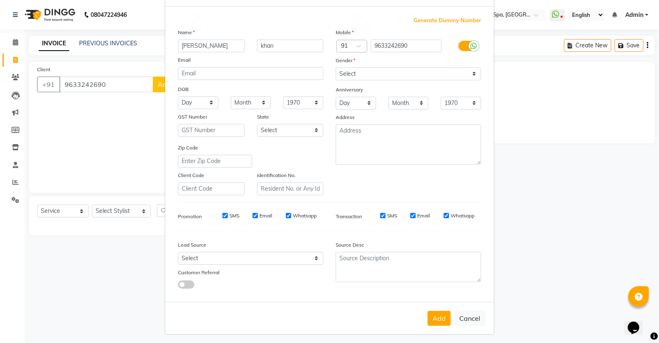
drag, startPoint x: 434, startPoint y: 316, endPoint x: 418, endPoint y: 304, distance: 20.3
click at [419, 306] on div "Add Cancel" at bounding box center [329, 318] width 329 height 33
drag, startPoint x: 431, startPoint y: 315, endPoint x: 421, endPoint y: 311, distance: 10.9
click at [421, 311] on div "Add Cancel" at bounding box center [329, 318] width 329 height 33
drag, startPoint x: 433, startPoint y: 318, endPoint x: 428, endPoint y: 316, distance: 5.7
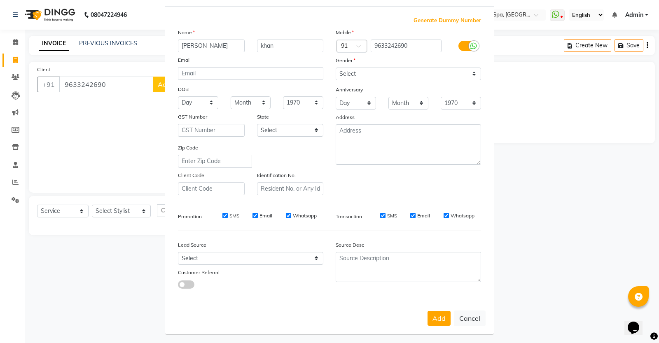
click at [428, 316] on button "Add" at bounding box center [438, 318] width 23 height 15
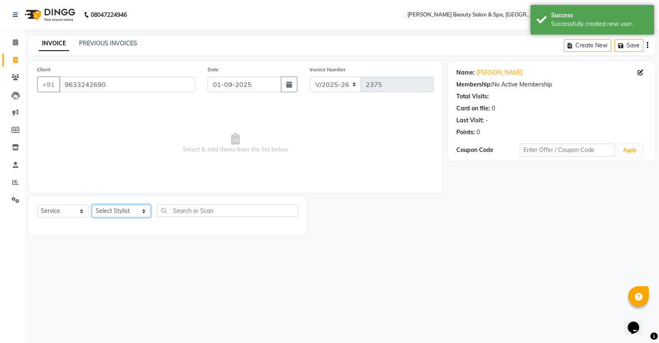
click at [113, 208] on select "Select Stylist Admin [PERSON_NAME] [PERSON_NAME] [PERSON_NAME] [PERSON_NAME] [P…" at bounding box center [121, 211] width 59 height 13
select select "79765"
click at [92, 205] on select "Select Stylist Admin [PERSON_NAME] [PERSON_NAME] [PERSON_NAME] [PERSON_NAME] [P…" at bounding box center [121, 211] width 59 height 13
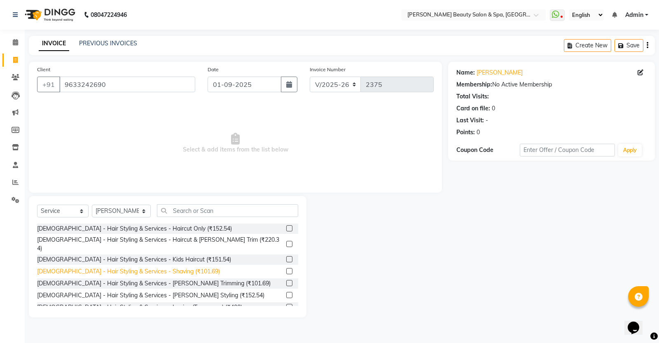
click at [157, 267] on div "[DEMOGRAPHIC_DATA] - Hair Styling & Services - Shaving (₹101.69)" at bounding box center [128, 271] width 183 height 9
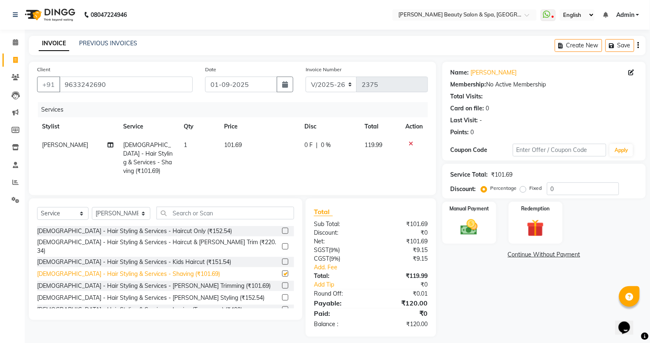
checkbox input "false"
click at [104, 210] on select "Select Stylist Admin [PERSON_NAME] [PERSON_NAME] [PERSON_NAME] [PERSON_NAME] [P…" at bounding box center [121, 213] width 58 height 13
select select "67141"
click at [92, 207] on select "Select Stylist Admin [PERSON_NAME] [PERSON_NAME] [PERSON_NAME] [PERSON_NAME] [P…" at bounding box center [121, 213] width 58 height 13
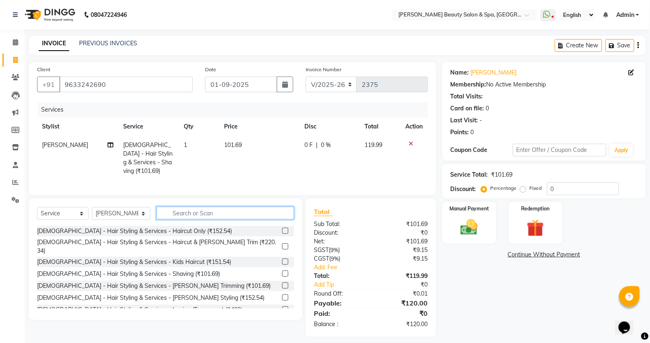
click at [212, 211] on input "text" at bounding box center [225, 213] width 138 height 13
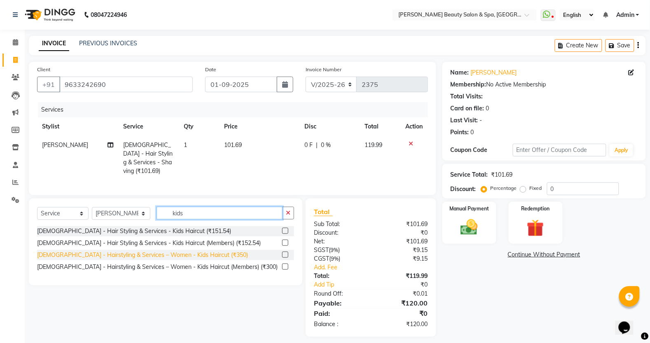
type input "kids"
click at [182, 252] on div "[DEMOGRAPHIC_DATA] - Hairstyling & Services – Women - Kids Haircut (₹350)" at bounding box center [142, 255] width 211 height 9
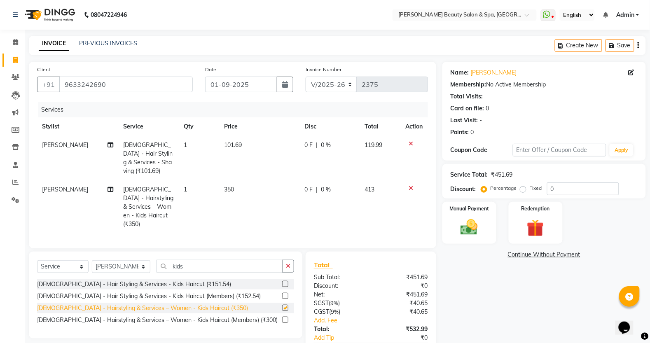
checkbox input "false"
click at [472, 223] on img at bounding box center [468, 227] width 29 height 21
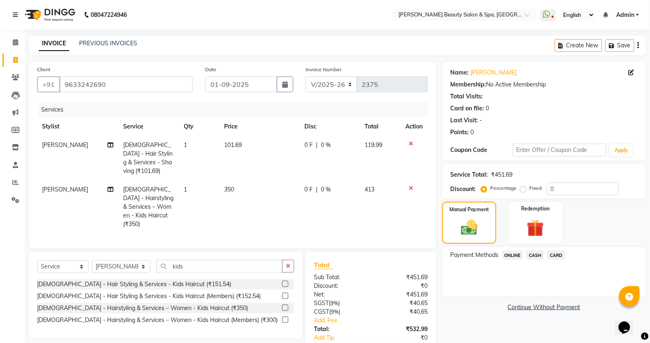
drag, startPoint x: 520, startPoint y: 254, endPoint x: 513, endPoint y: 258, distance: 7.4
click at [519, 254] on span "ONLINE" at bounding box center [512, 254] width 21 height 9
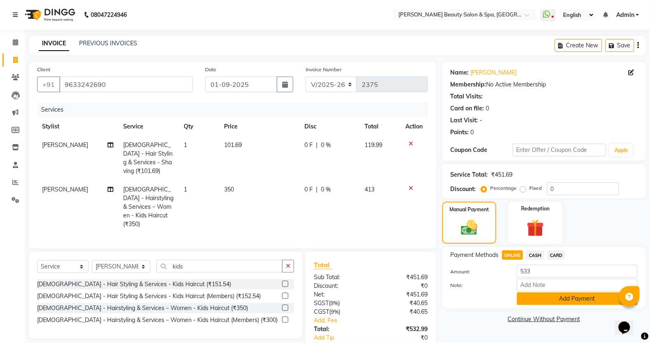
click at [538, 298] on button "Add Payment" at bounding box center [577, 298] width 121 height 13
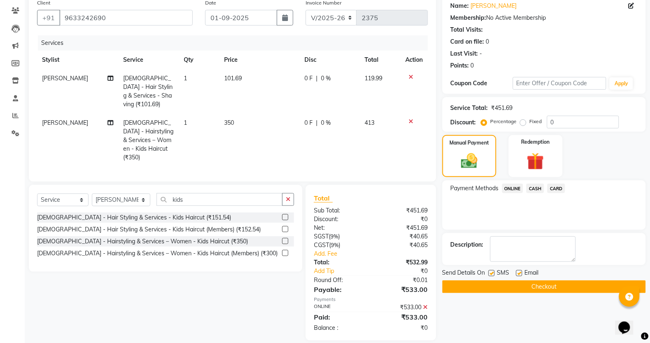
scroll to position [67, 0]
click at [550, 282] on button "Checkout" at bounding box center [543, 286] width 203 height 13
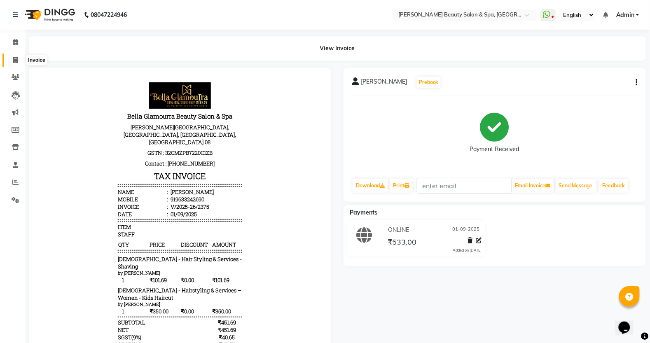
click at [16, 61] on icon at bounding box center [15, 60] width 5 height 6
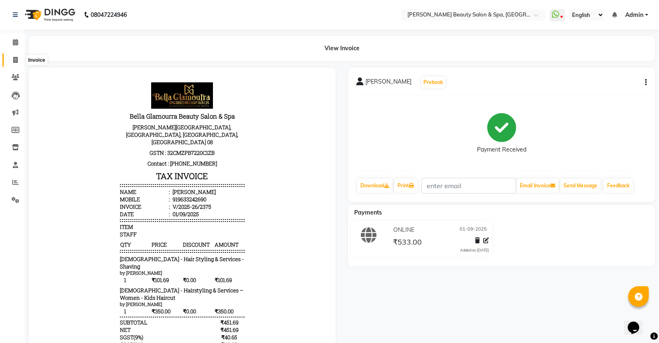
select select "service"
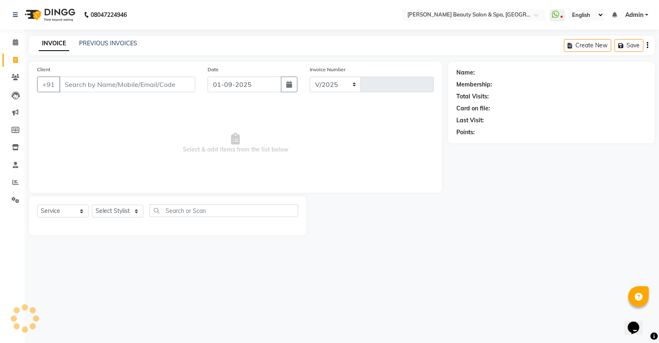
select select "7524"
type input "2376"
click at [105, 85] on input "Client" at bounding box center [127, 85] width 136 height 16
type input "8075216560"
click at [175, 83] on span "Add Client" at bounding box center [174, 84] width 33 height 8
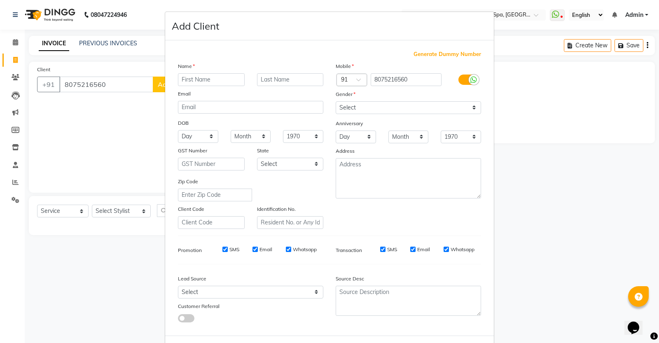
type input "a"
type input "[PERSON_NAME]"
click at [375, 104] on select "Select [DEMOGRAPHIC_DATA] [DEMOGRAPHIC_DATA] Other Prefer Not To Say" at bounding box center [408, 107] width 145 height 13
select select "[DEMOGRAPHIC_DATA]"
click at [336, 101] on select "Select [DEMOGRAPHIC_DATA] [DEMOGRAPHIC_DATA] Other Prefer Not To Say" at bounding box center [408, 107] width 145 height 13
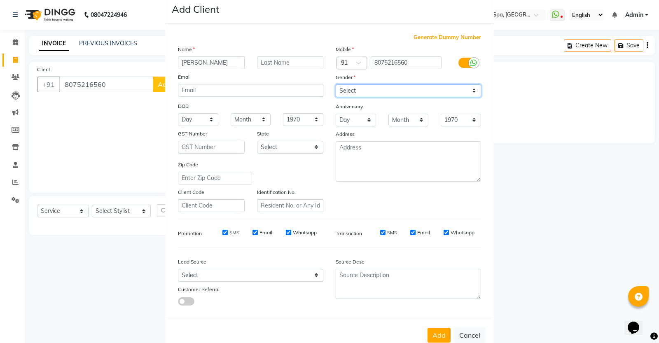
scroll to position [34, 0]
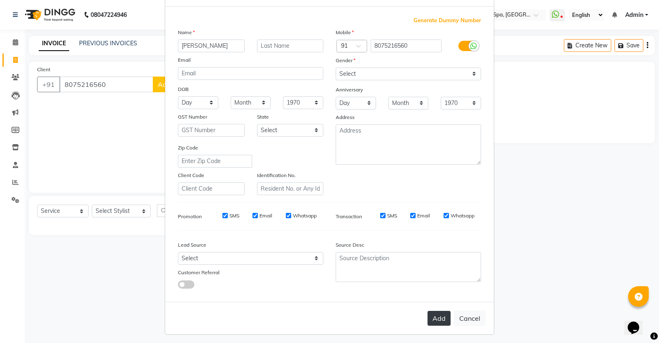
click at [429, 314] on button "Add" at bounding box center [438, 318] width 23 height 15
select select
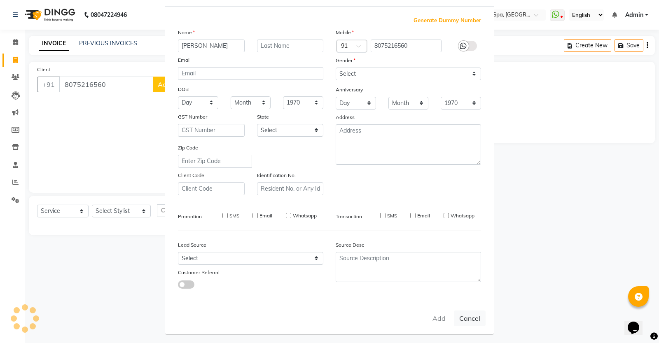
select select
checkbox input "false"
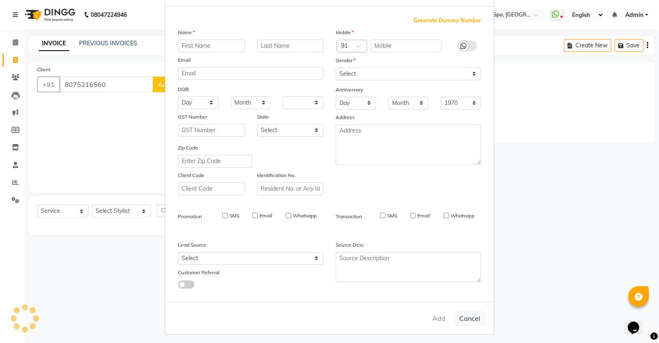
checkbox input "false"
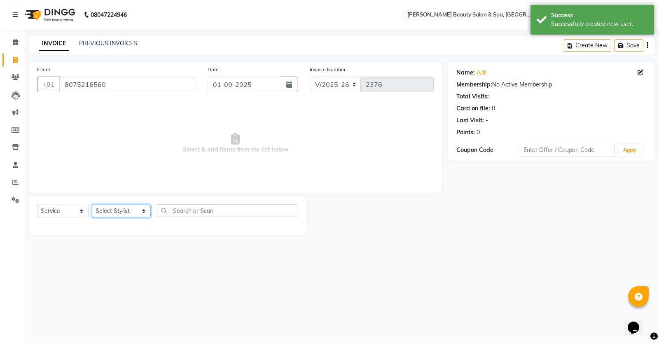
click at [133, 205] on select "Select Stylist Admin [PERSON_NAME] [PERSON_NAME] [PERSON_NAME] [PERSON_NAME] [P…" at bounding box center [121, 211] width 59 height 13
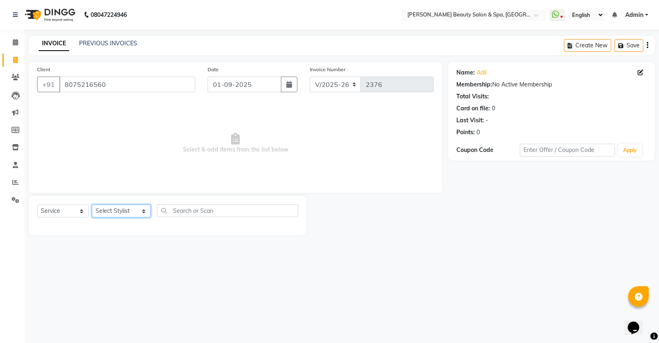
select select "83646"
click at [92, 205] on select "Select Stylist Admin [PERSON_NAME] [PERSON_NAME] [PERSON_NAME] [PERSON_NAME] [P…" at bounding box center [121, 211] width 59 height 13
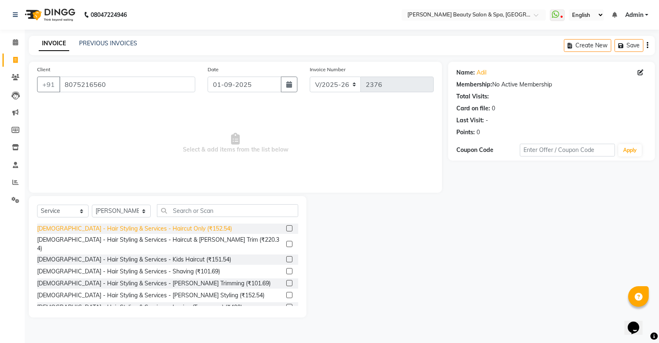
click at [152, 228] on div "[DEMOGRAPHIC_DATA] - Hair Styling & Services - Haircut Only (₹152.54)" at bounding box center [134, 228] width 195 height 9
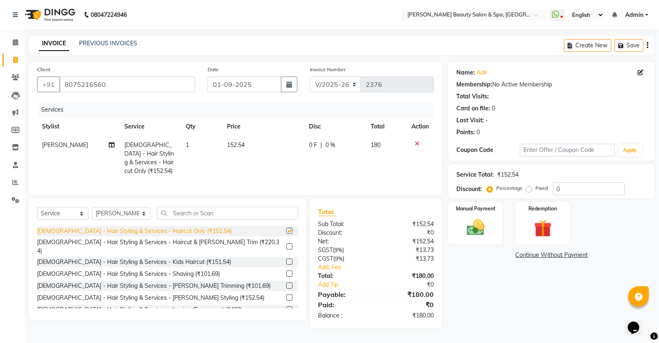
checkbox input "false"
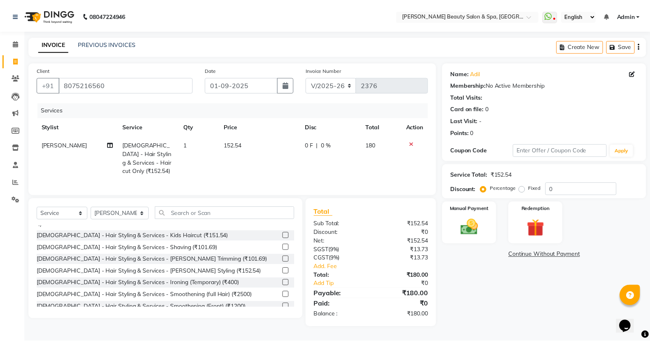
scroll to position [51, 0]
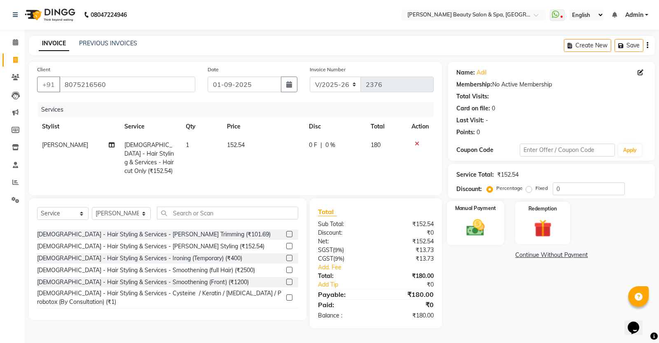
click at [473, 221] on img at bounding box center [476, 227] width 30 height 21
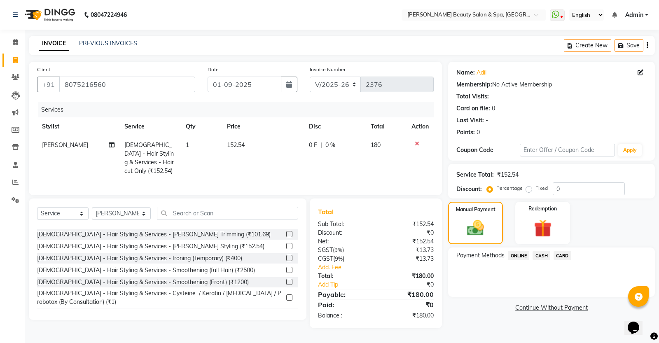
click at [520, 252] on span "ONLINE" at bounding box center [518, 255] width 21 height 9
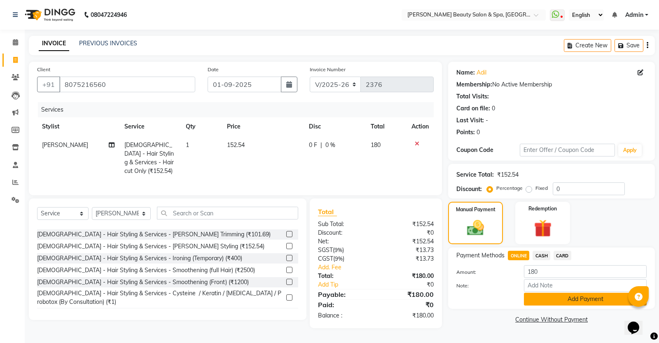
click at [585, 301] on button "Add Payment" at bounding box center [585, 299] width 123 height 13
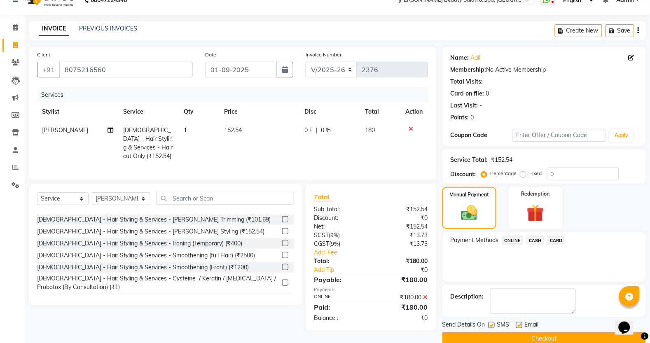
scroll to position [29, 0]
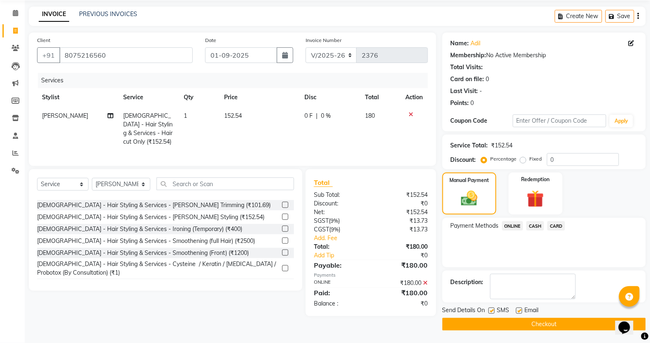
click at [565, 322] on button "Checkout" at bounding box center [543, 324] width 203 height 13
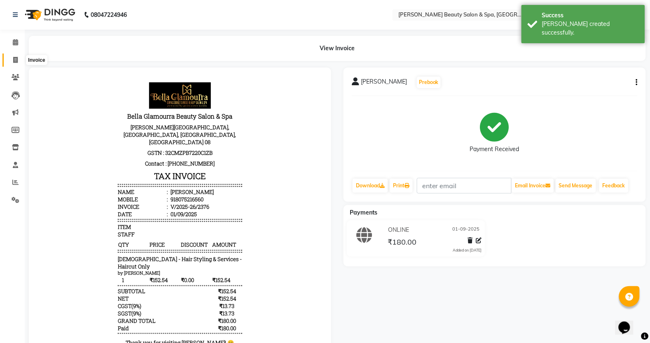
click at [17, 60] on icon at bounding box center [15, 60] width 5 height 6
select select "service"
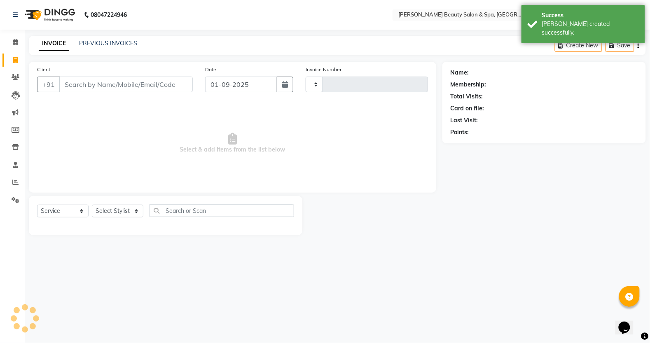
type input "2377"
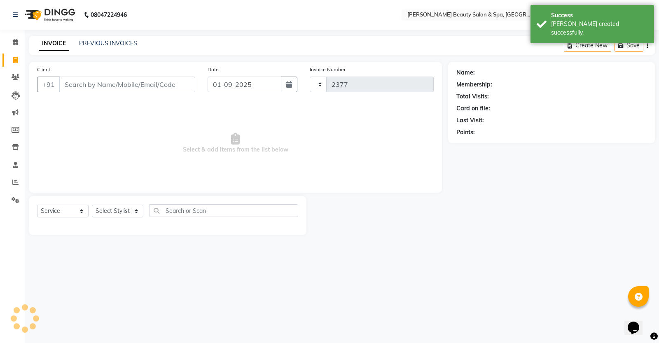
select select "7524"
